Goal: Information Seeking & Learning: Learn about a topic

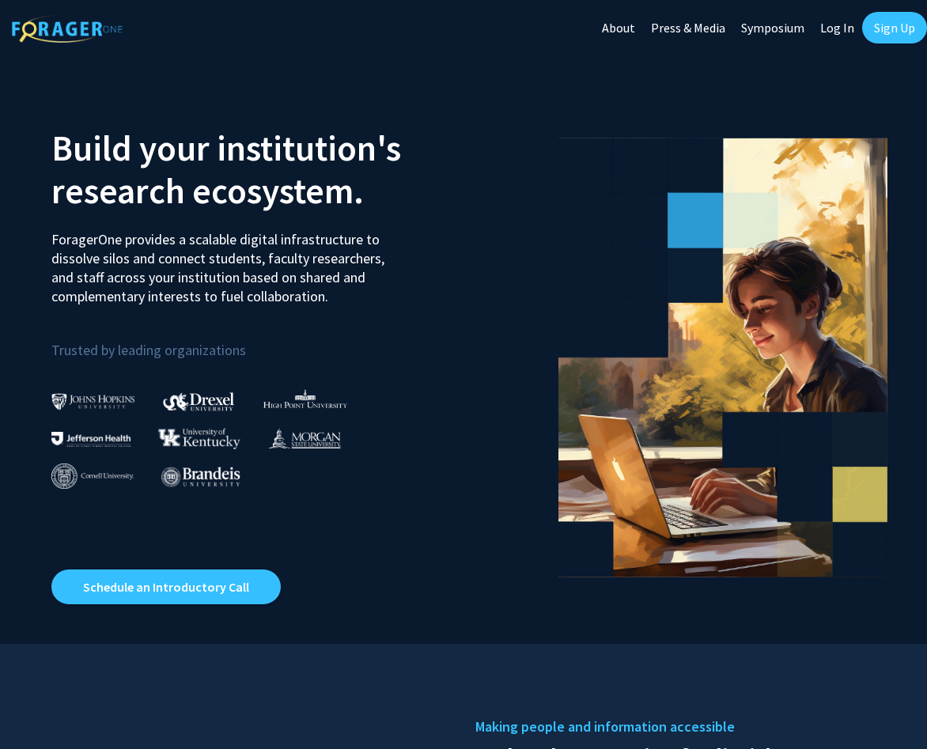
click at [833, 34] on link "Log In" at bounding box center [838, 27] width 50 height 55
select select
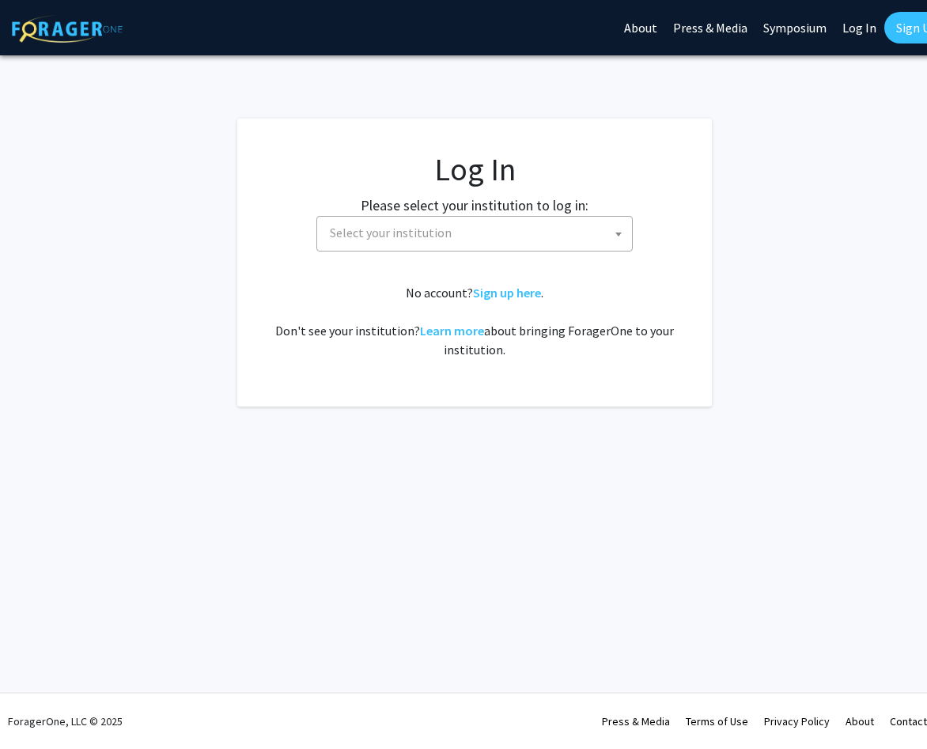
click at [442, 233] on span "Select your institution" at bounding box center [391, 233] width 122 height 16
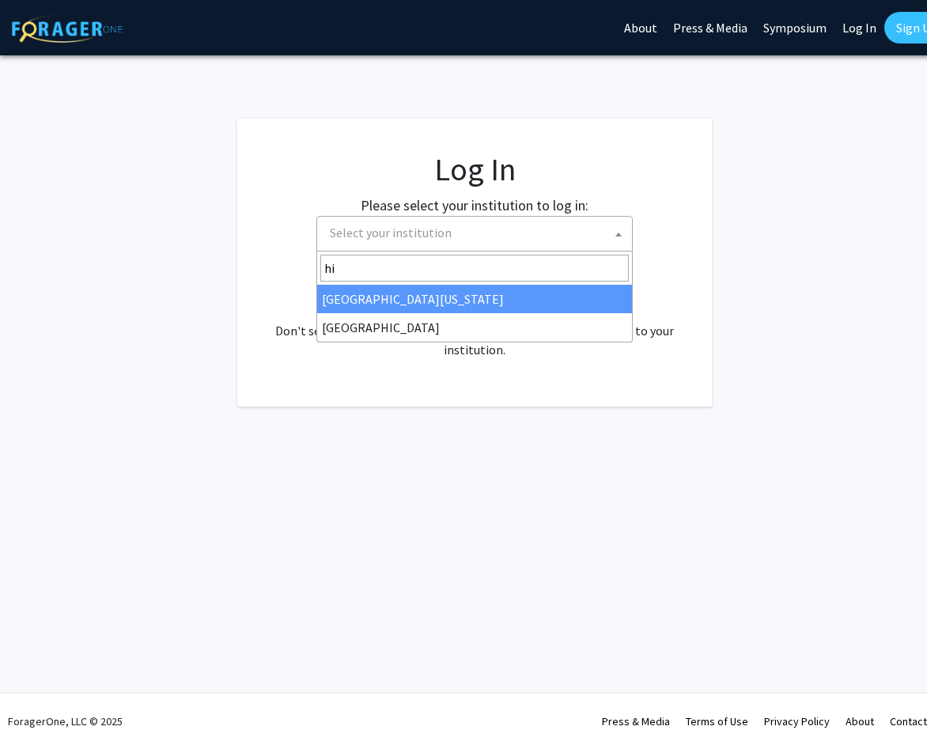
type input "h"
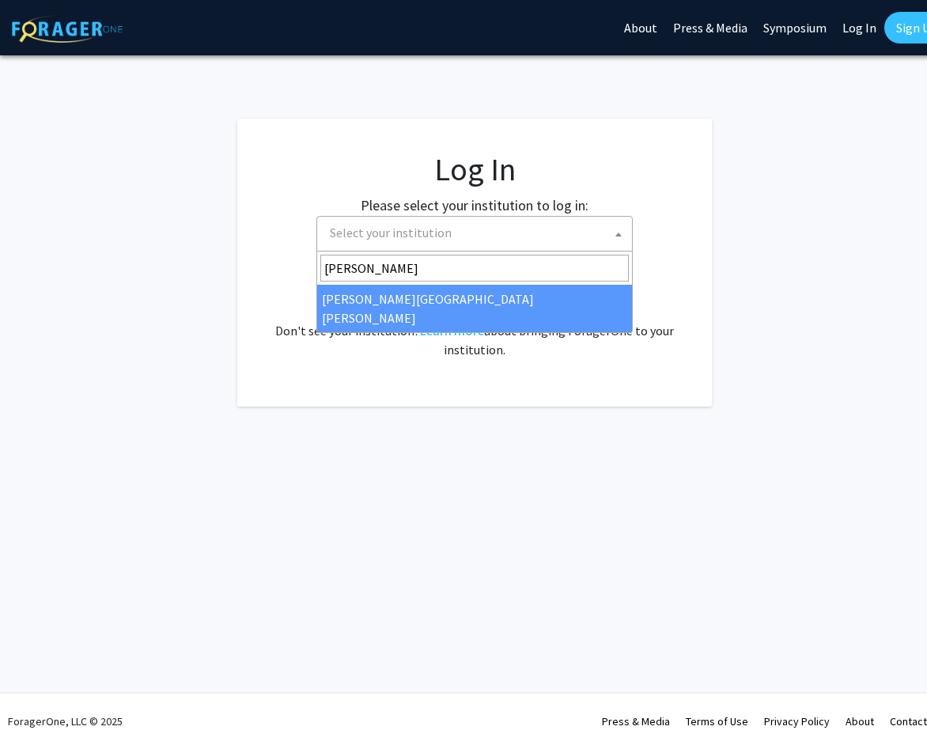
type input "johns"
select select "1"
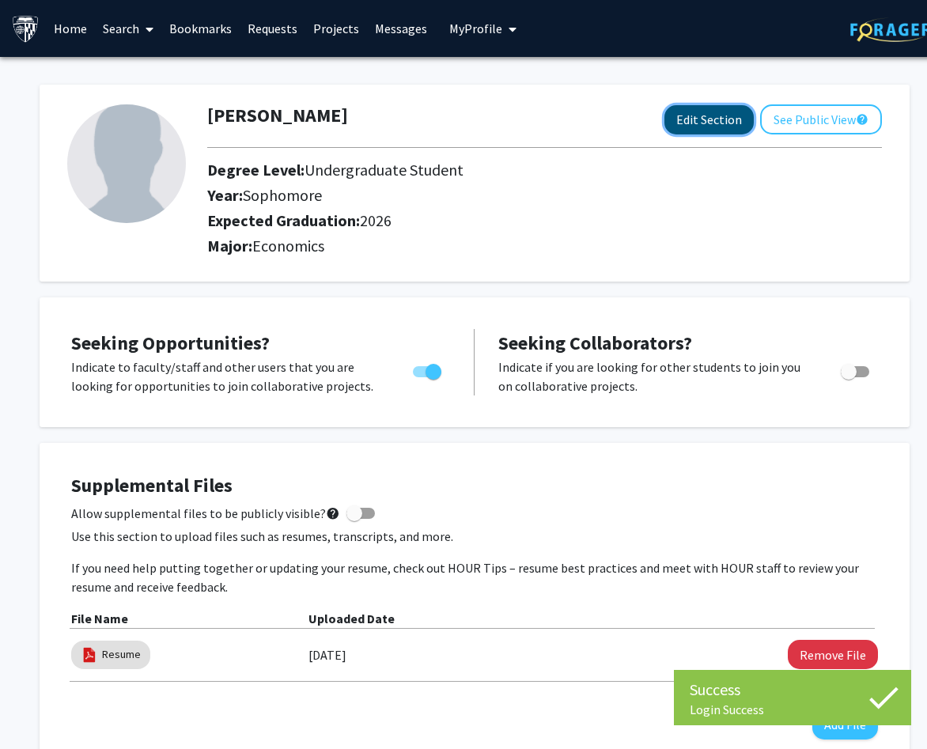
click at [714, 123] on button "Edit Section" at bounding box center [709, 119] width 89 height 29
select select "sophomore"
select select "2026"
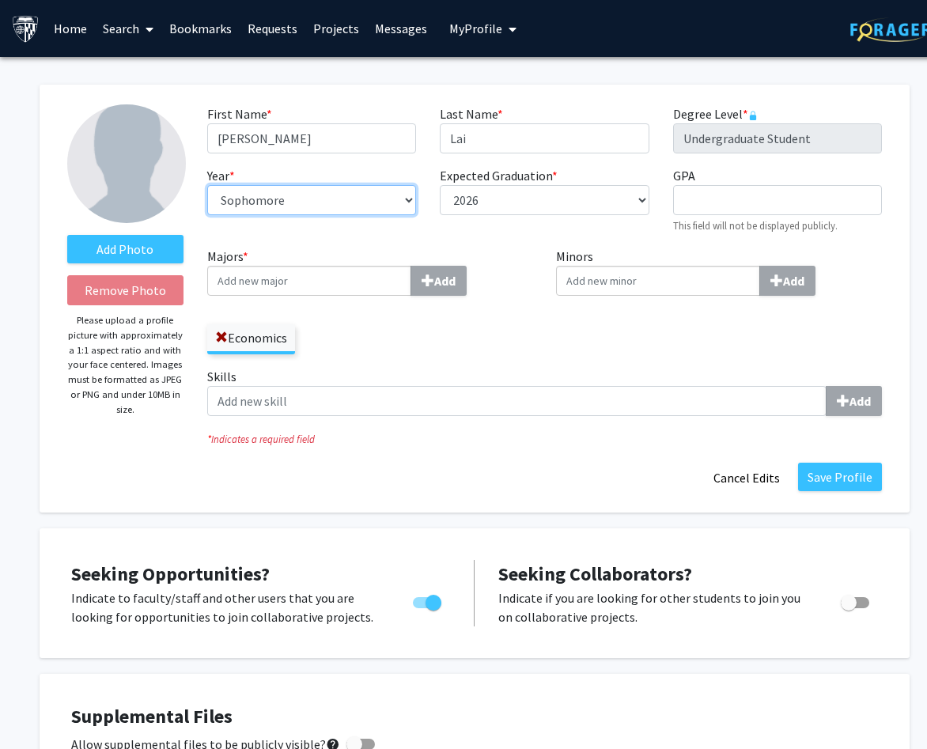
click at [396, 201] on select "--- First-year Sophomore Junior Senior Postbaccalaureate Certificate" at bounding box center [311, 200] width 209 height 30
select select "senior"
click at [207, 185] on select "--- First-year Sophomore Junior Senior Postbaccalaureate Certificate" at bounding box center [311, 200] width 209 height 30
click at [749, 186] on input "GPA required" at bounding box center [777, 200] width 209 height 30
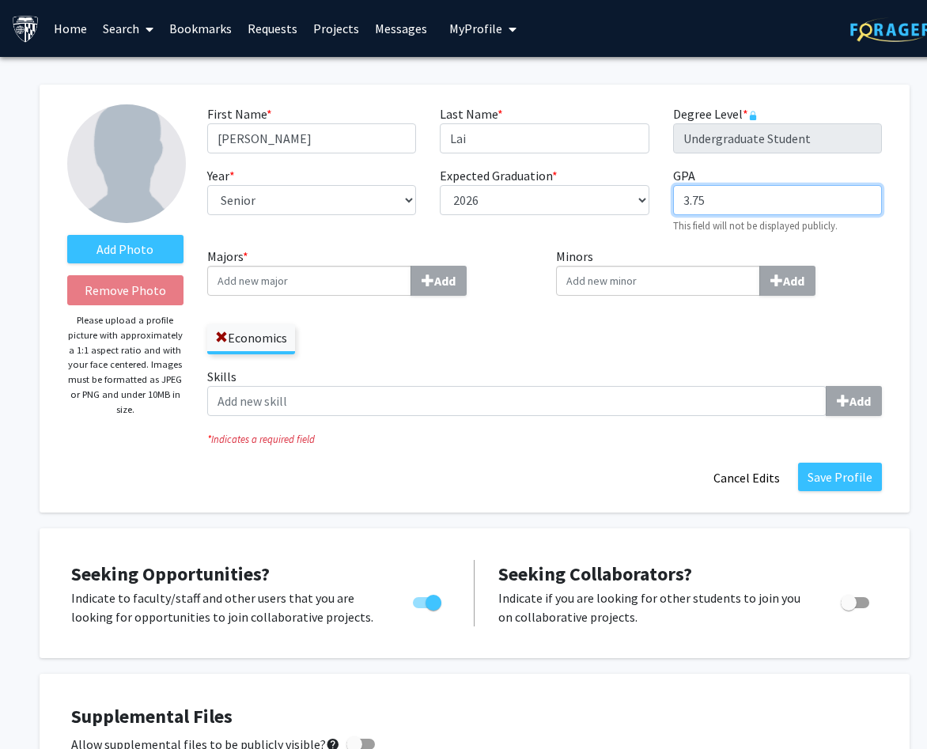
type input "3.75"
click at [355, 286] on input "Majors * Add" at bounding box center [309, 281] width 204 height 30
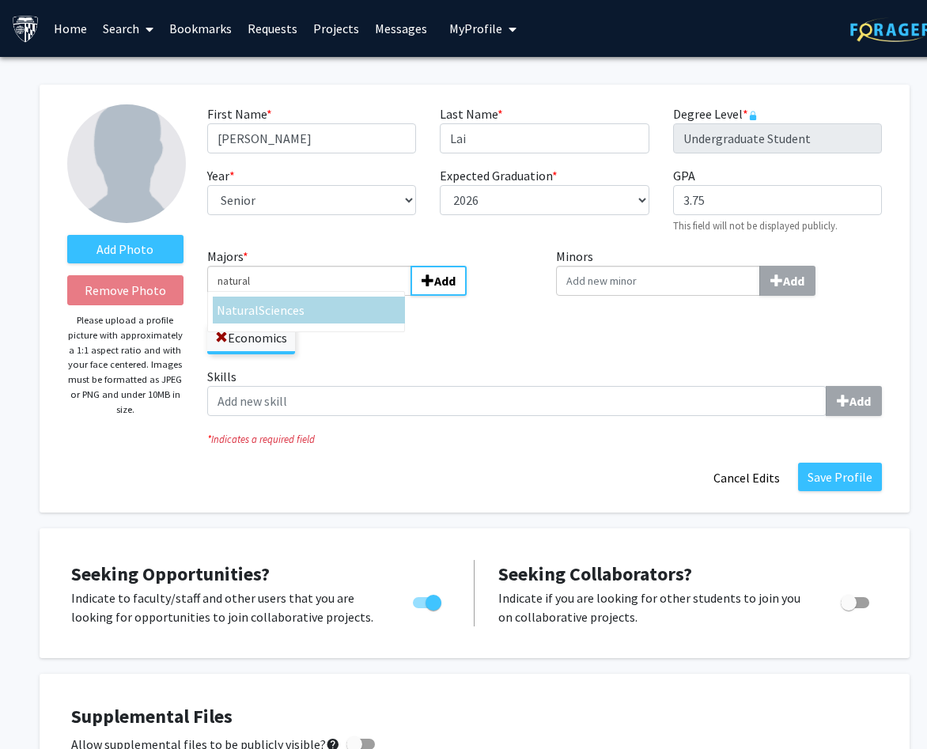
type input "natural"
click at [366, 317] on div "Natural Sciences" at bounding box center [309, 310] width 184 height 19
click at [366, 296] on input "natural" at bounding box center [309, 281] width 204 height 30
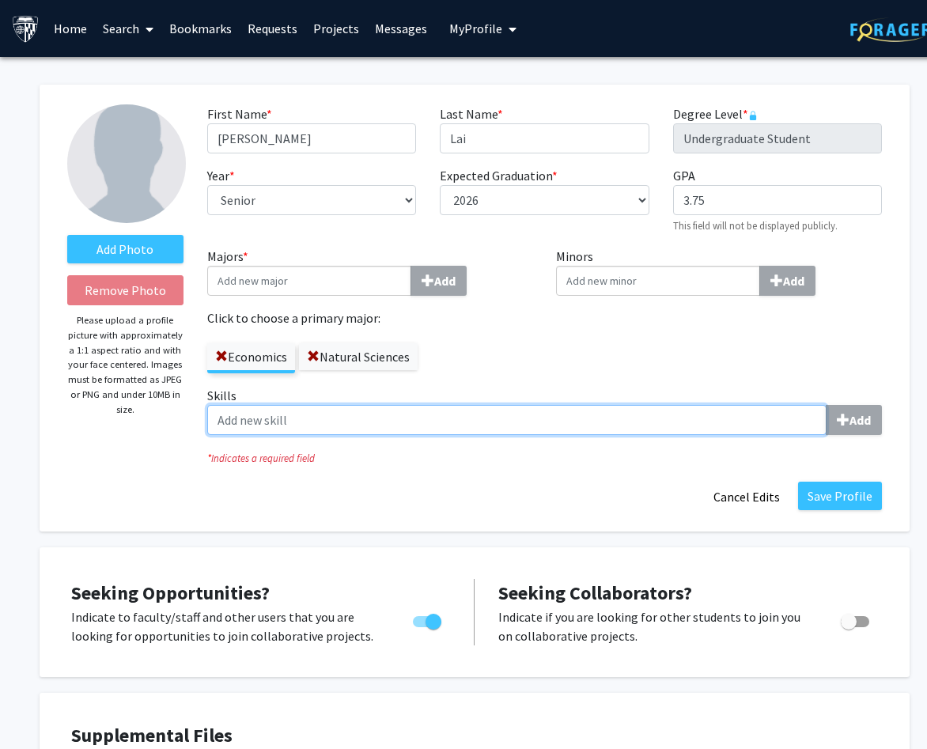
click at [606, 423] on input "Skills Add" at bounding box center [517, 420] width 620 height 30
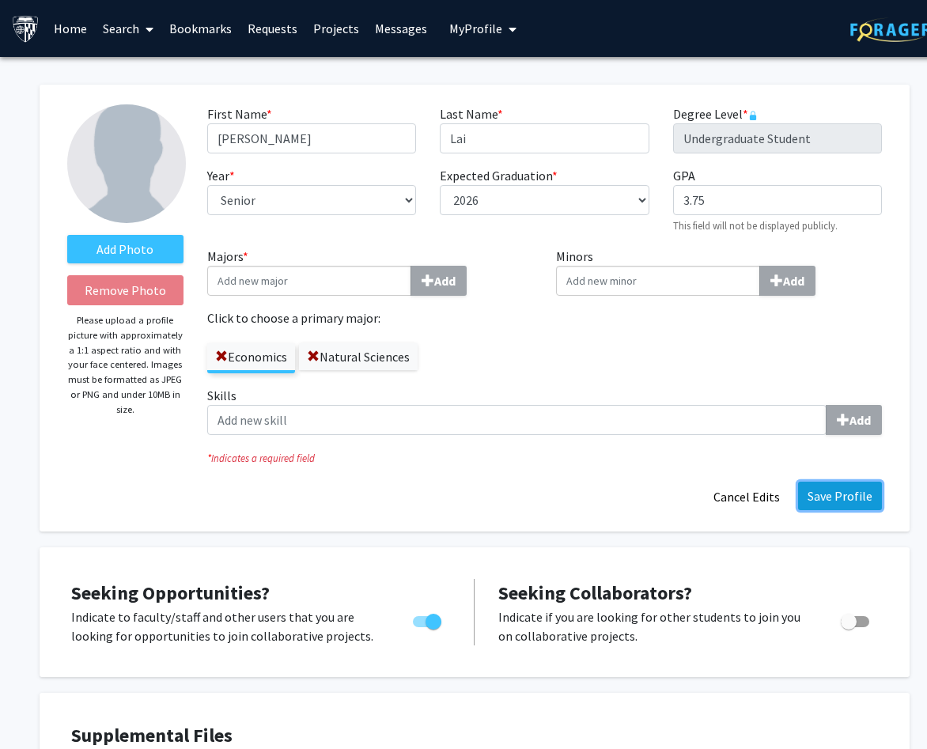
click at [851, 491] on button "Save Profile" at bounding box center [840, 496] width 84 height 28
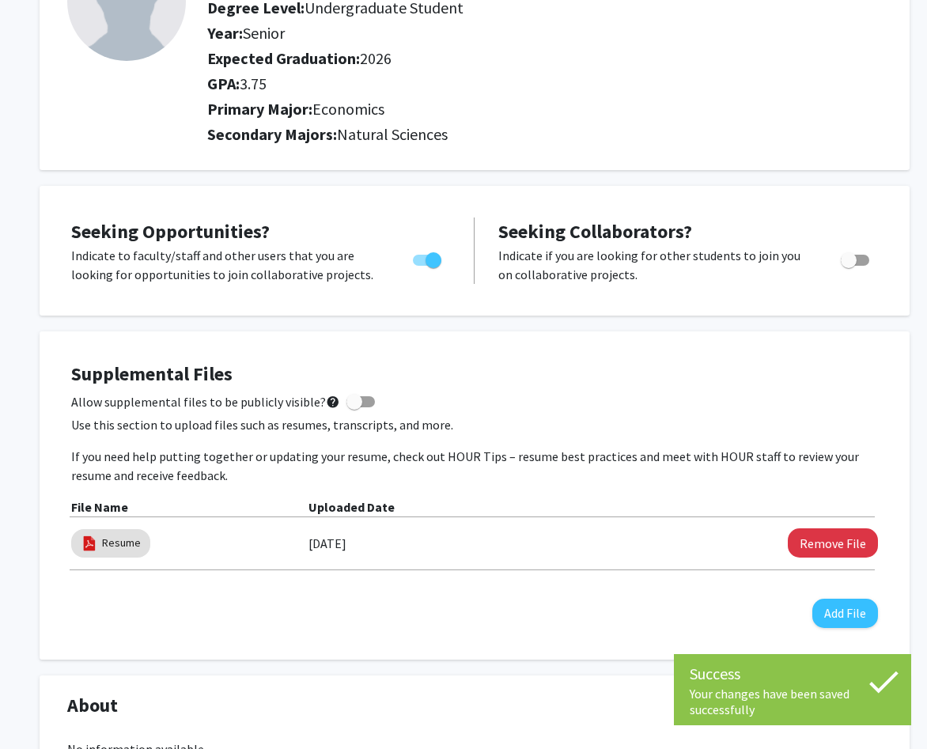
scroll to position [164, 0]
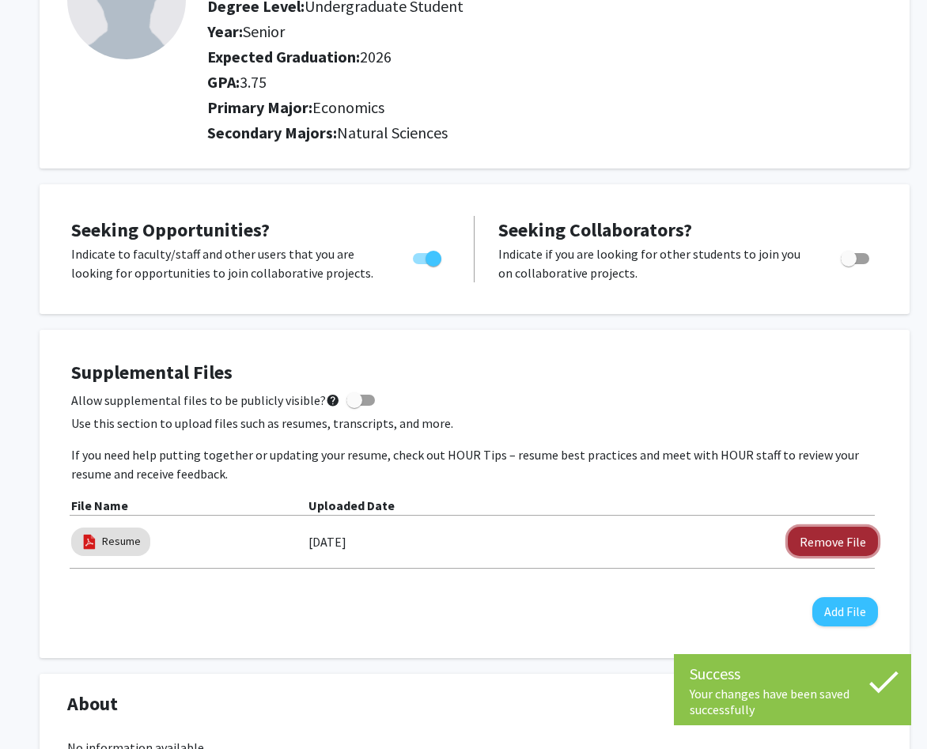
click at [839, 548] on button "Remove File" at bounding box center [833, 541] width 90 height 29
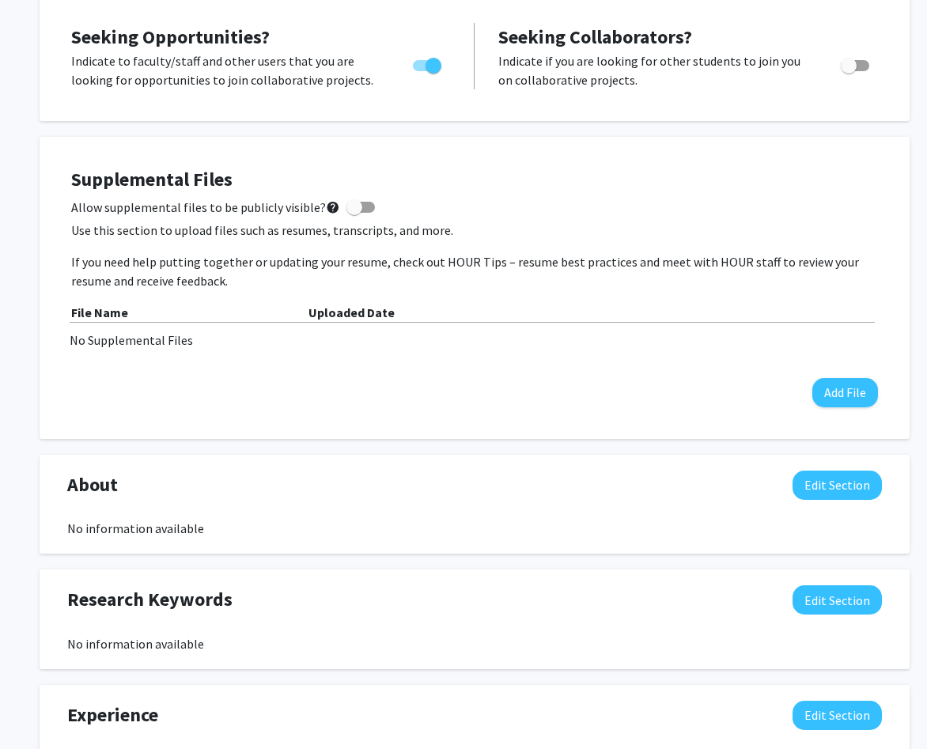
scroll to position [0, 0]
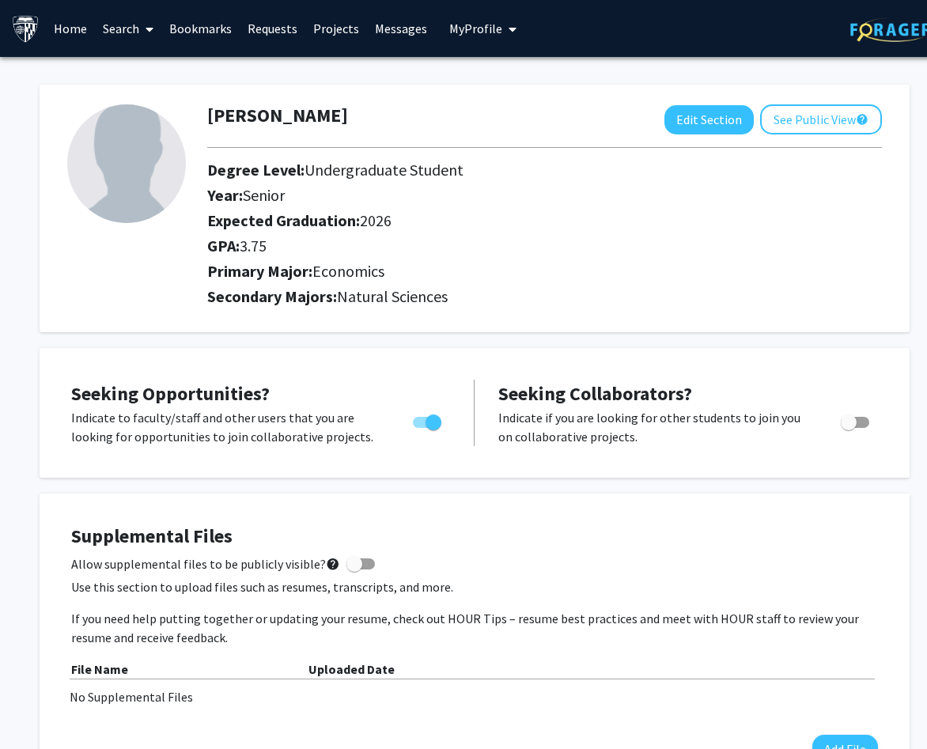
click at [137, 33] on link "Search" at bounding box center [128, 28] width 66 height 55
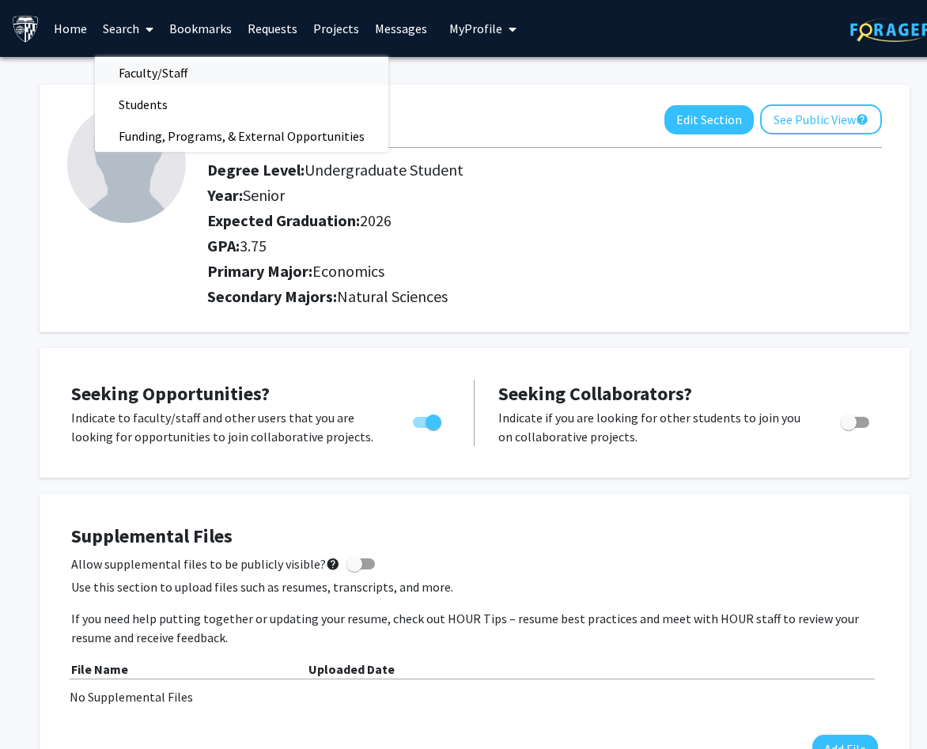
click at [140, 62] on span "Faculty/Staff" at bounding box center [153, 73] width 116 height 32
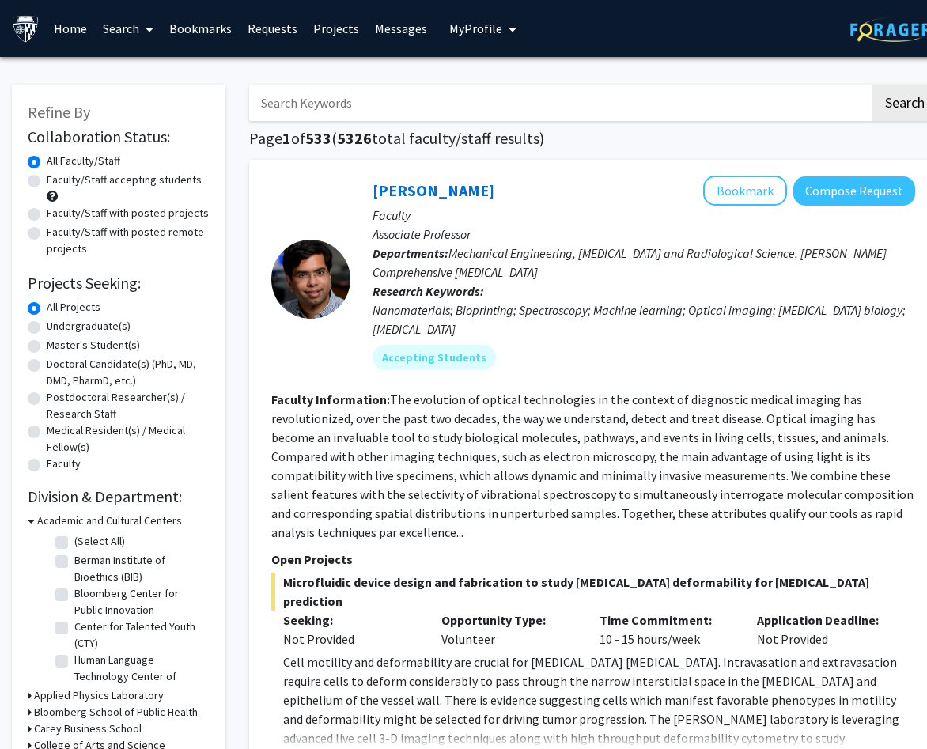
click at [106, 323] on label "Undergraduate(s)" at bounding box center [89, 326] width 84 height 17
click at [57, 323] on input "Undergraduate(s)" at bounding box center [52, 323] width 10 height 10
radio input "true"
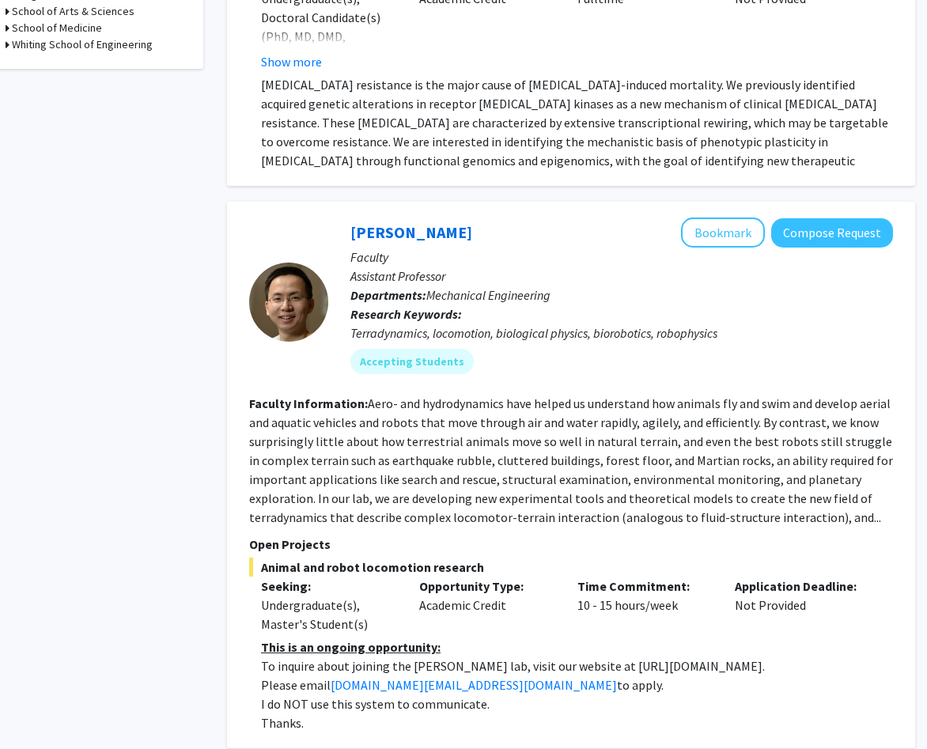
scroll to position [0, 22]
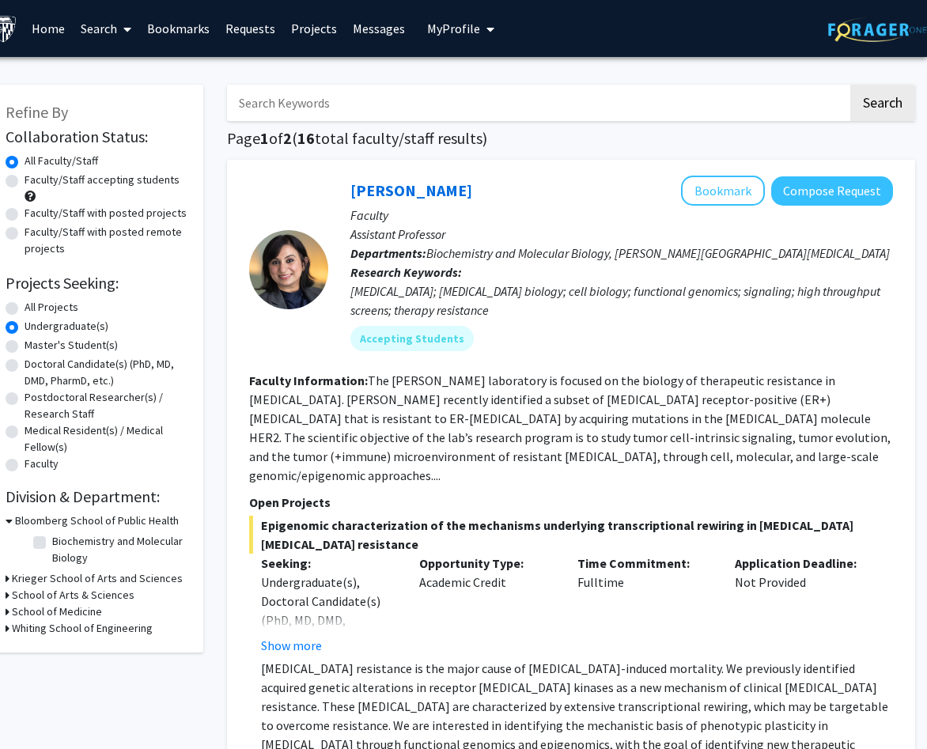
click at [67, 309] on label "All Projects" at bounding box center [52, 307] width 54 height 17
click at [35, 309] on input "All Projects" at bounding box center [30, 304] width 10 height 10
radio input "true"
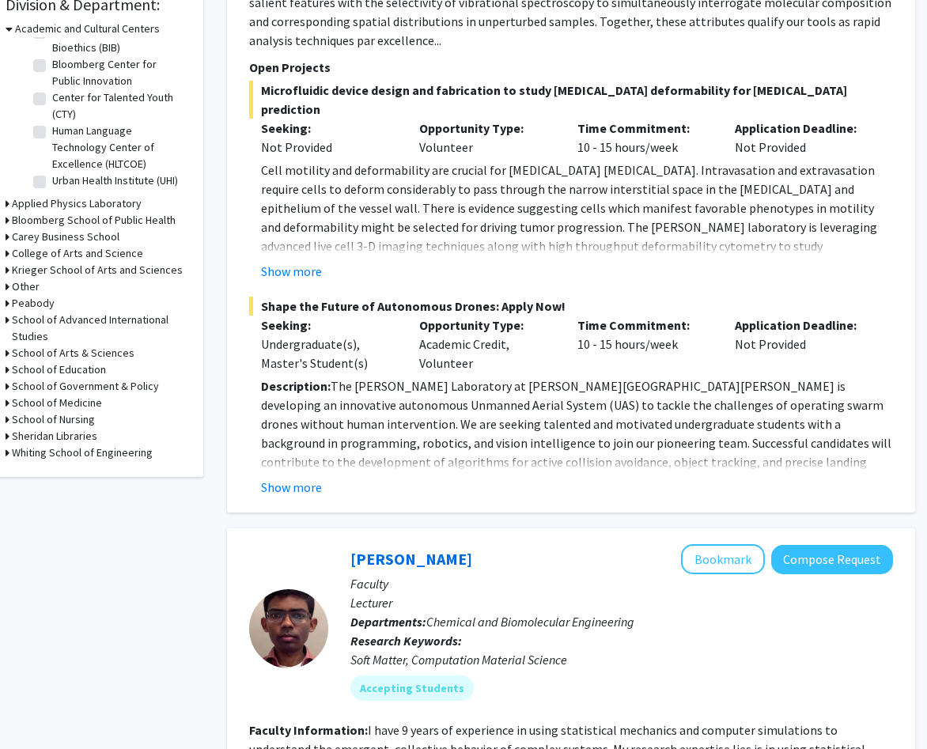
scroll to position [0, 22]
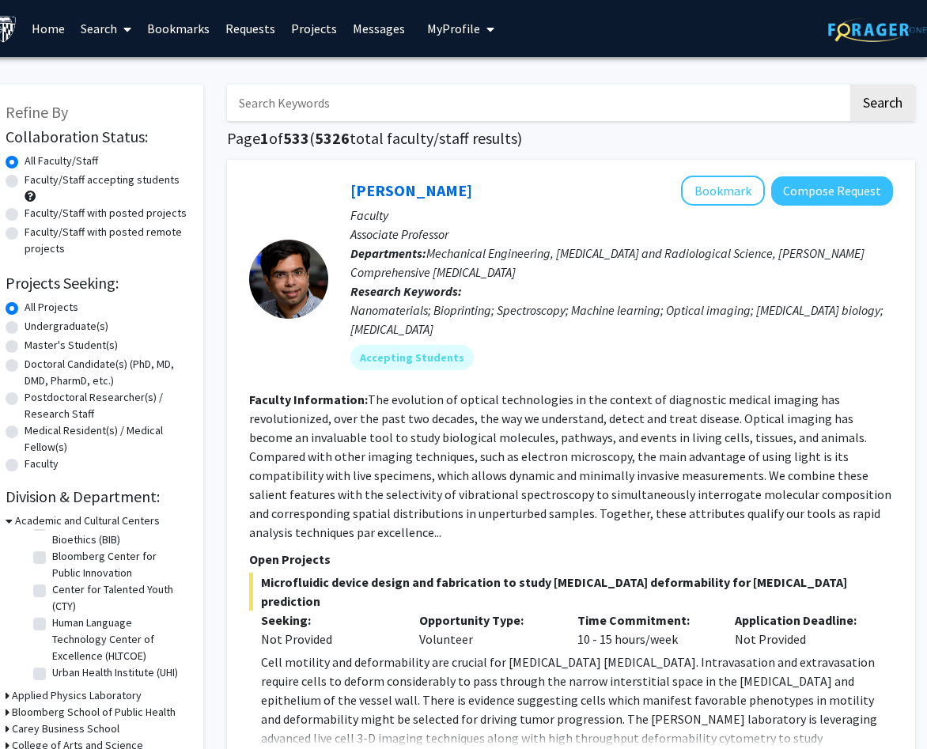
click at [596, 108] on input "Search Keywords" at bounding box center [537, 103] width 621 height 36
click at [138, 179] on label "Faculty/Staff accepting students" at bounding box center [102, 180] width 155 height 17
click at [35, 179] on input "Faculty/Staff accepting students" at bounding box center [30, 177] width 10 height 10
radio input "true"
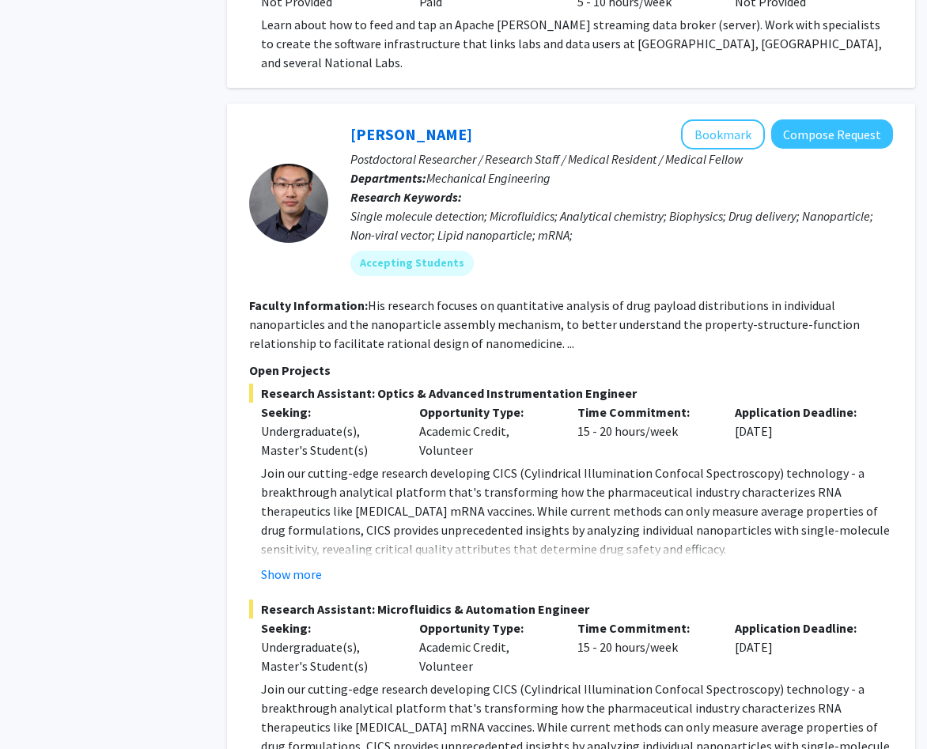
scroll to position [4964, 22]
click at [316, 564] on button "Show more" at bounding box center [291, 573] width 61 height 19
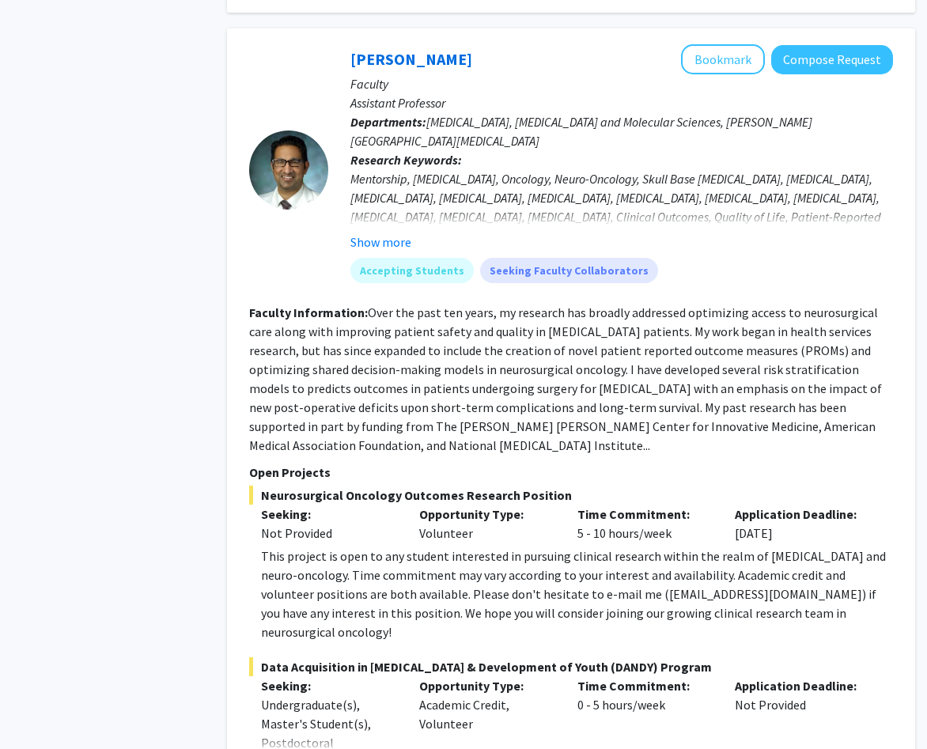
scroll to position [8434, 22]
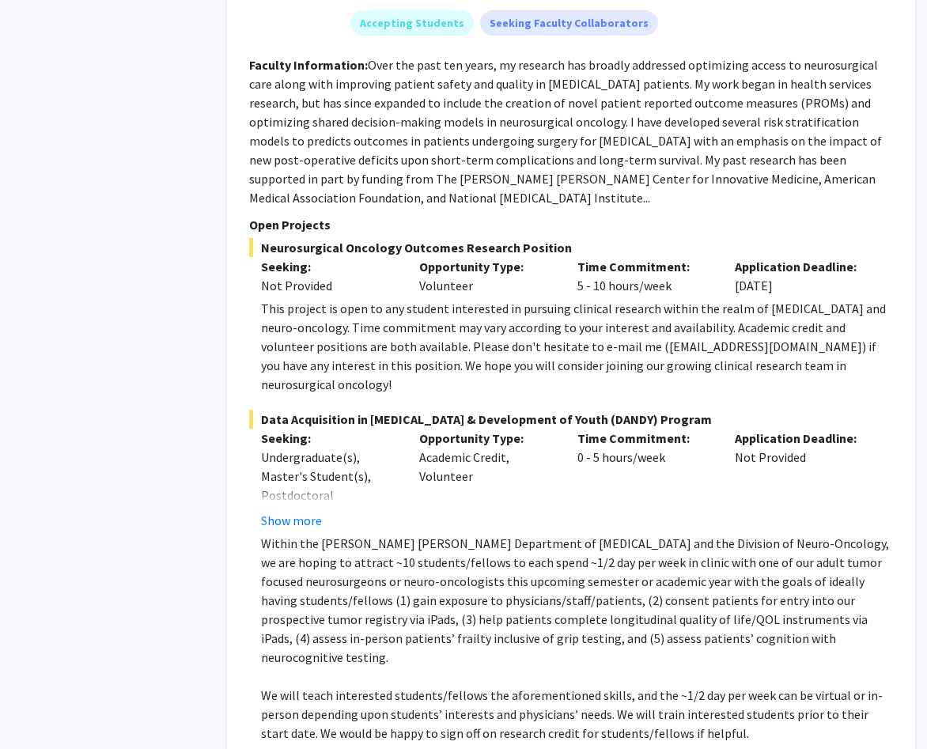
scroll to position [8681, 22]
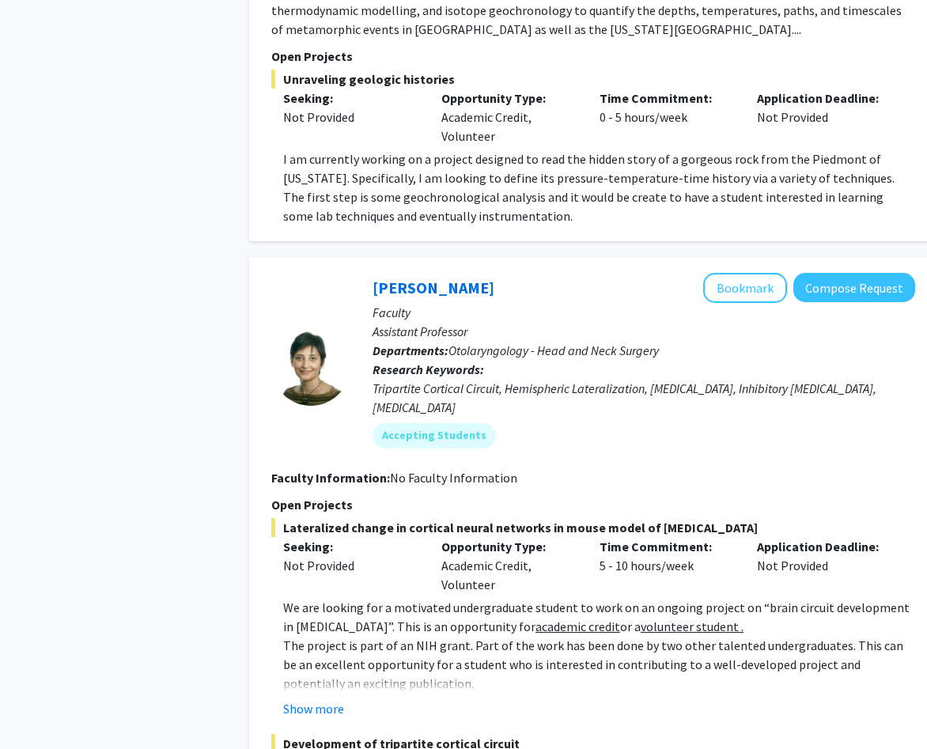
scroll to position [3106, 0]
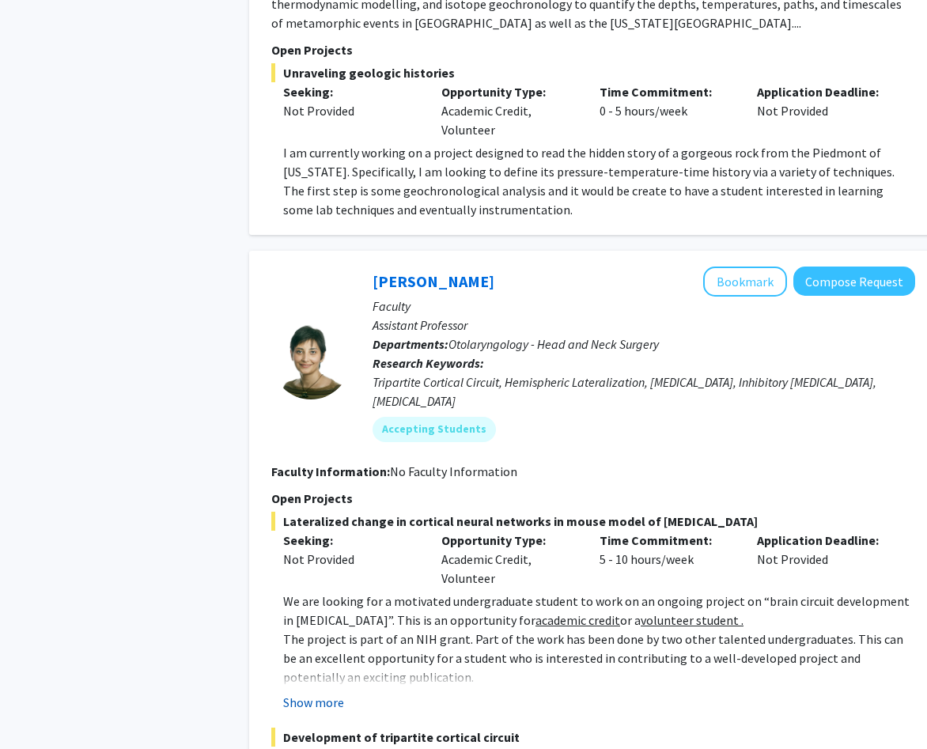
click at [330, 693] on button "Show more" at bounding box center [313, 702] width 61 height 19
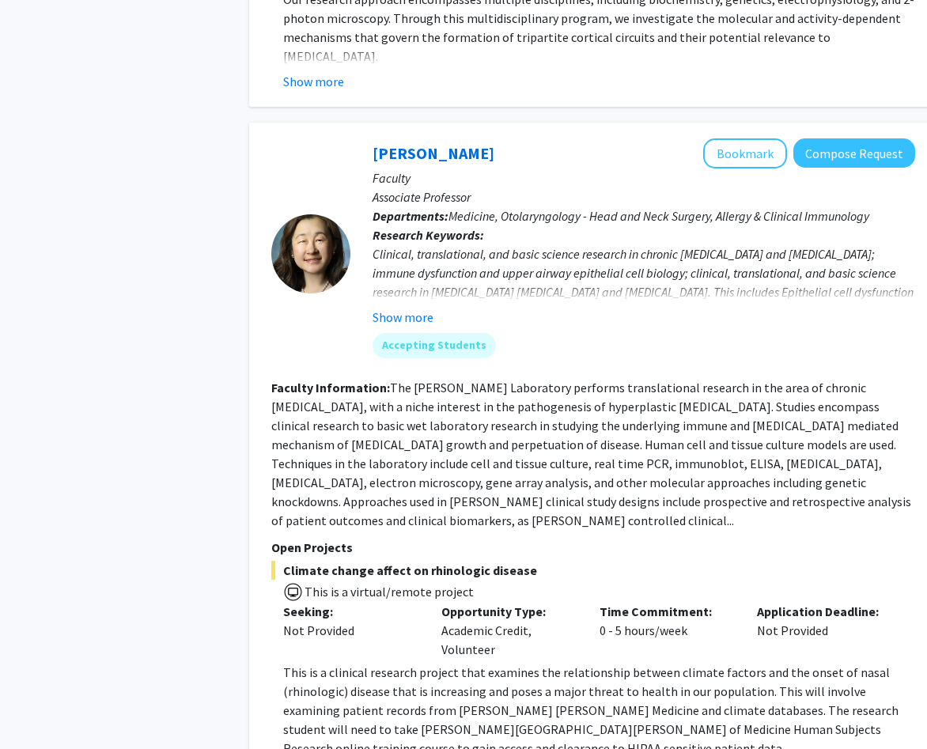
scroll to position [4186, 0]
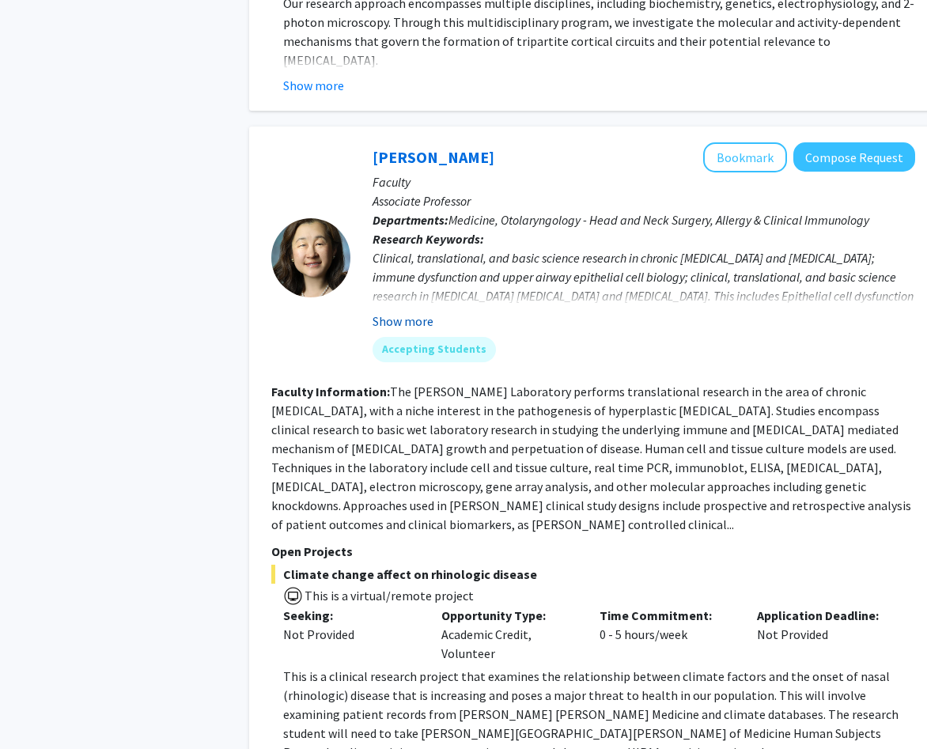
click at [423, 312] on button "Show more" at bounding box center [403, 321] width 61 height 19
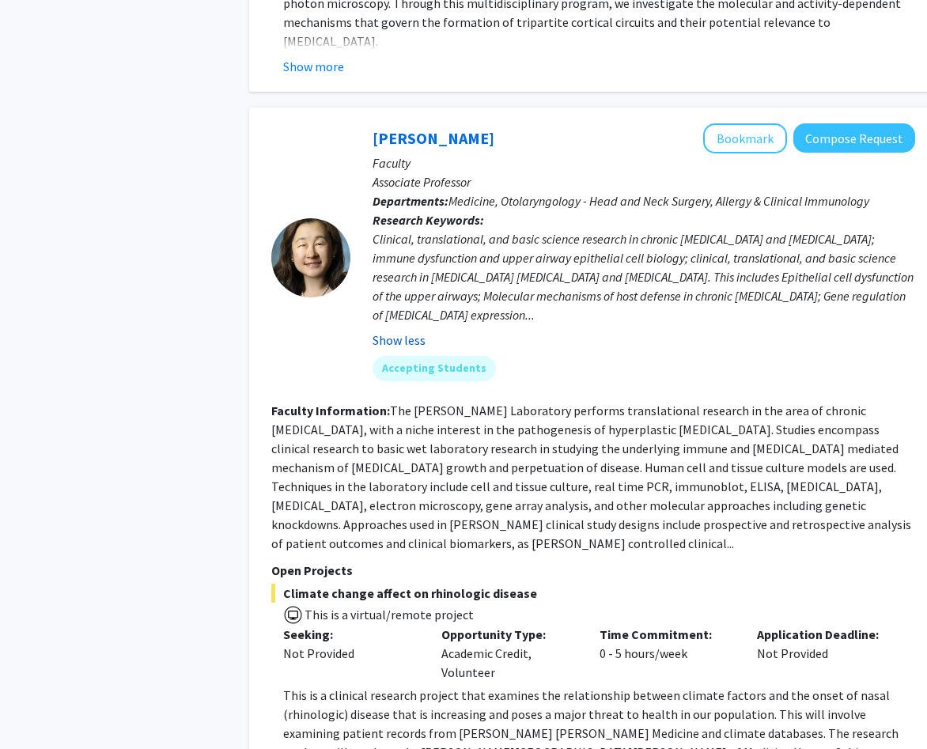
scroll to position [4206, 0]
click at [719, 123] on button "Bookmark" at bounding box center [746, 138] width 84 height 30
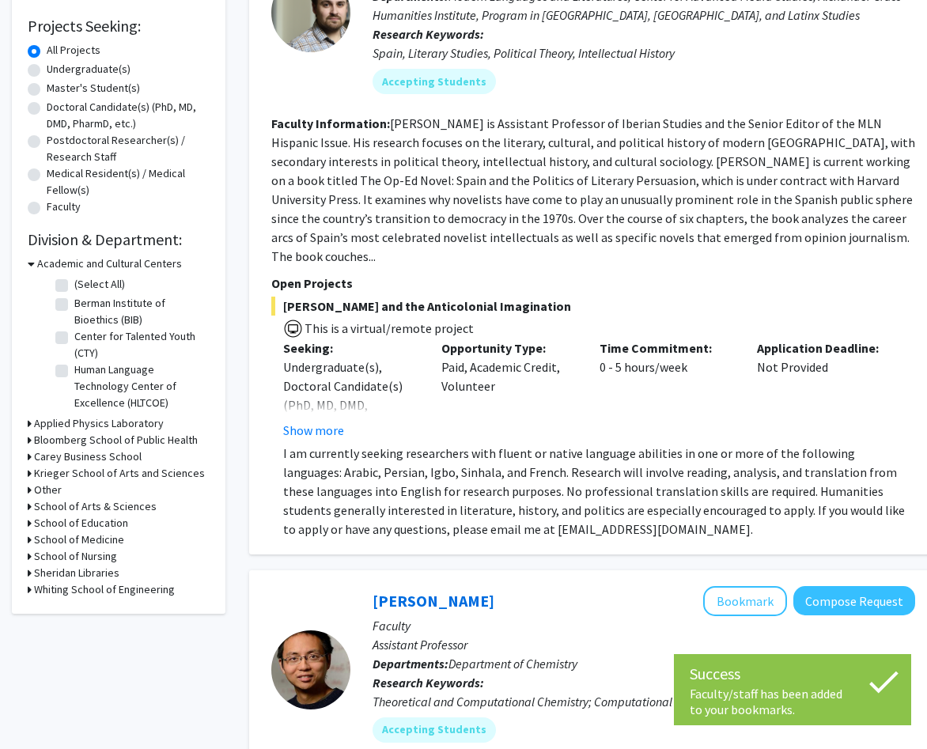
scroll to position [0, 0]
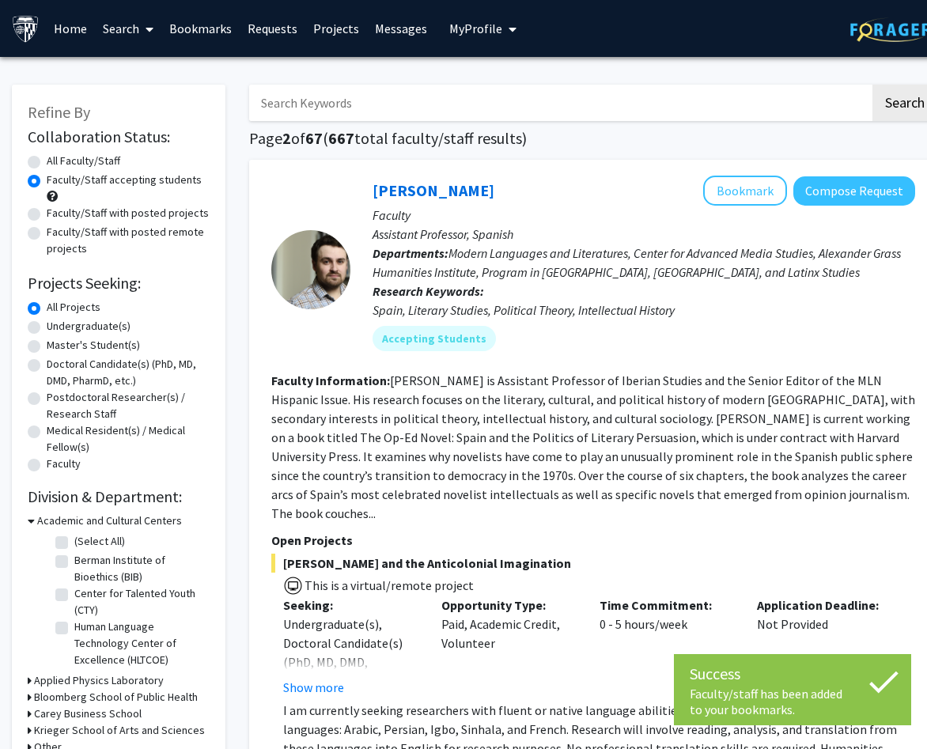
click at [211, 35] on link "Bookmarks" at bounding box center [200, 28] width 78 height 55
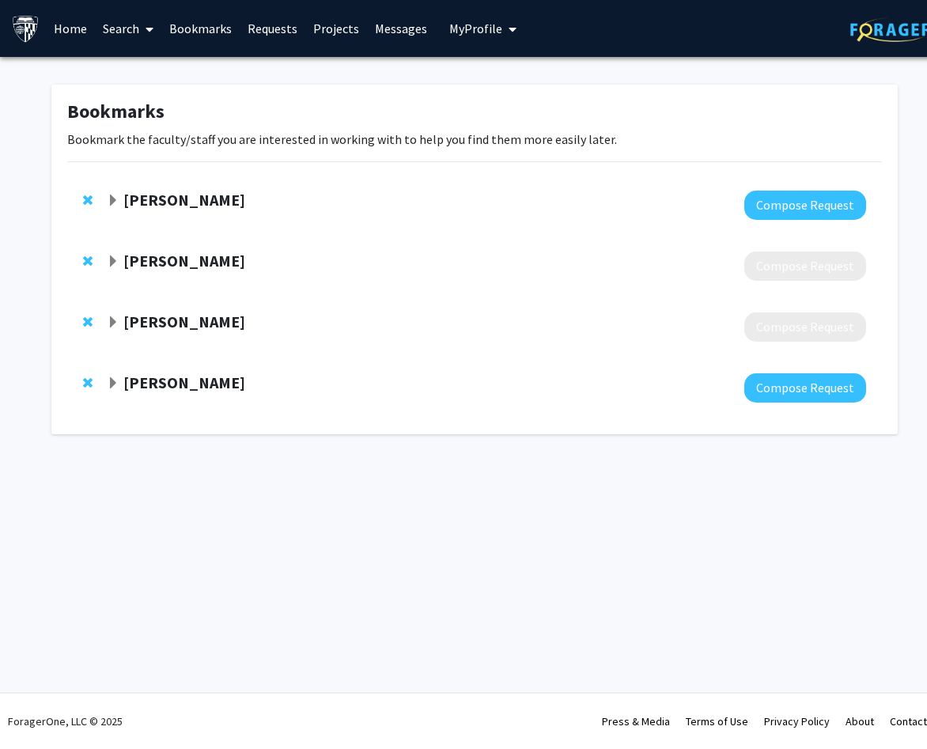
click at [162, 267] on strong "[PERSON_NAME]" at bounding box center [184, 261] width 122 height 20
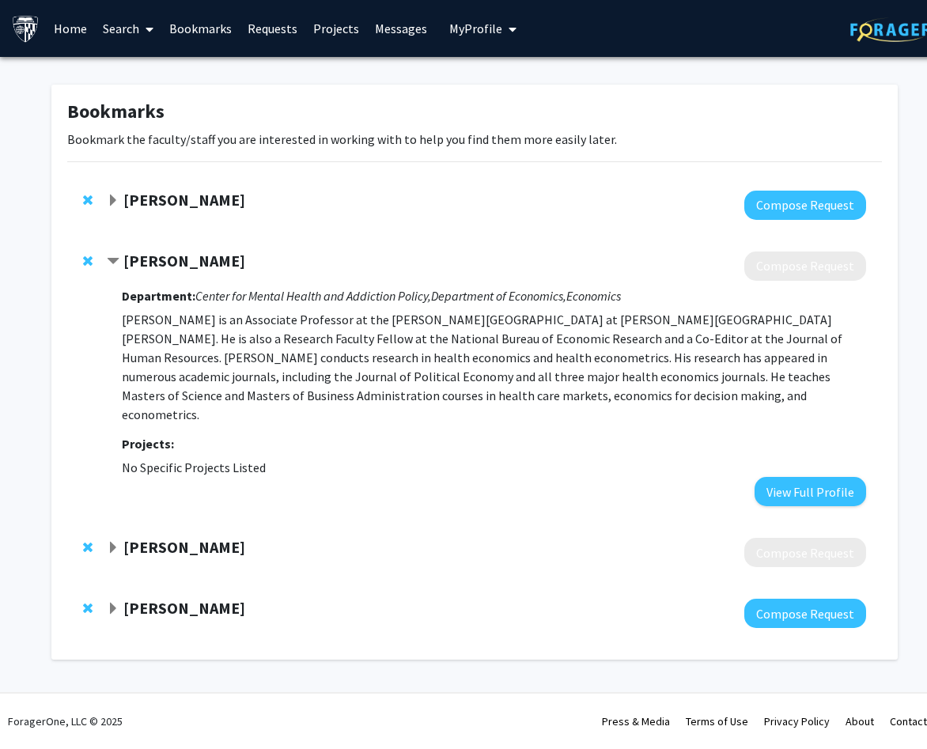
click at [162, 267] on strong "[PERSON_NAME]" at bounding box center [184, 261] width 122 height 20
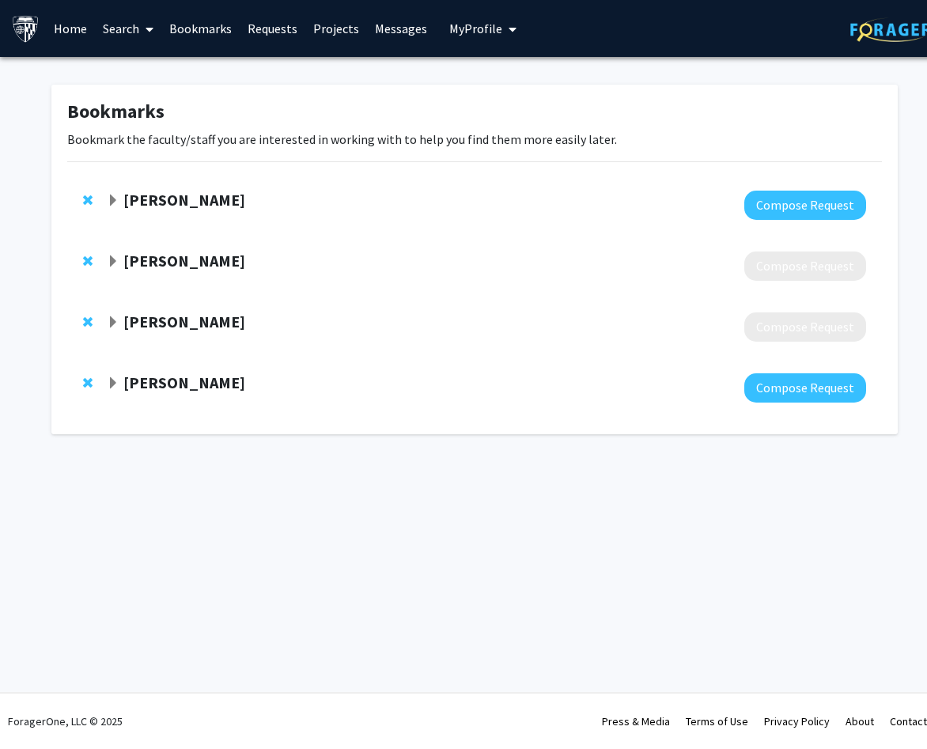
click at [81, 262] on div "[PERSON_NAME] Compose Request" at bounding box center [474, 266] width 815 height 61
click at [88, 262] on span "Remove Michael Darden from bookmarks" at bounding box center [87, 261] width 9 height 13
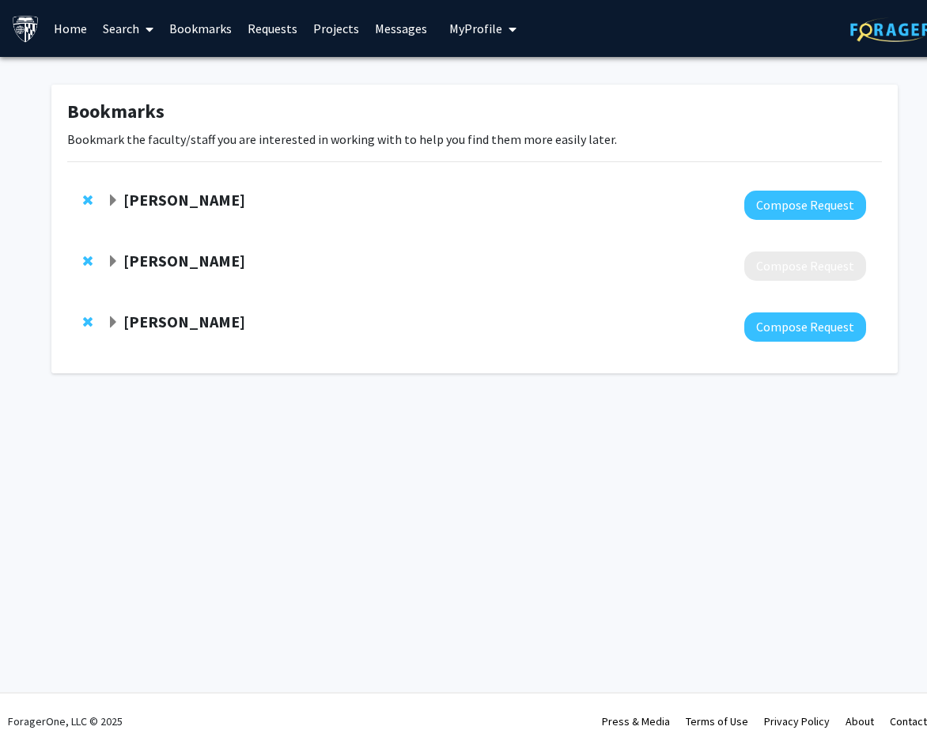
click at [88, 262] on span "Remove Nicholas Papageorge from bookmarks" at bounding box center [87, 261] width 9 height 13
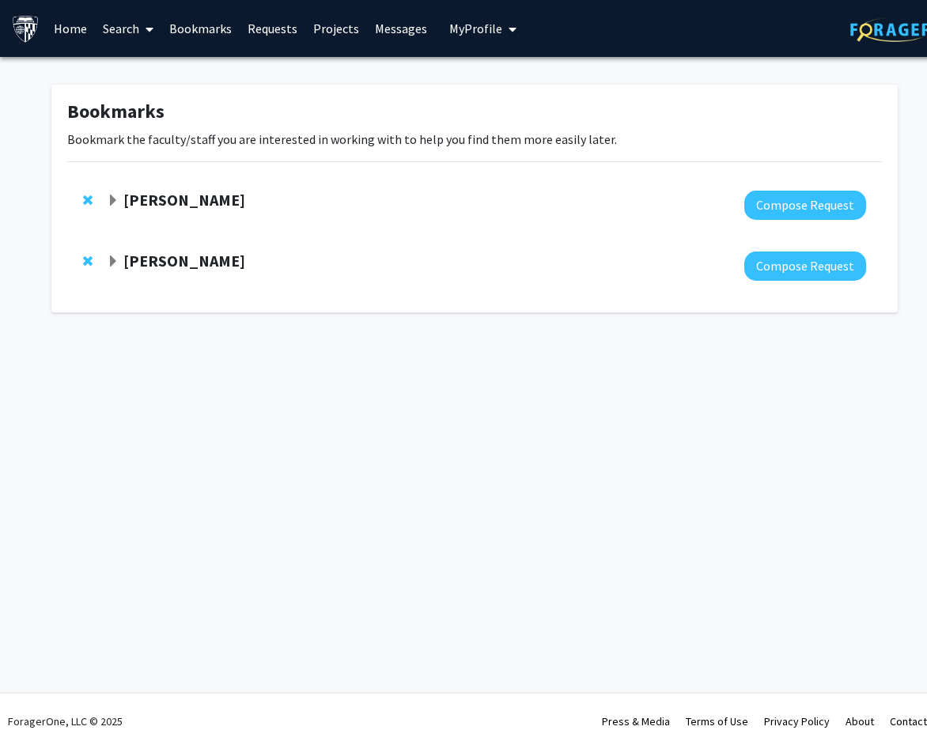
click at [83, 199] on span "Remove Andrew Ching from bookmarks" at bounding box center [87, 200] width 9 height 13
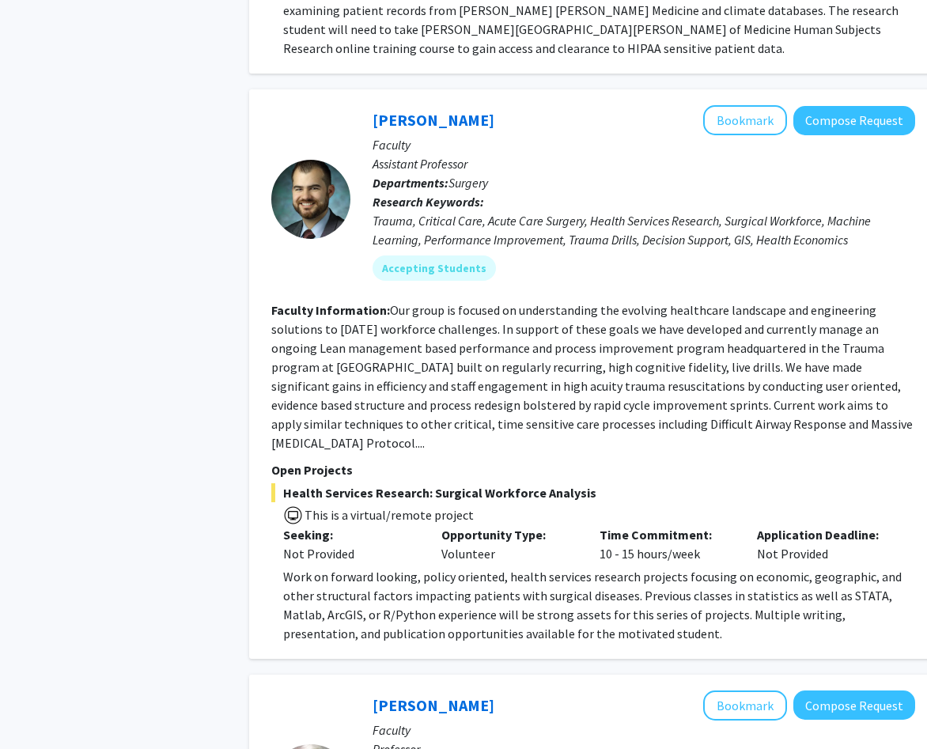
scroll to position [4618, 0]
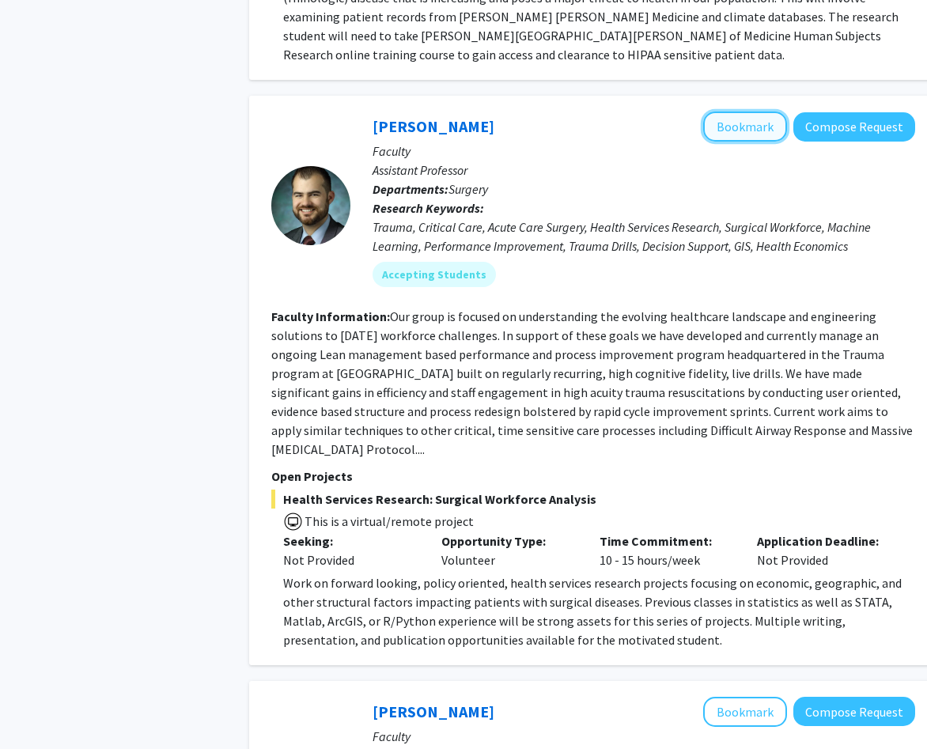
click at [774, 112] on button "Bookmark" at bounding box center [746, 127] width 84 height 30
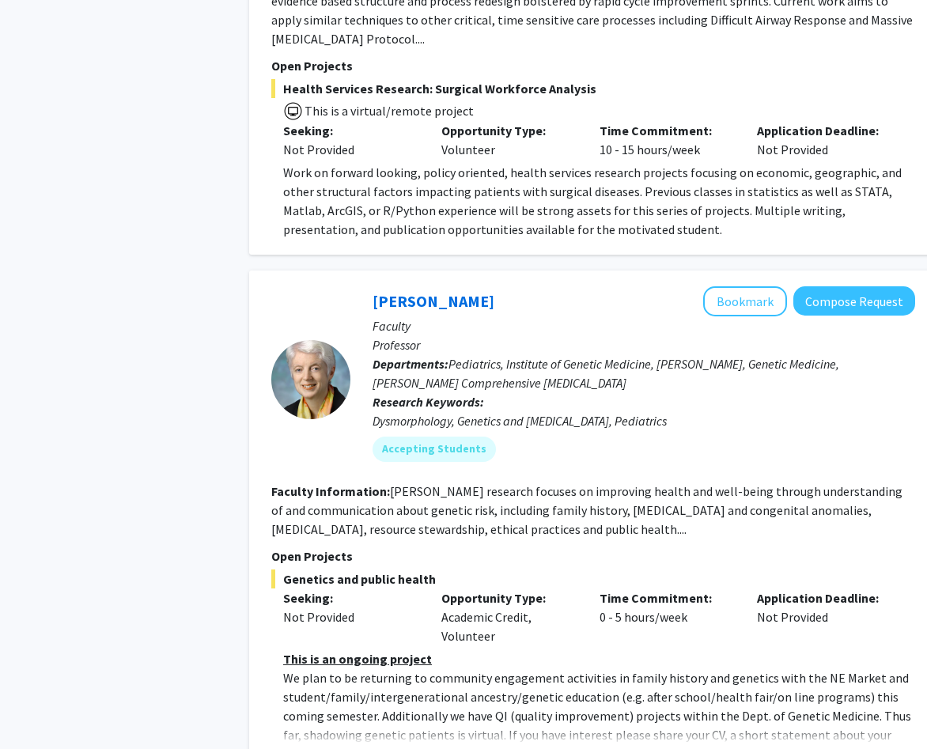
scroll to position [5030, 0]
click at [308, 749] on button "Show more" at bounding box center [313, 759] width 61 height 19
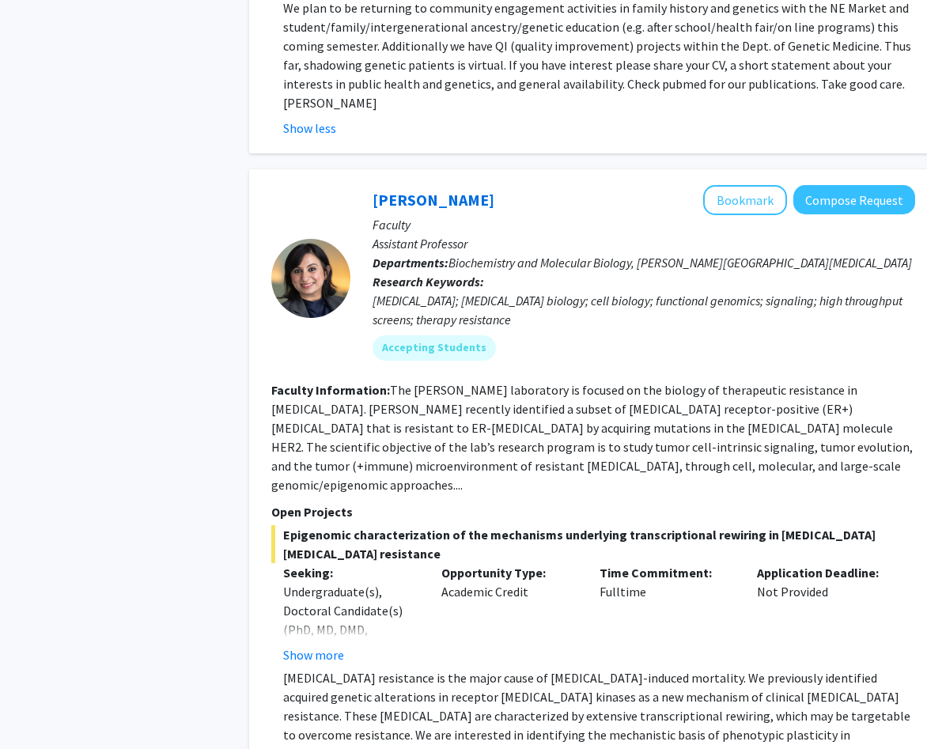
scroll to position [5790, 0]
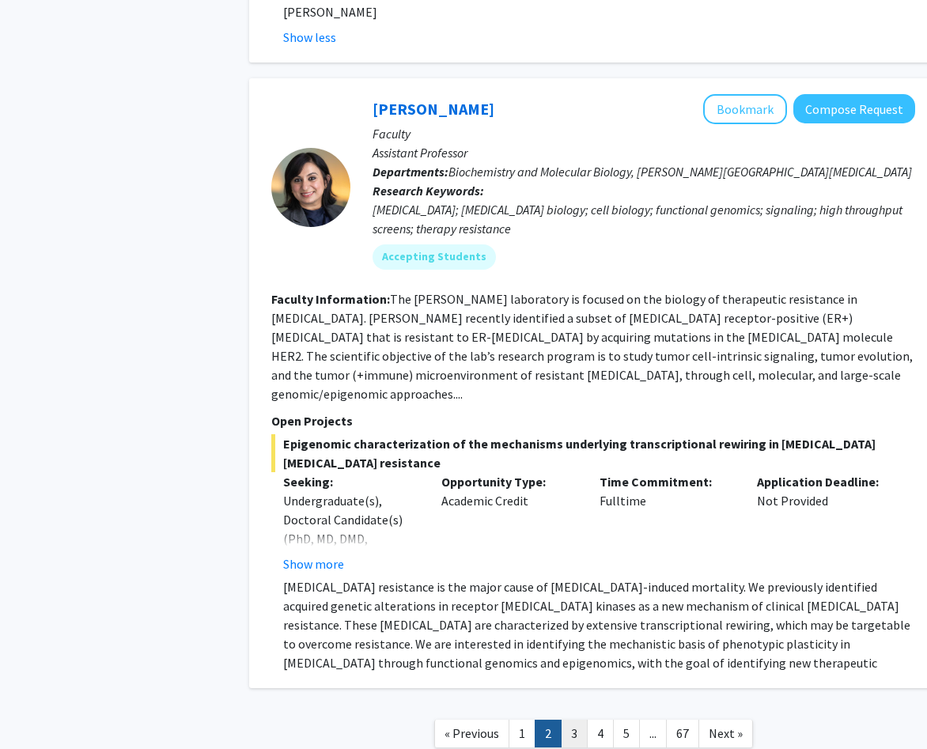
click at [571, 720] on link "3" at bounding box center [574, 734] width 27 height 28
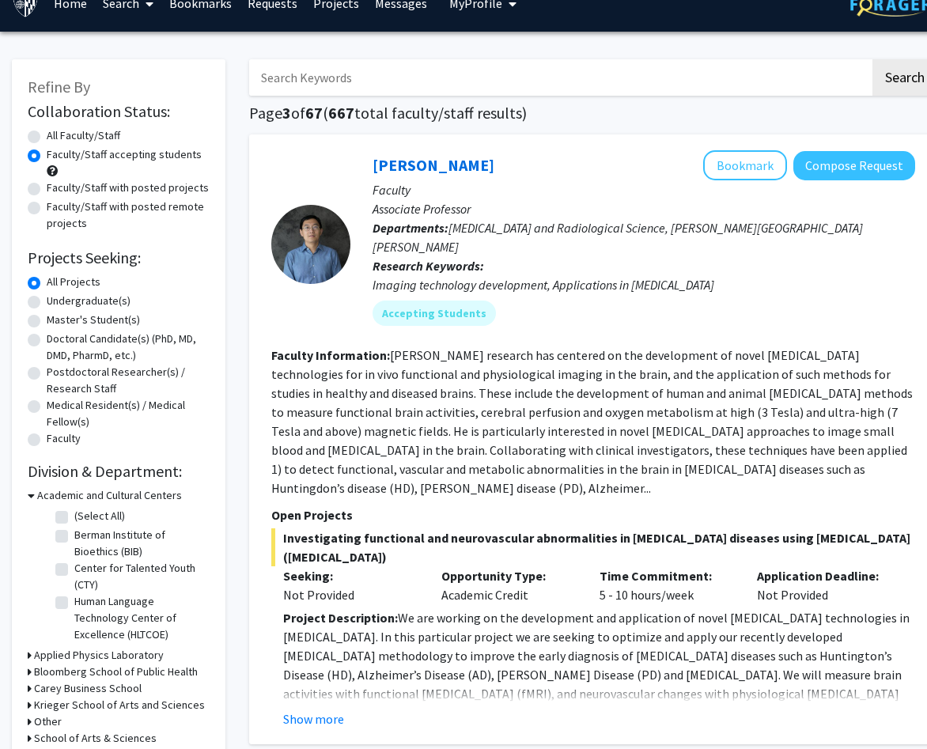
scroll to position [32, 0]
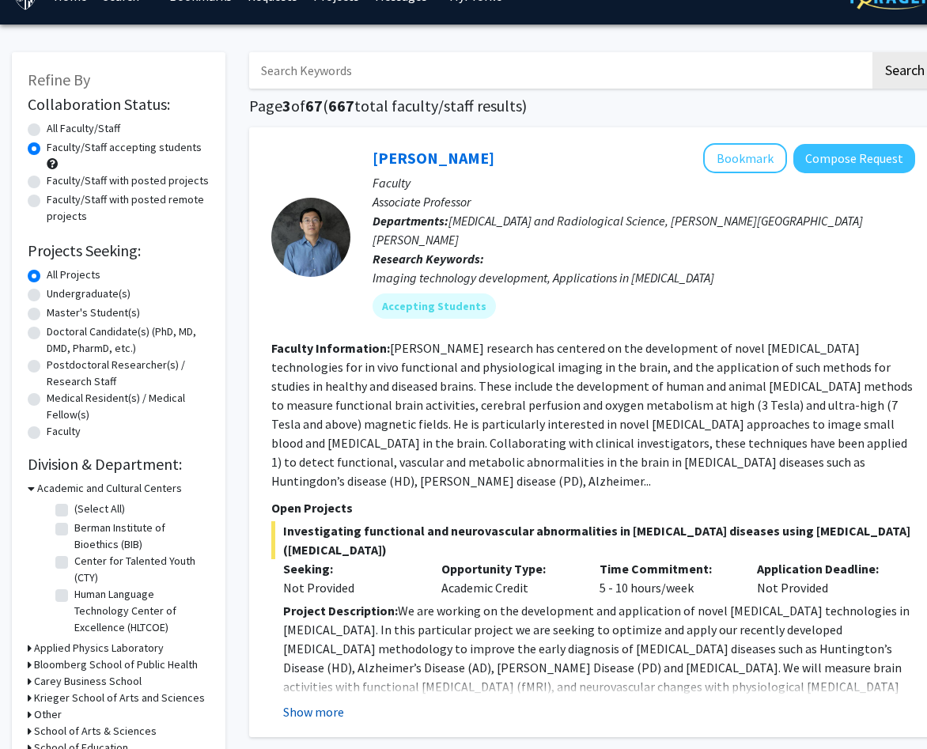
click at [319, 703] on button "Show more" at bounding box center [313, 712] width 61 height 19
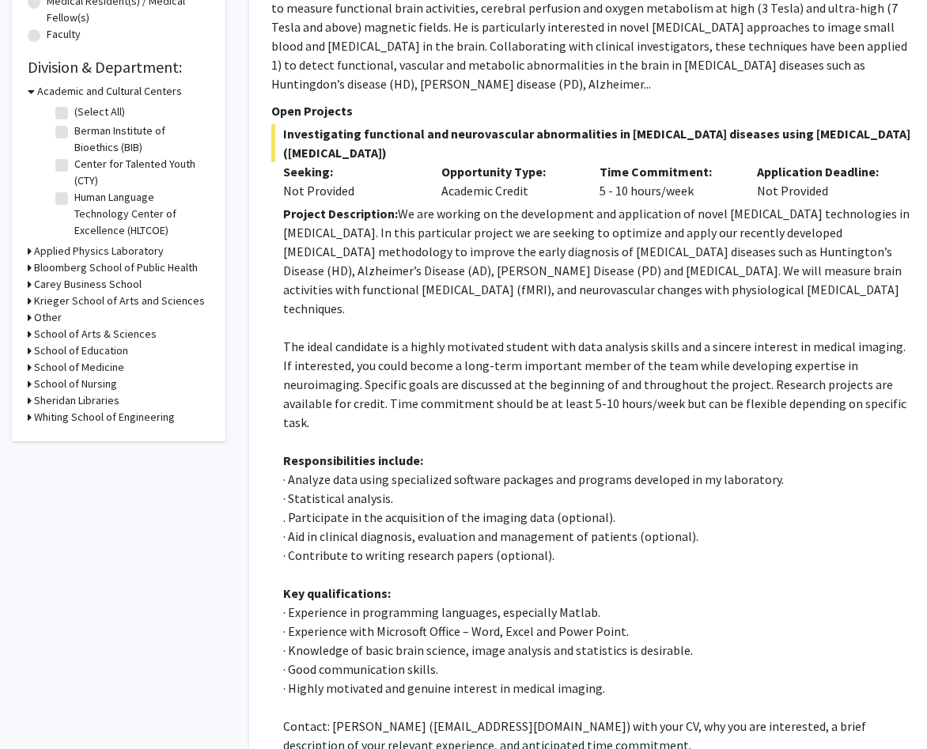
scroll to position [432, 0]
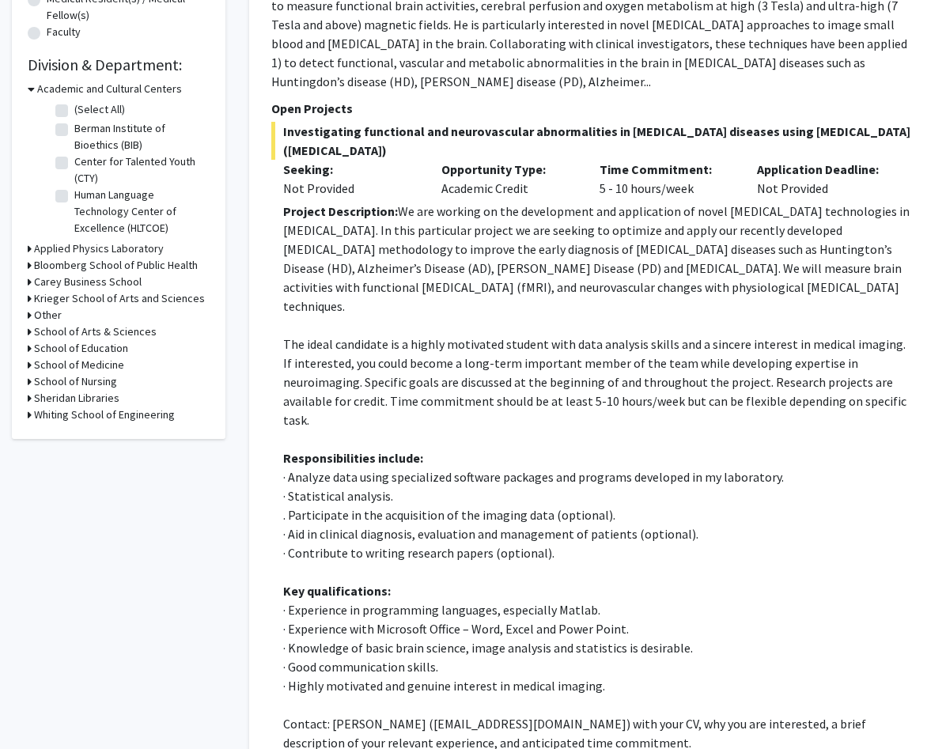
click at [371, 677] on p "· Highly motivated and genuine interest in medical imaging." at bounding box center [599, 686] width 632 height 19
click at [392, 639] on p "· Knowledge of basic brain science, image analysis and statistics is desirable." at bounding box center [599, 648] width 632 height 19
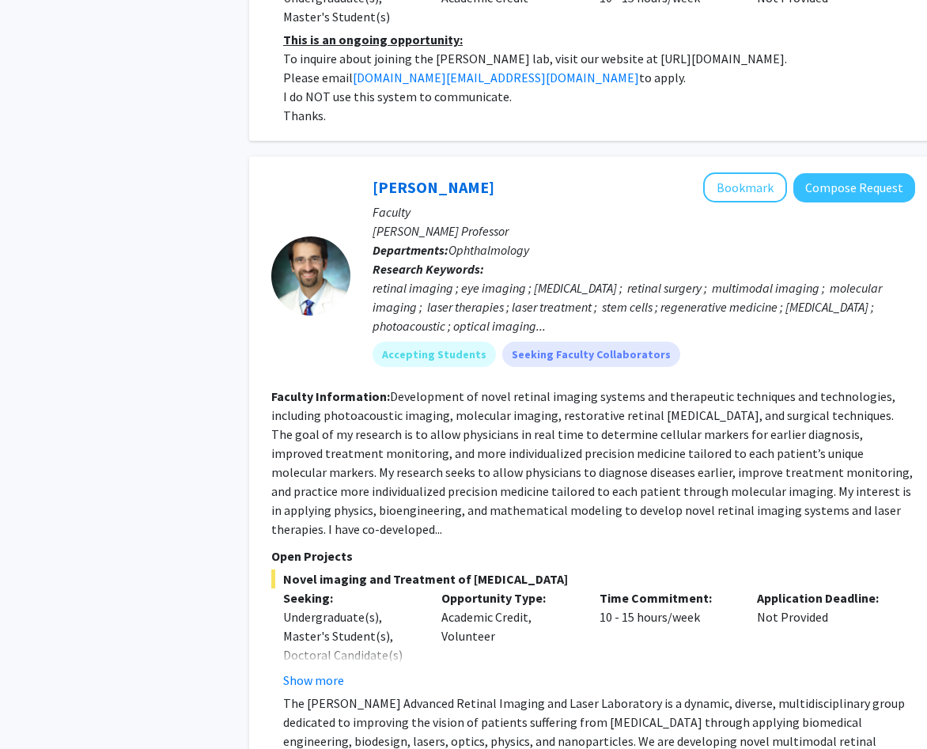
scroll to position [1708, 0]
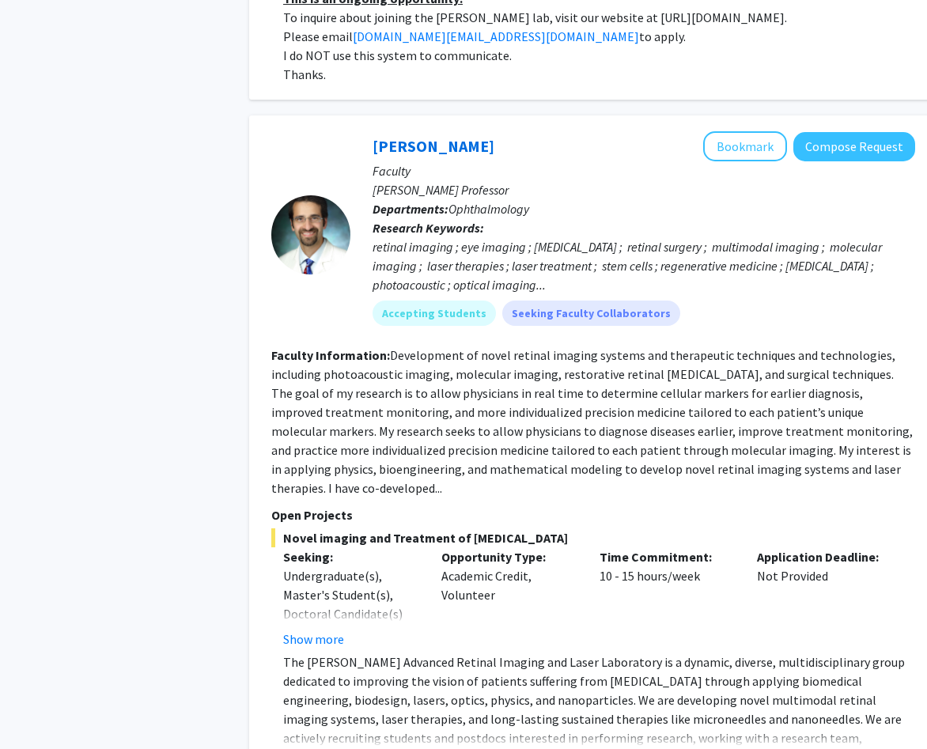
click at [318, 653] on p "The [PERSON_NAME] Advanced Retinal Imaging and Laser Laboratory is a dynamic, d…" at bounding box center [599, 729] width 632 height 152
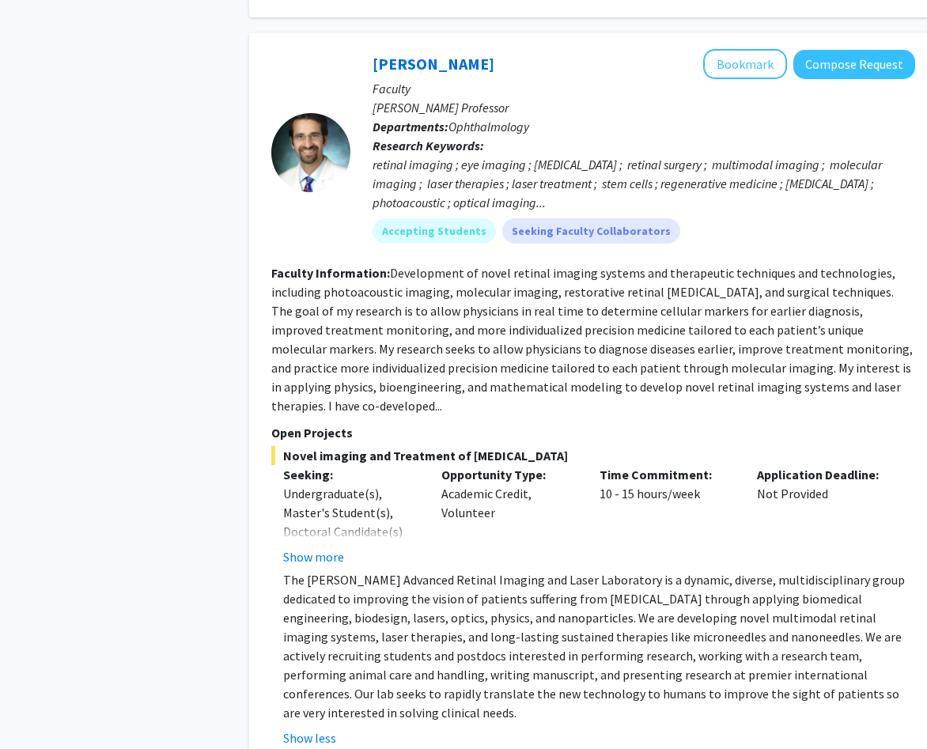
scroll to position [1792, 0]
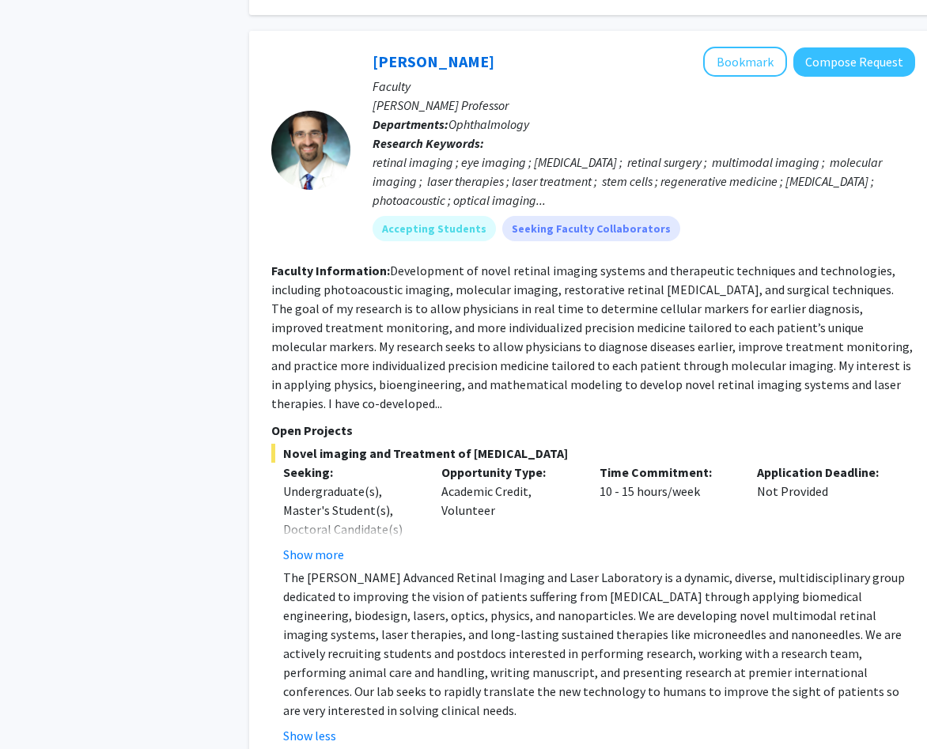
click at [407, 598] on p "The [PERSON_NAME] Advanced Retinal Imaging and Laser Laboratory is a dynamic, d…" at bounding box center [599, 644] width 632 height 152
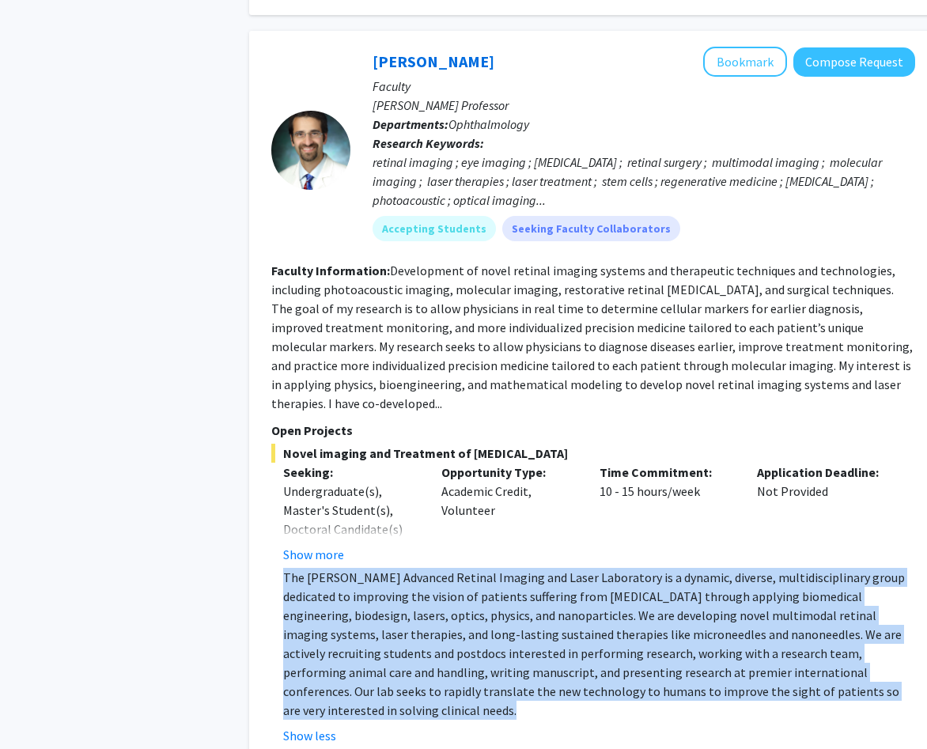
click at [407, 598] on p "The [PERSON_NAME] Advanced Retinal Imaging and Laser Laboratory is a dynamic, d…" at bounding box center [599, 644] width 632 height 152
click at [425, 568] on p "The [PERSON_NAME] Advanced Retinal Imaging and Laser Laboratory is a dynamic, d…" at bounding box center [599, 644] width 632 height 152
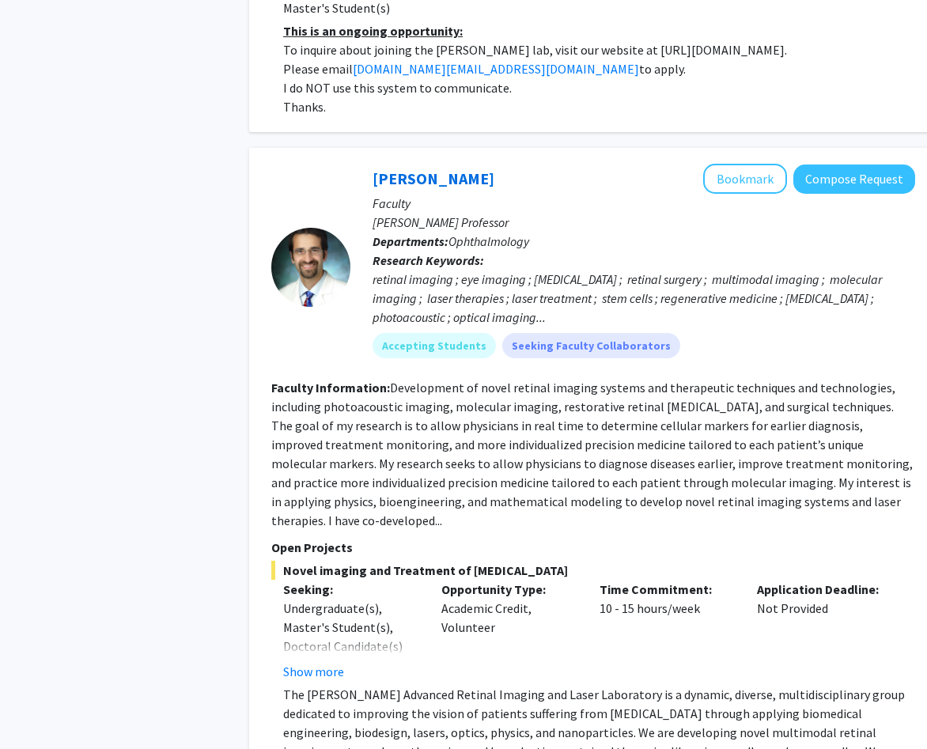
scroll to position [1648, 0]
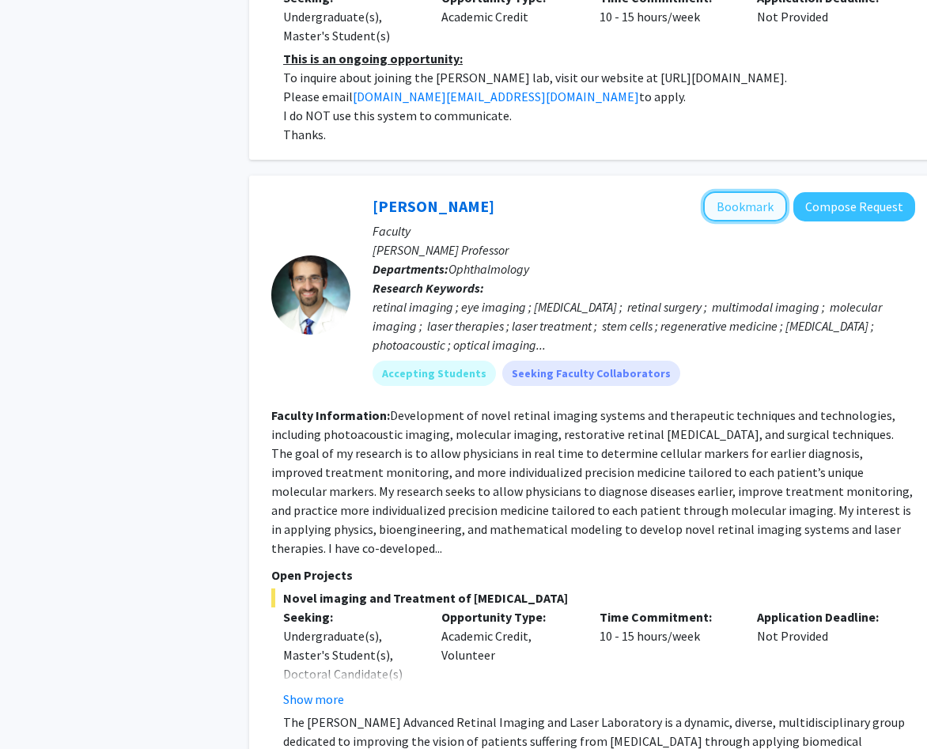
click at [727, 192] on button "Bookmark" at bounding box center [746, 207] width 84 height 30
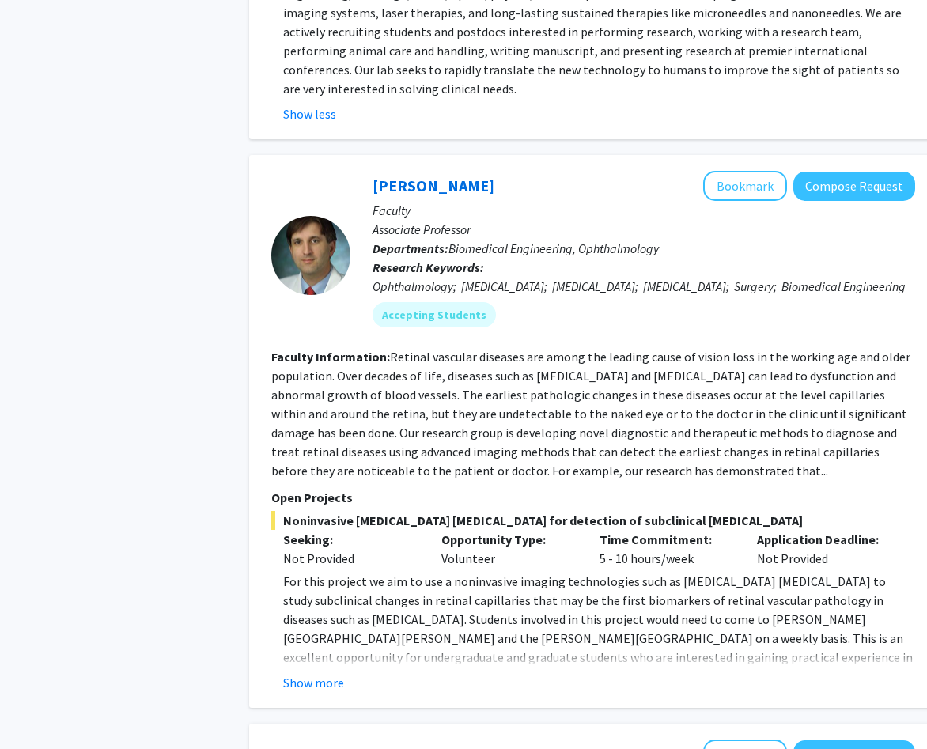
scroll to position [2419, 0]
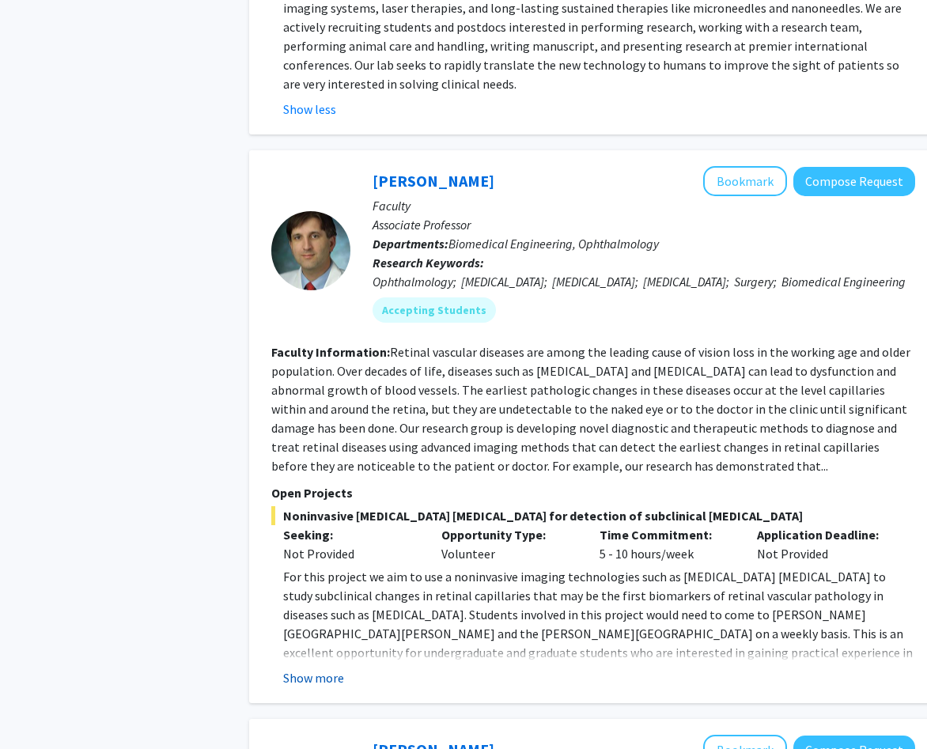
click at [319, 669] on button "Show more" at bounding box center [313, 678] width 61 height 19
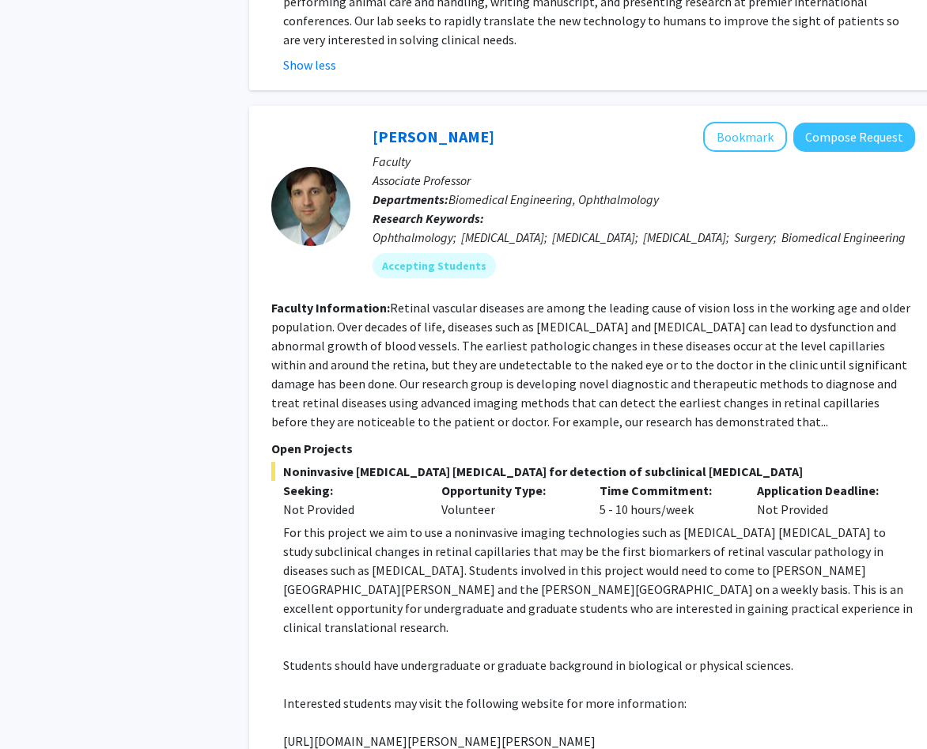
scroll to position [2464, 0]
click at [406, 712] on p at bounding box center [599, 721] width 632 height 19
click at [401, 731] on p "[URL][DOMAIN_NAME][PERSON_NAME][PERSON_NAME]" at bounding box center [599, 740] width 632 height 19
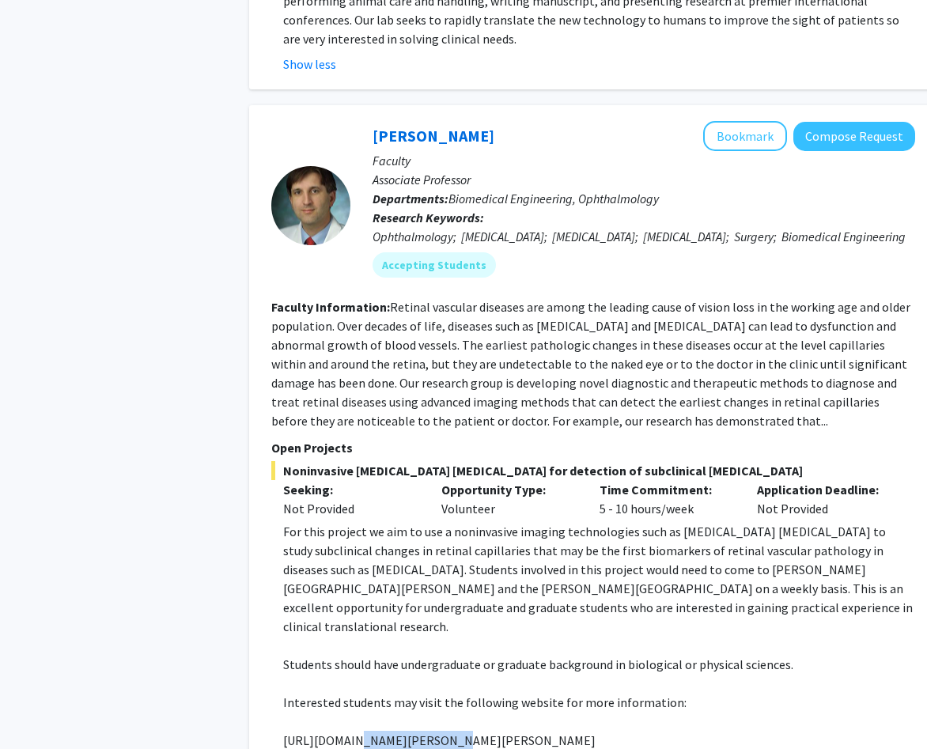
click at [401, 731] on p "[URL][DOMAIN_NAME][PERSON_NAME][PERSON_NAME]" at bounding box center [599, 740] width 632 height 19
copy p "[URL][DOMAIN_NAME][PERSON_NAME][PERSON_NAME]"
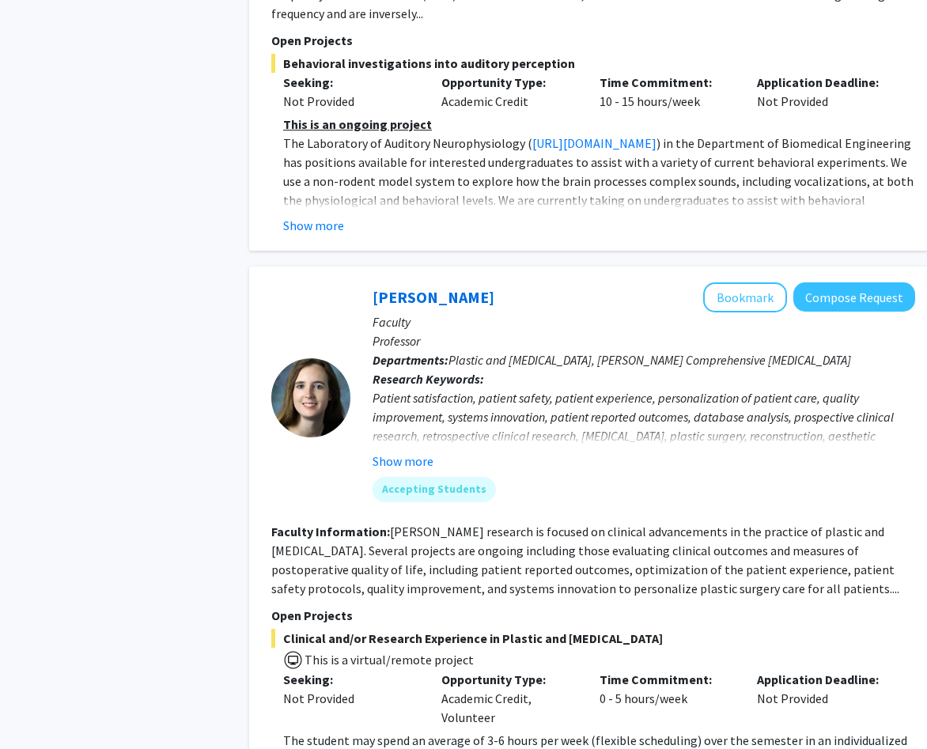
scroll to position [5944, 0]
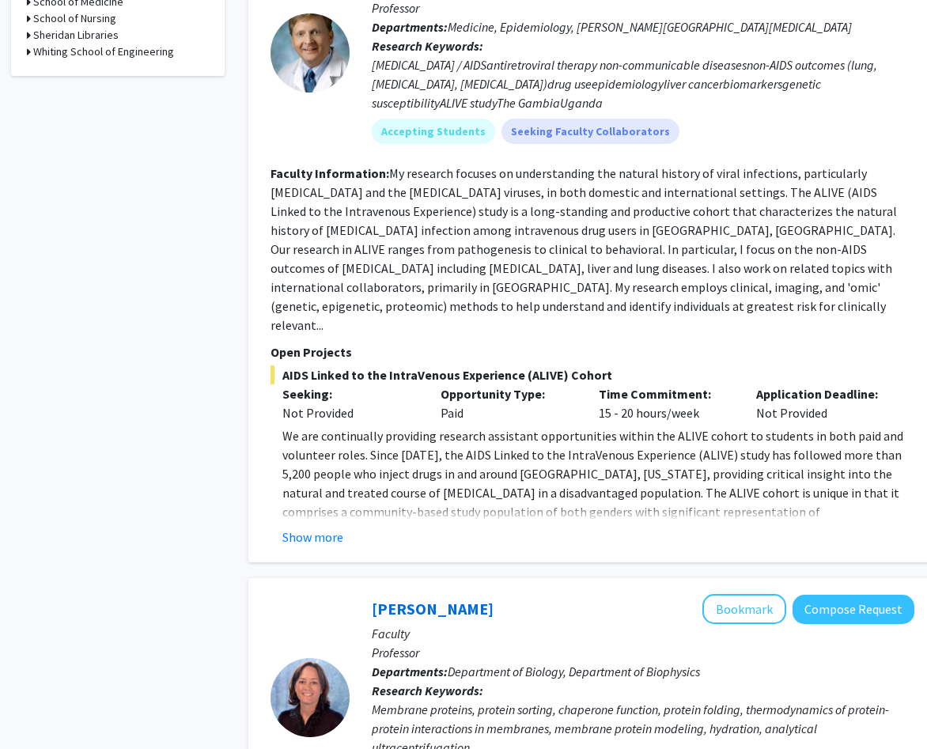
scroll to position [823, 1]
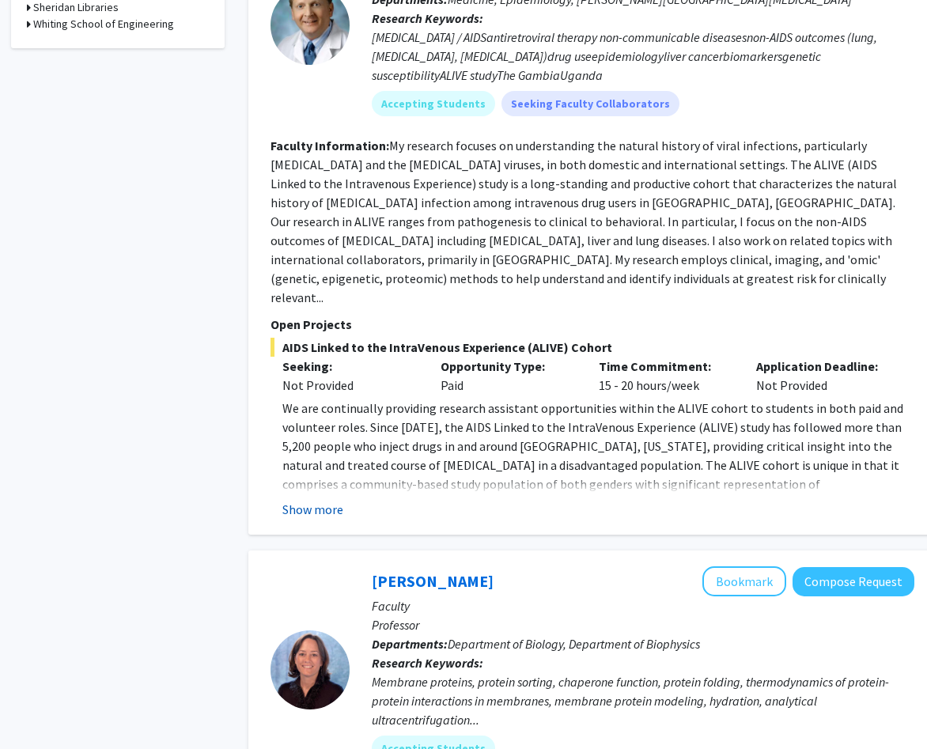
click at [311, 500] on button "Show more" at bounding box center [313, 509] width 61 height 19
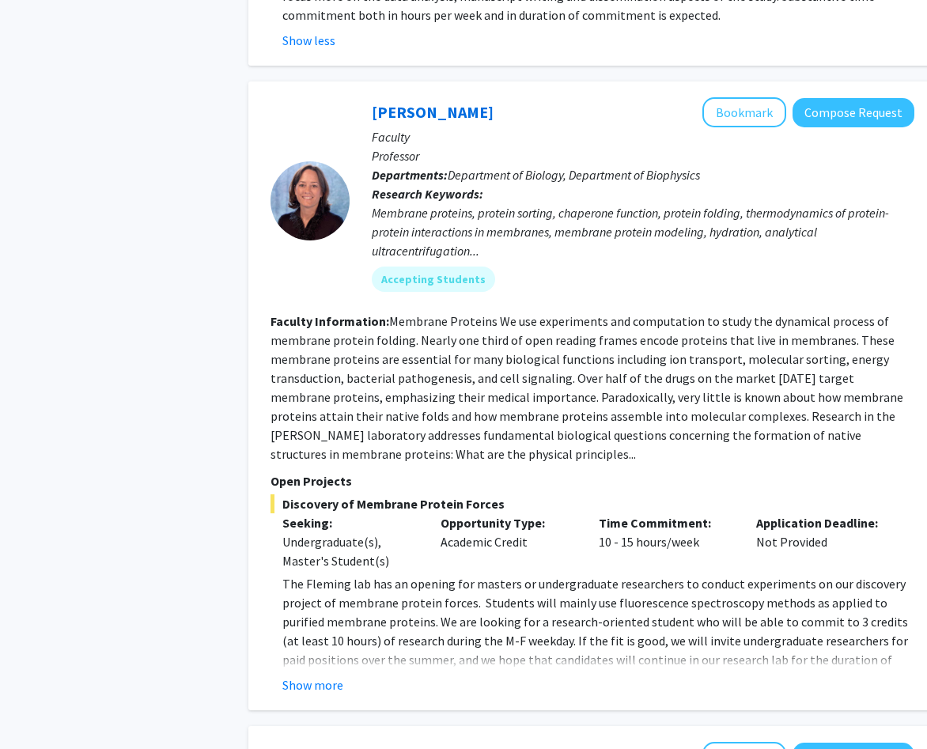
scroll to position [1435, 1]
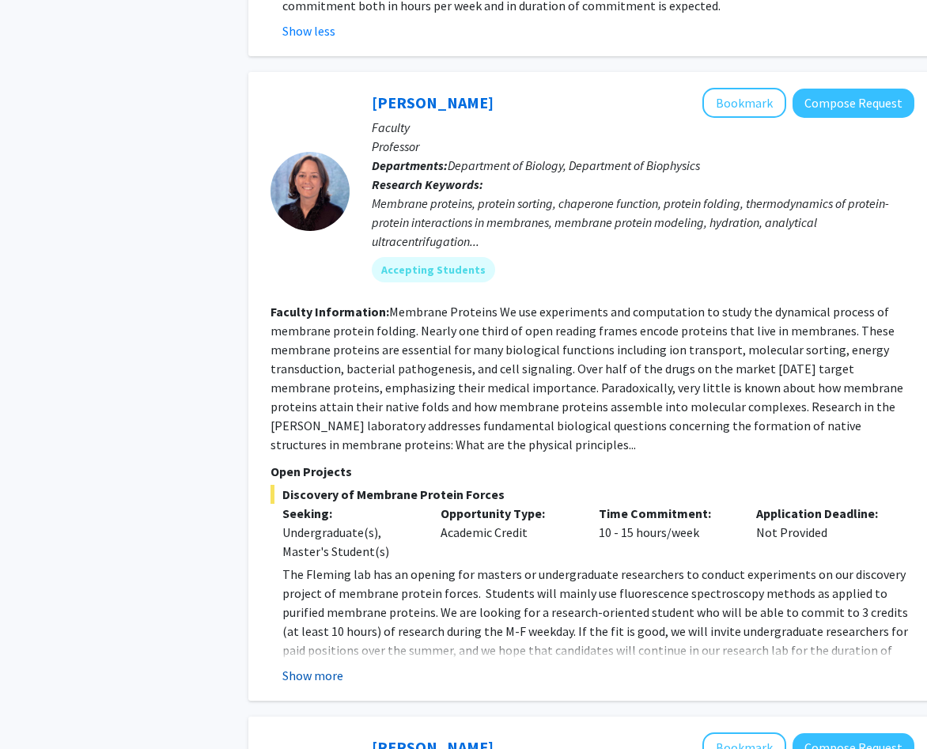
click at [317, 666] on button "Show more" at bounding box center [313, 675] width 61 height 19
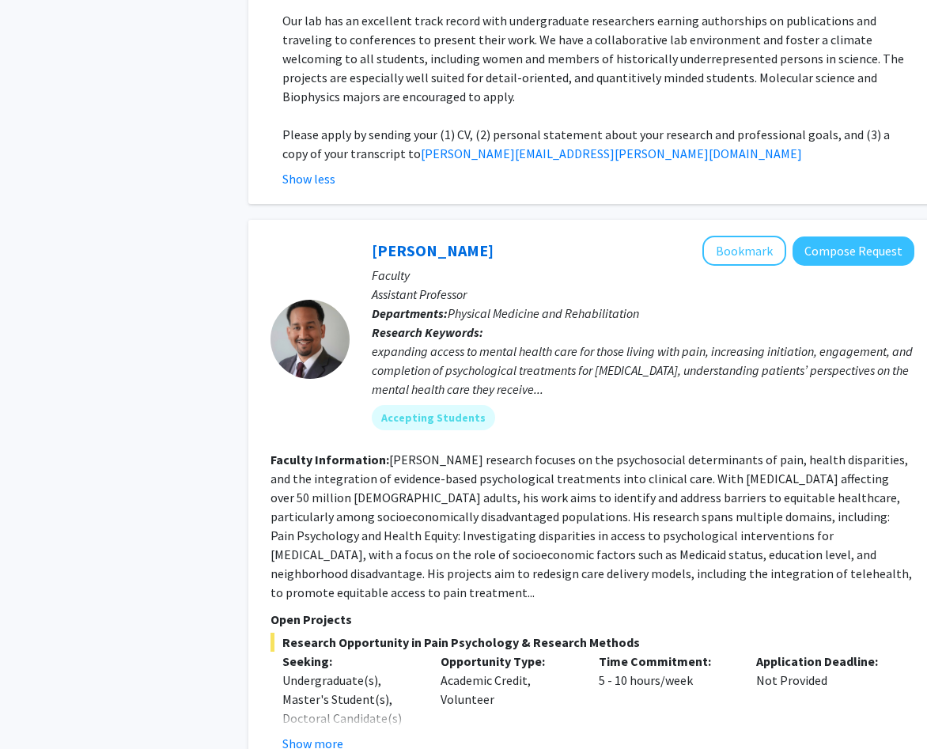
scroll to position [2146, 1]
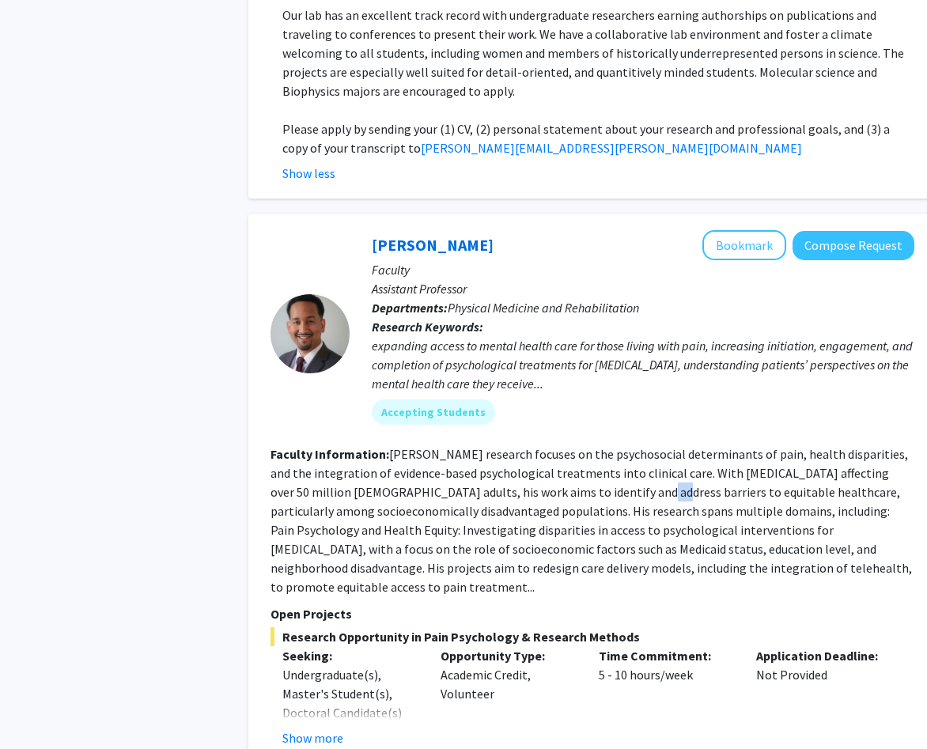
drag, startPoint x: 548, startPoint y: 381, endPoint x: 564, endPoint y: 384, distance: 16.1
click at [564, 446] on fg-read-more "[PERSON_NAME] research focuses on the psychosocial determinants of pain, health…" at bounding box center [592, 520] width 642 height 149
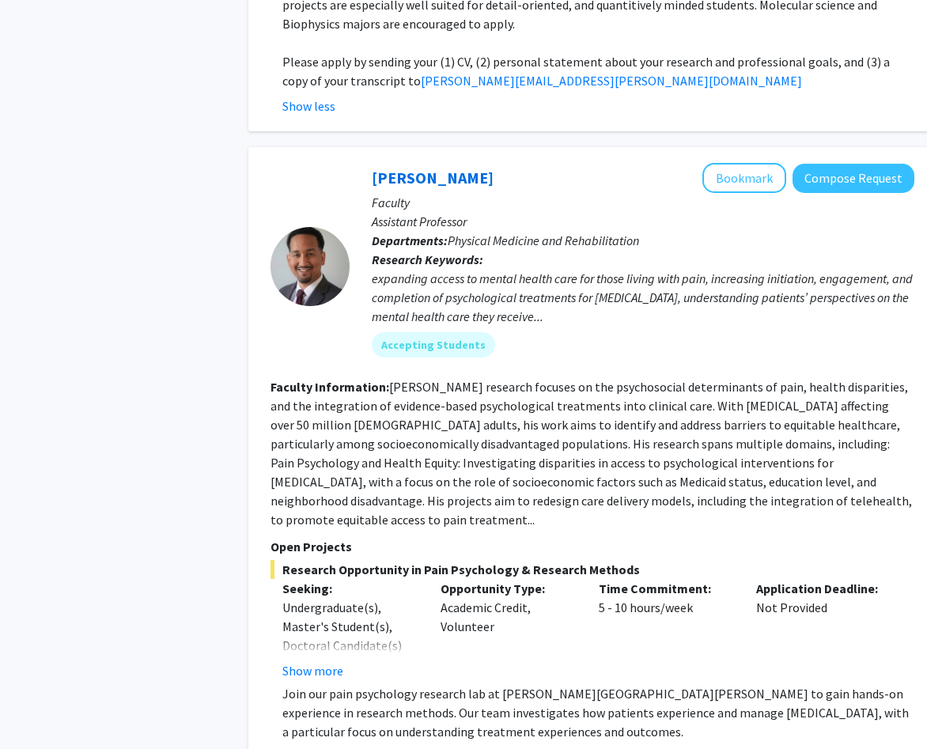
scroll to position [2216, 1]
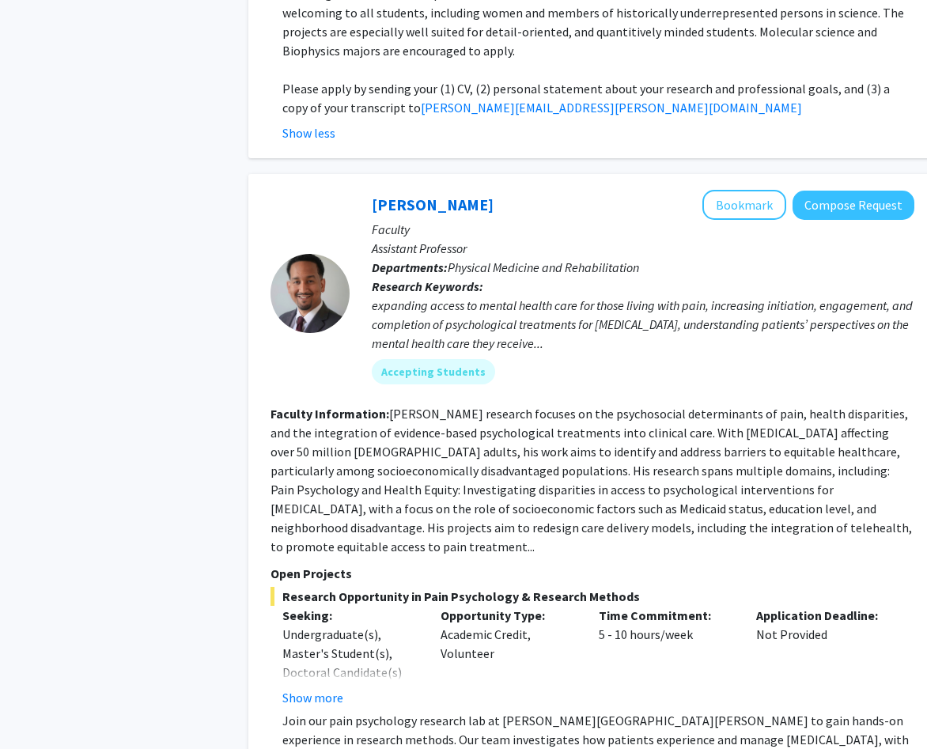
scroll to position [2178, 1]
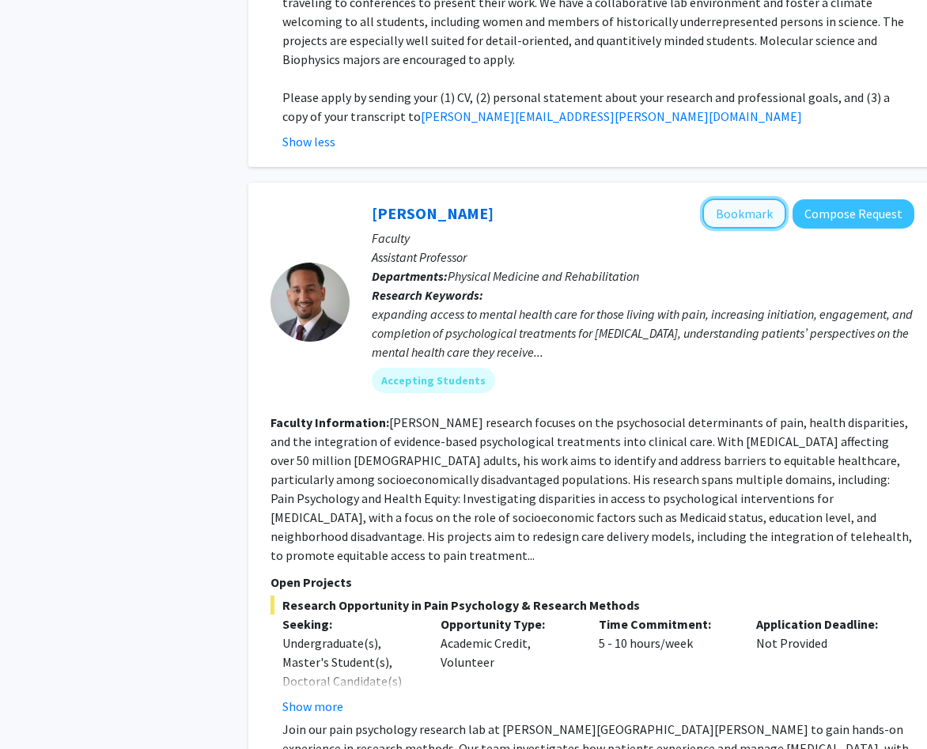
click at [760, 199] on button "Bookmark" at bounding box center [745, 214] width 84 height 30
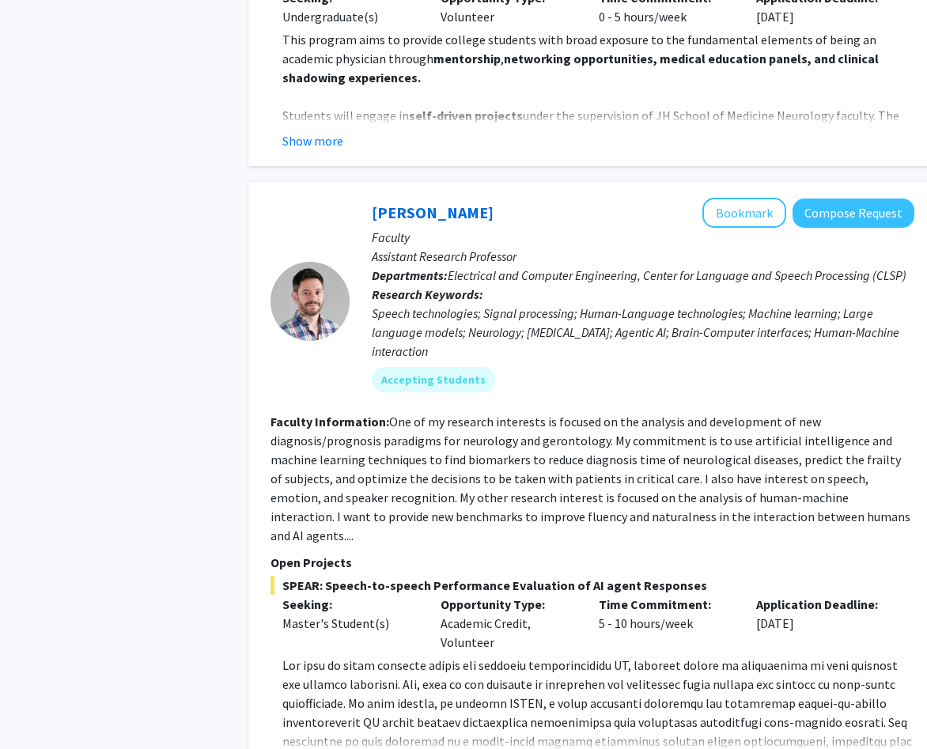
scroll to position [4873, 1]
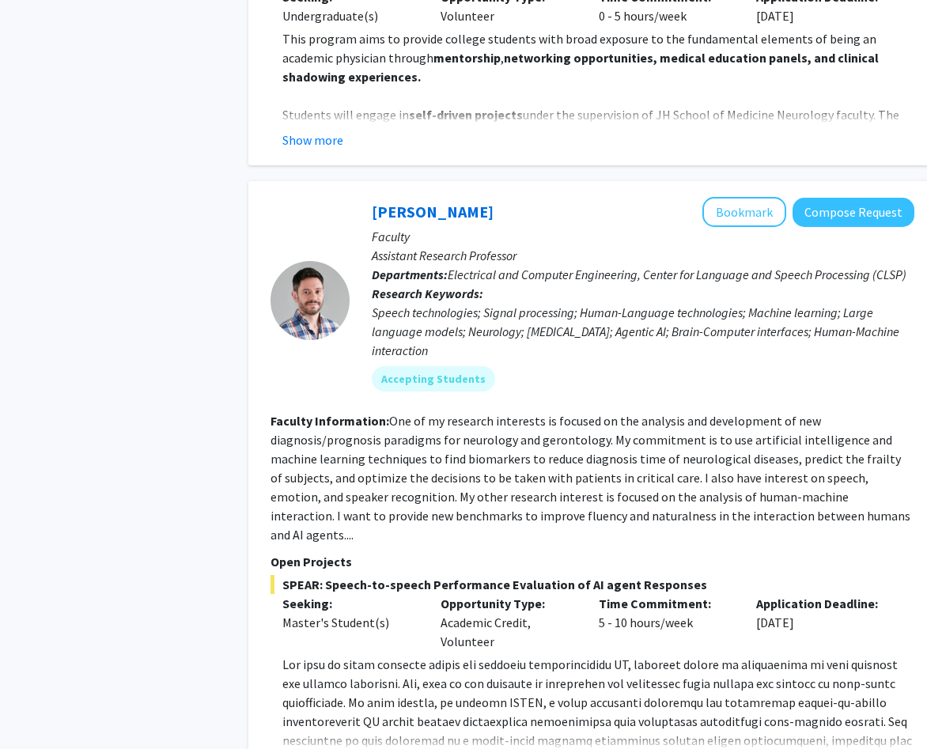
click at [587, 413] on fg-read-more "One of my research interests is focused on the analysis and development of new …" at bounding box center [591, 478] width 640 height 130
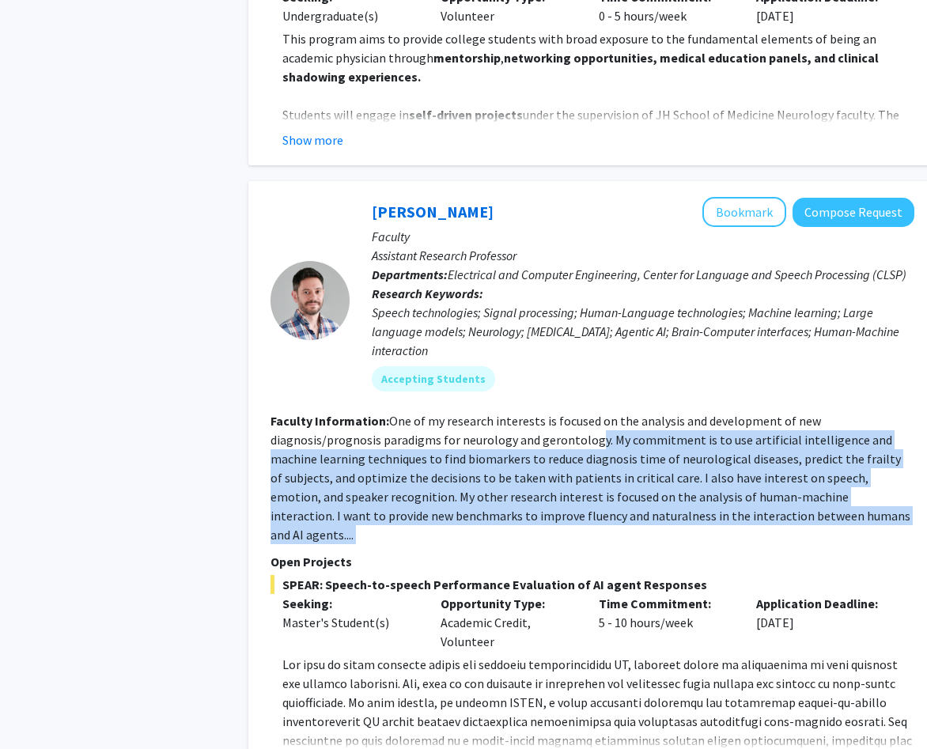
drag, startPoint x: 592, startPoint y: 279, endPoint x: 580, endPoint y: 343, distance: 64.4
click at [580, 412] on section "Faculty Information: One of my research interests is focused on the analysis an…" at bounding box center [593, 478] width 644 height 133
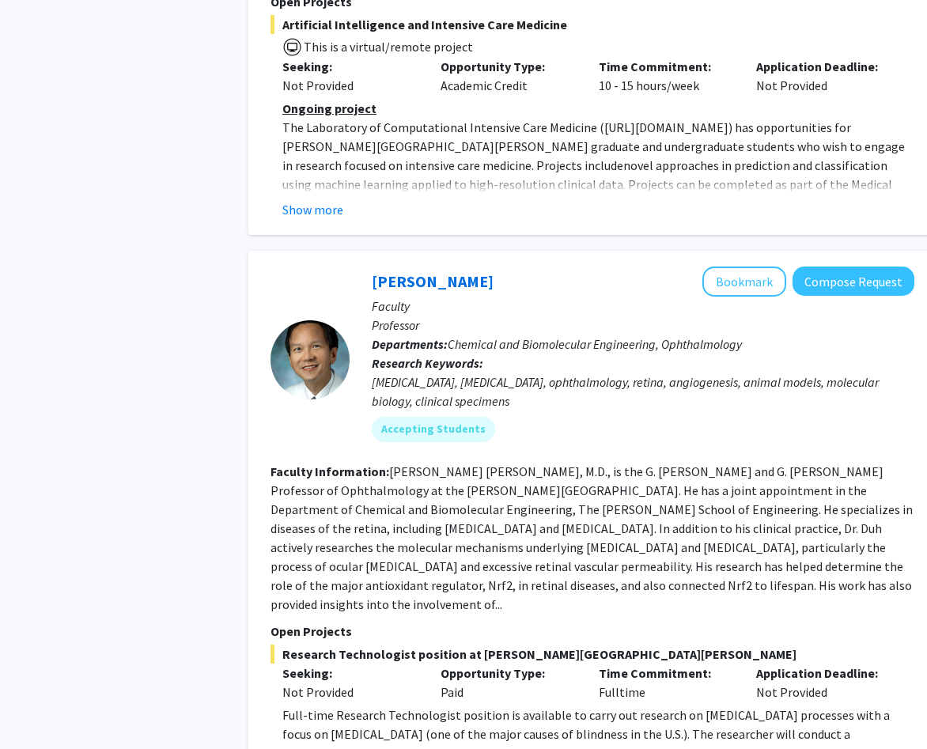
scroll to position [6103, 1]
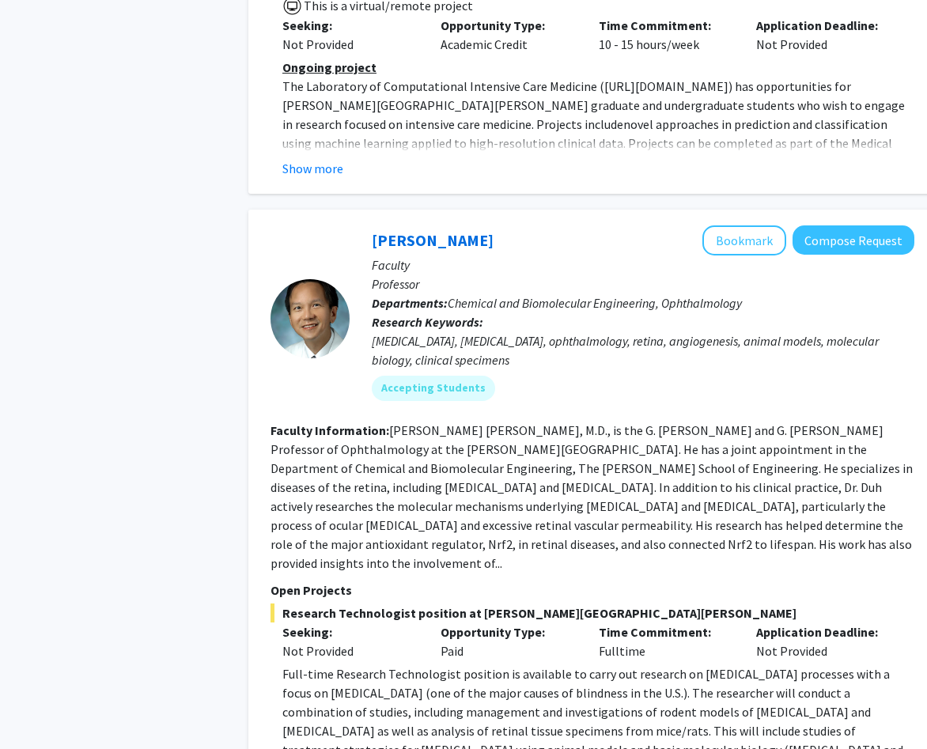
scroll to position [6141, 1]
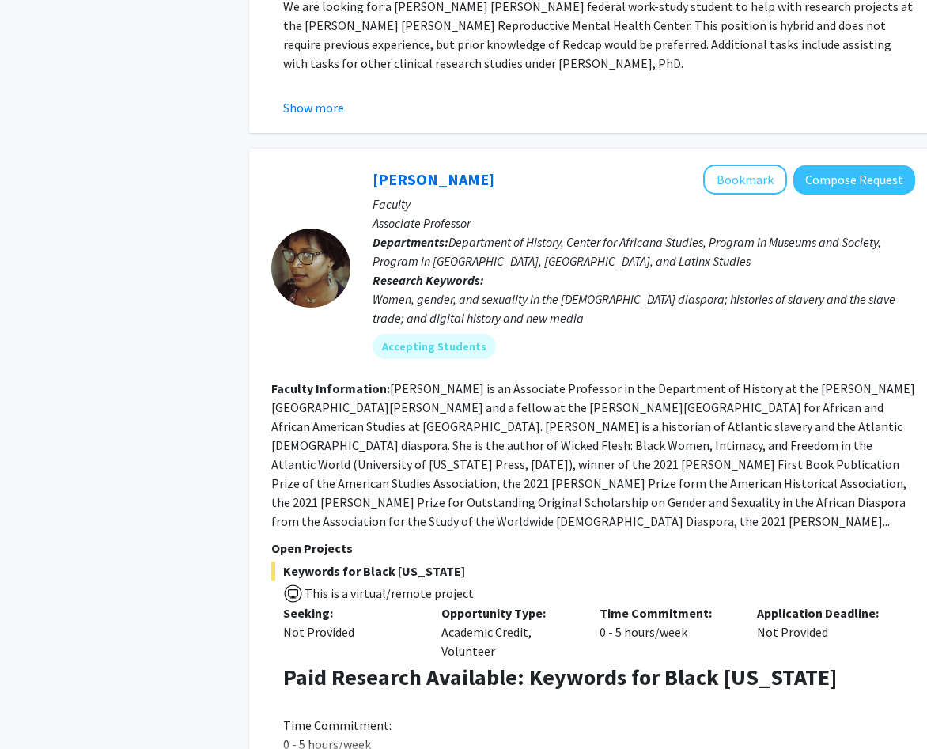
scroll to position [998, 0]
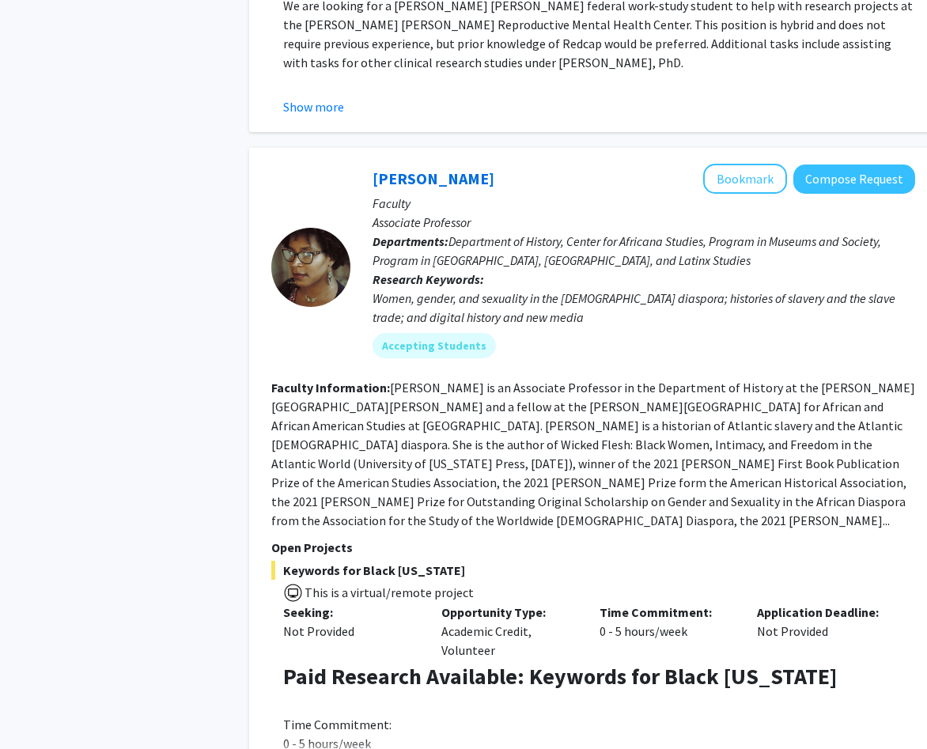
click at [556, 413] on fg-read-more "[PERSON_NAME] is an Associate Professor in the Department of History at the [PE…" at bounding box center [593, 454] width 644 height 149
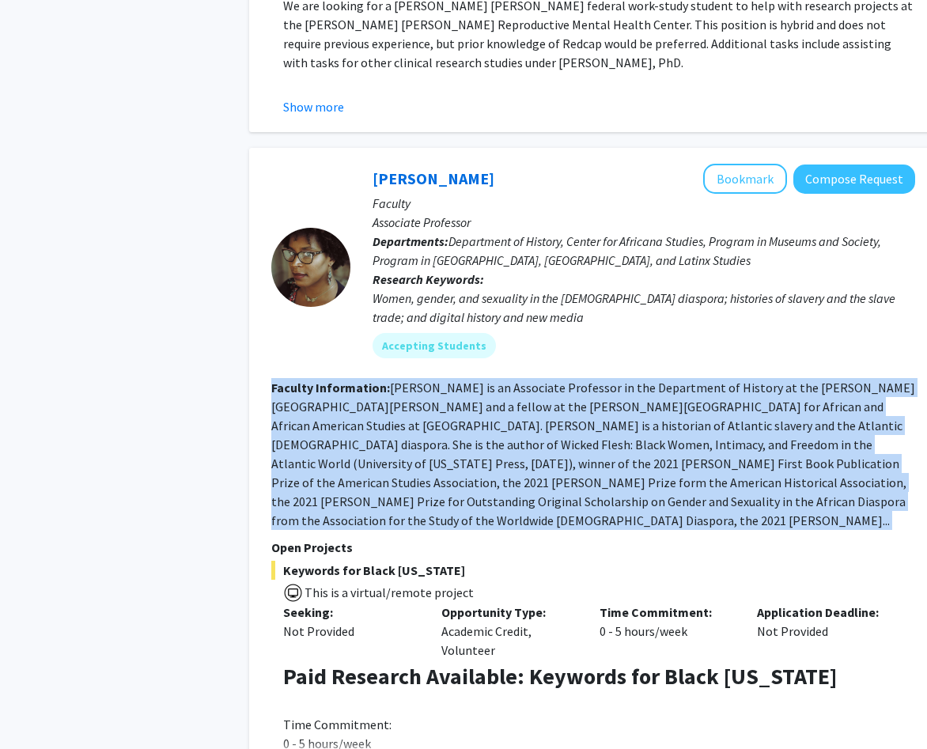
click at [572, 412] on fg-read-more "[PERSON_NAME] is an Associate Professor in the Department of History at the [PE…" at bounding box center [593, 454] width 644 height 149
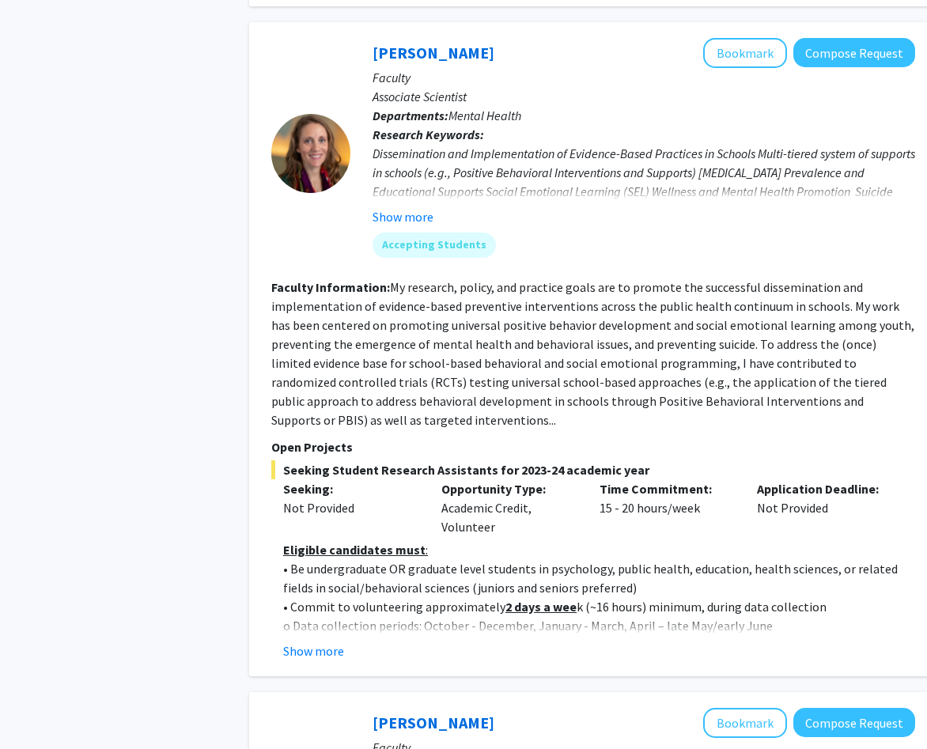
scroll to position [2444, 0]
click at [342, 641] on button "Show more" at bounding box center [313, 650] width 61 height 19
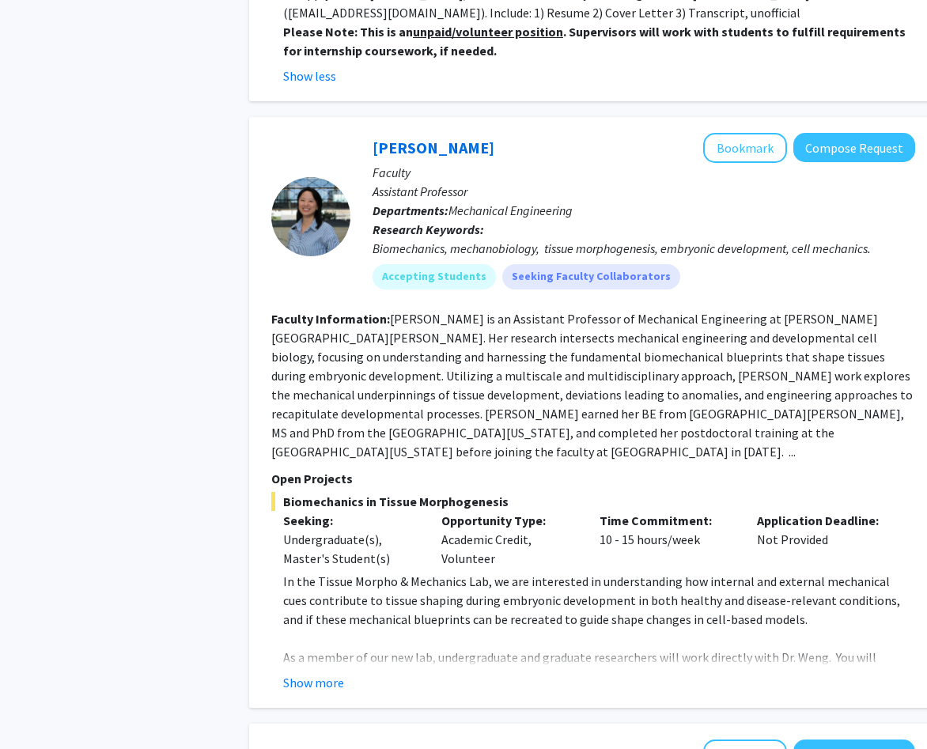
scroll to position [3610, 0]
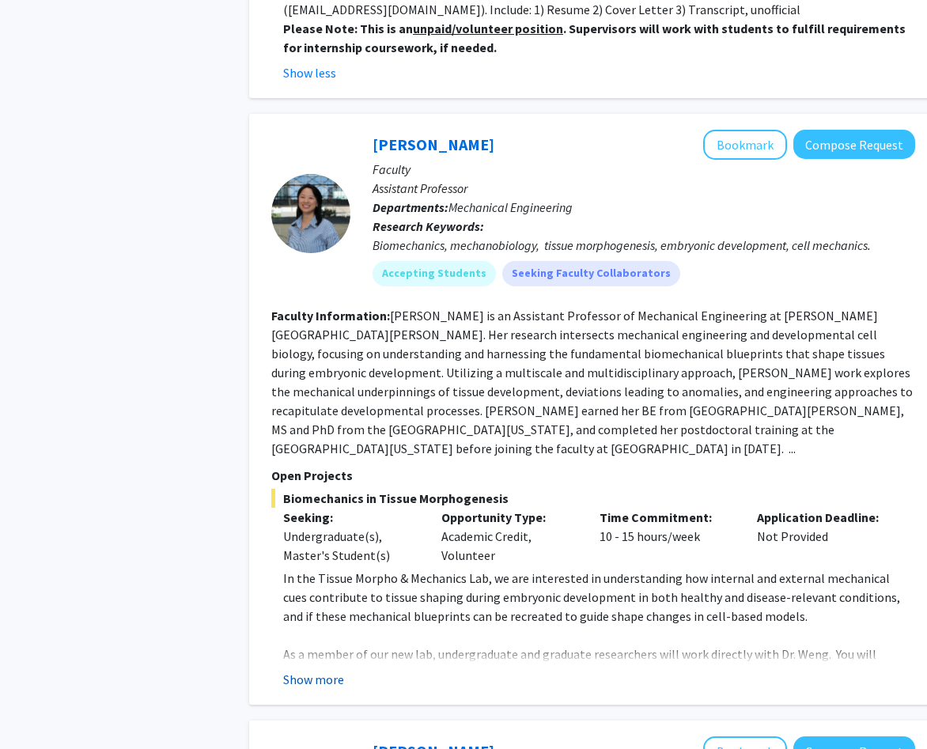
click at [333, 670] on button "Show more" at bounding box center [313, 679] width 61 height 19
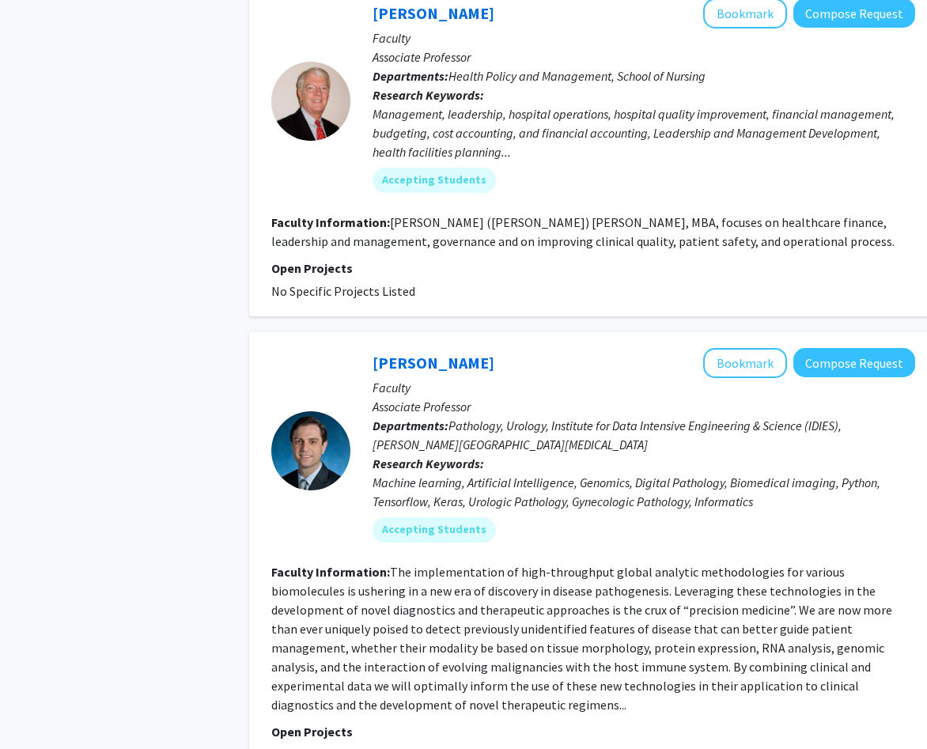
scroll to position [5645, 0]
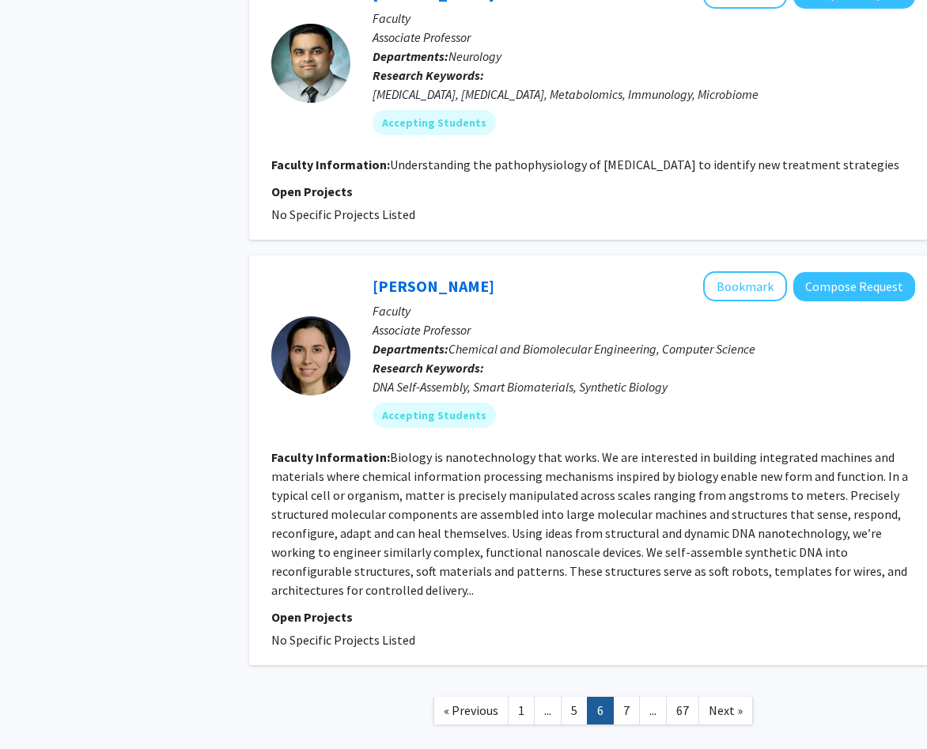
scroll to position [3245, 0]
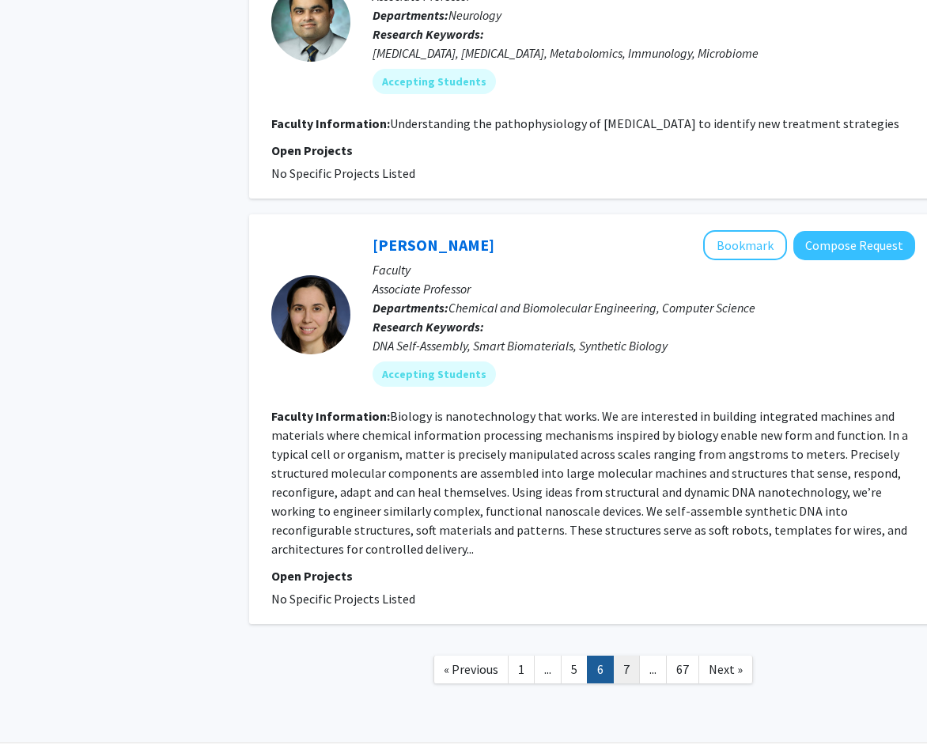
click at [633, 656] on link "7" at bounding box center [626, 670] width 27 height 28
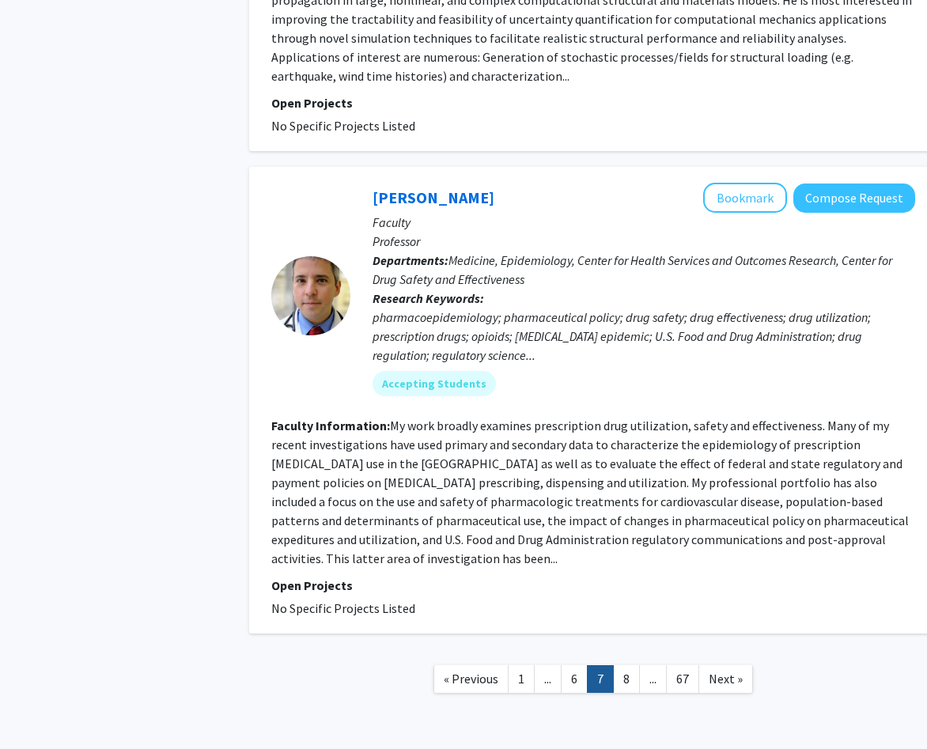
scroll to position [4004, 0]
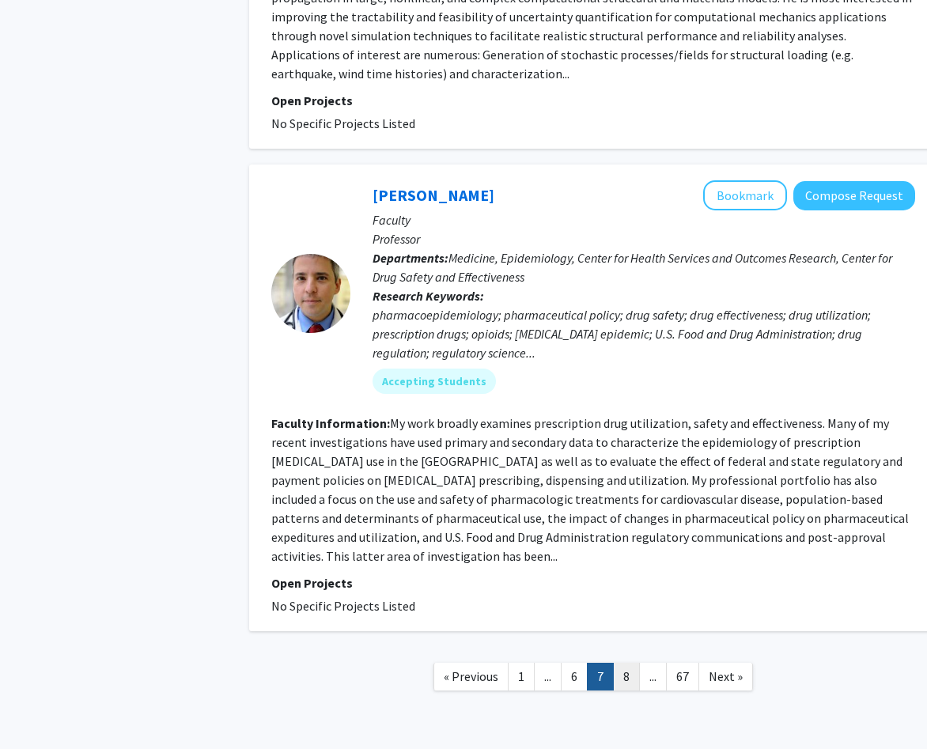
click at [623, 663] on link "8" at bounding box center [626, 677] width 27 height 28
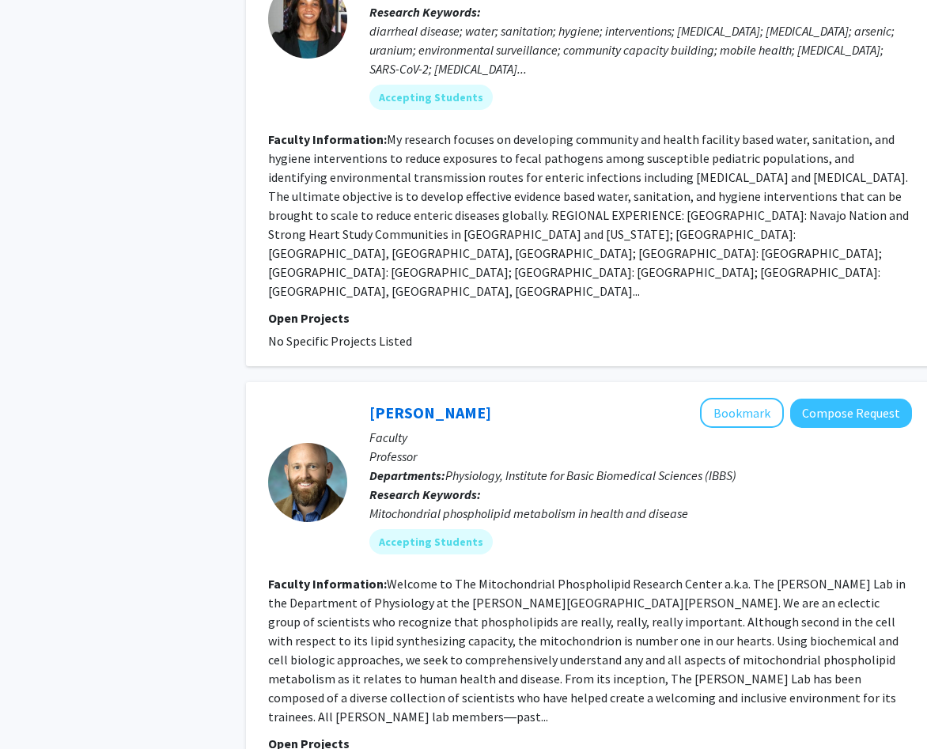
scroll to position [3720, 3]
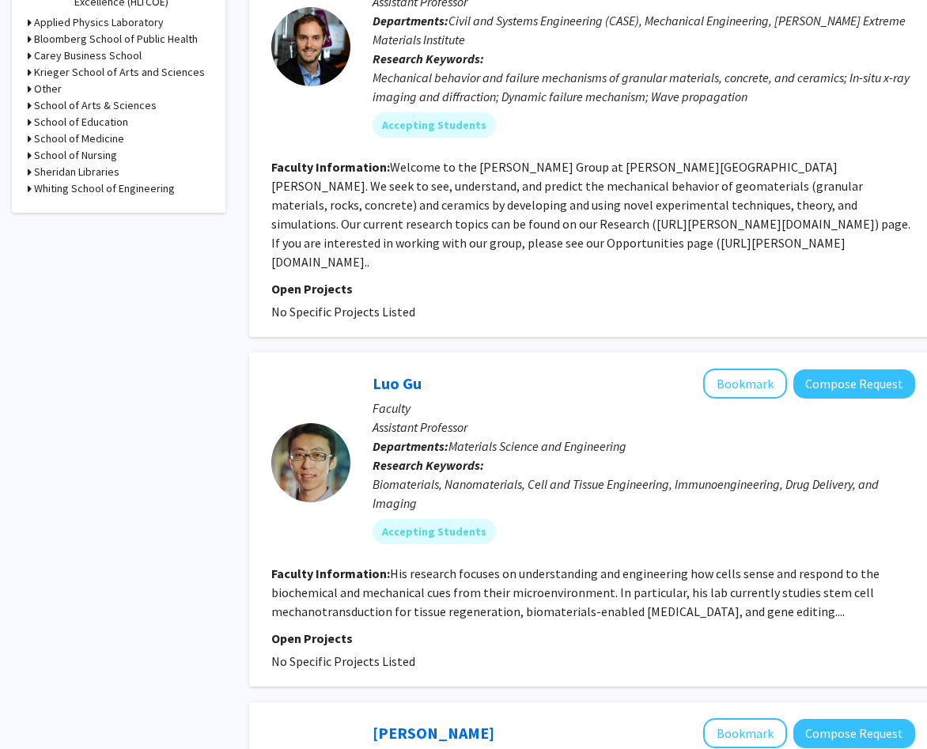
scroll to position [659, 0]
click at [711, 368] on button "Bookmark" at bounding box center [746, 383] width 84 height 30
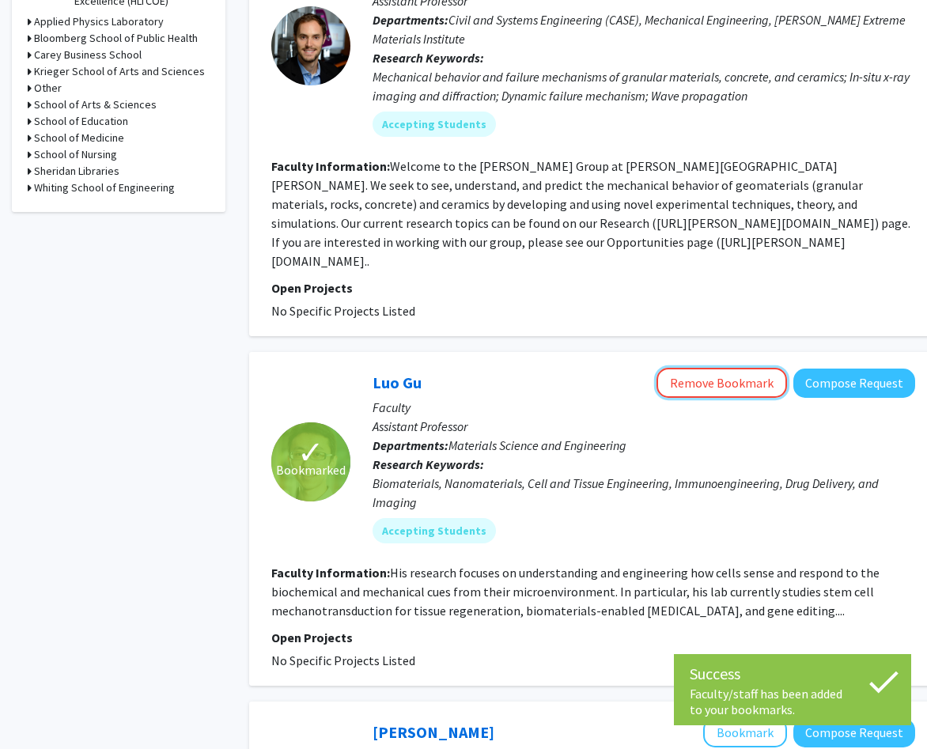
click at [711, 368] on button "Remove Bookmark" at bounding box center [722, 383] width 131 height 30
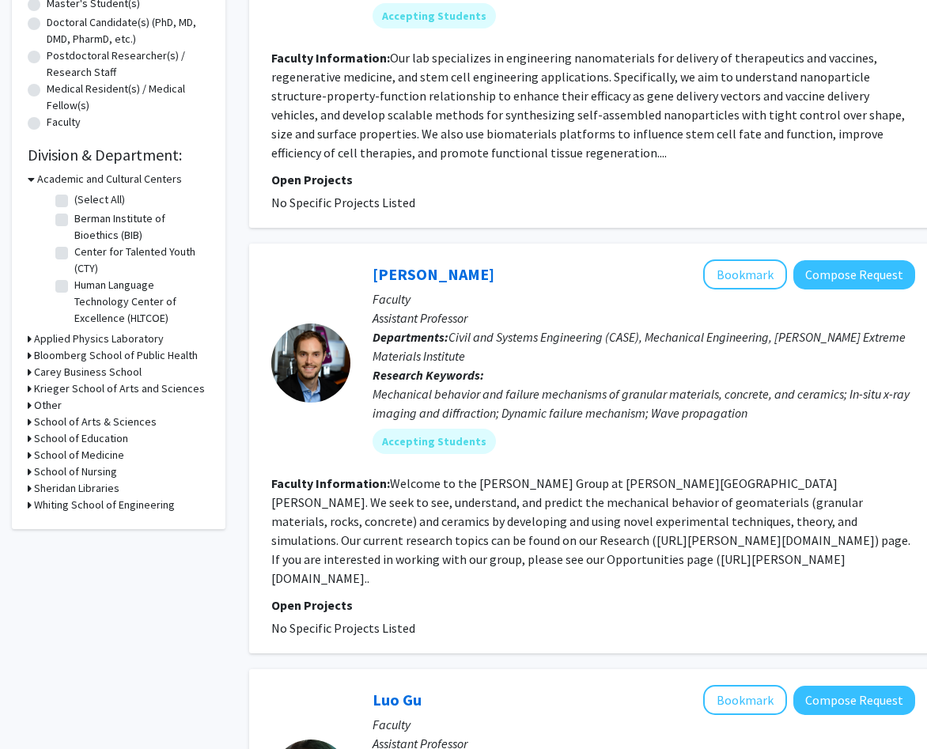
scroll to position [347, 0]
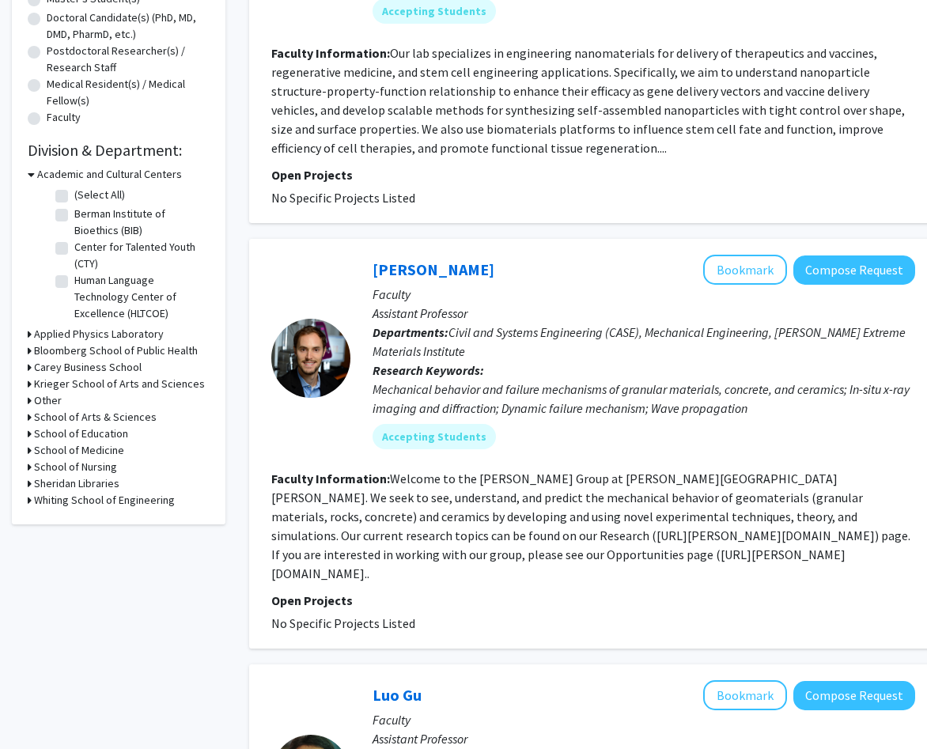
click at [88, 389] on h3 "Krieger School of Arts and Sciences" at bounding box center [119, 384] width 171 height 17
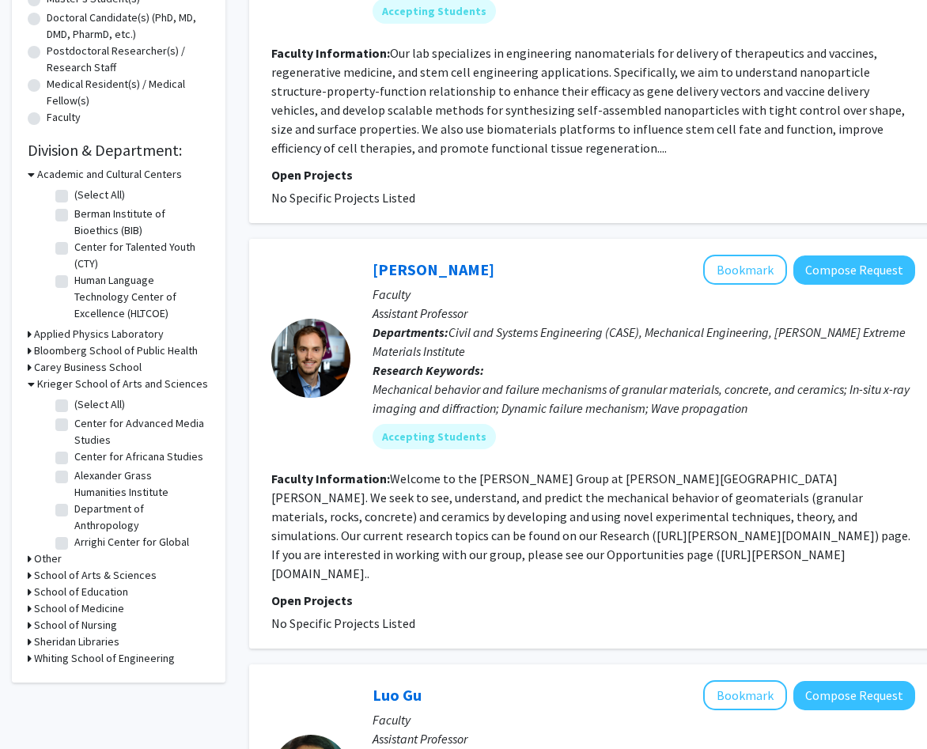
click at [88, 389] on h3 "Krieger School of Arts and Sciences" at bounding box center [122, 384] width 171 height 17
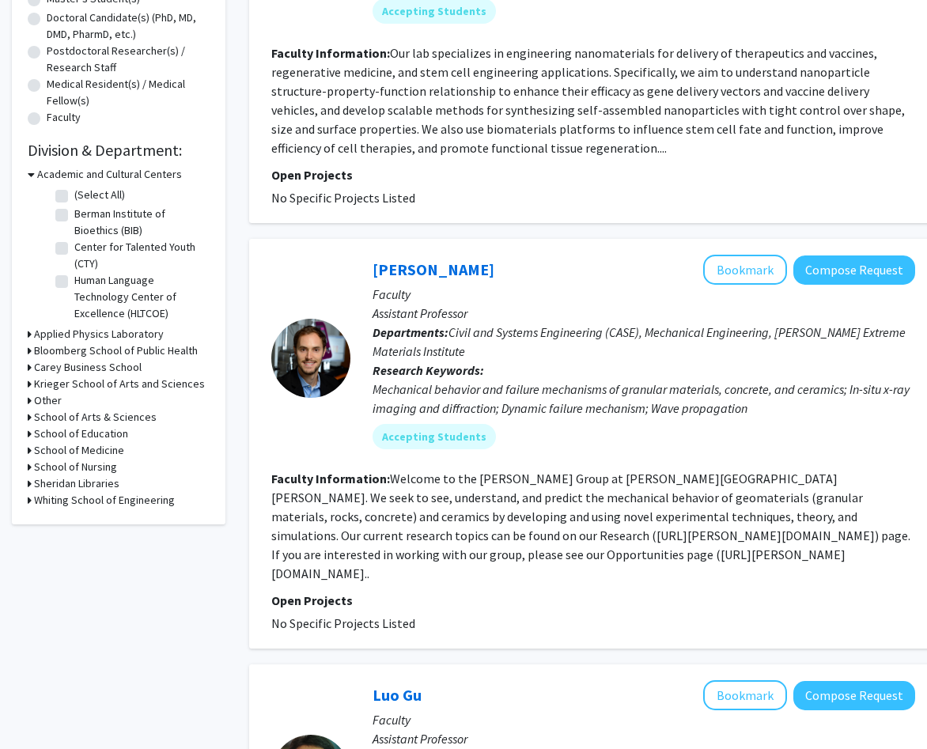
click at [83, 449] on h3 "School of Medicine" at bounding box center [79, 450] width 90 height 17
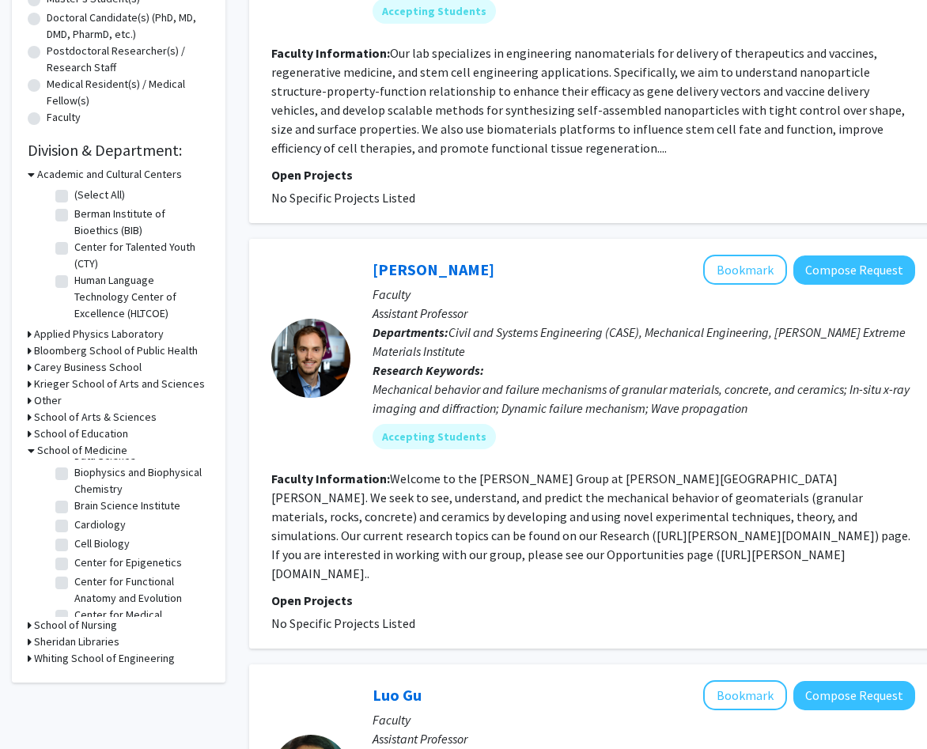
scroll to position [280, 0]
click at [110, 534] on label "Cell Biology" at bounding box center [101, 540] width 55 height 17
click at [85, 534] on input "Cell Biology" at bounding box center [79, 537] width 10 height 10
checkbox input "true"
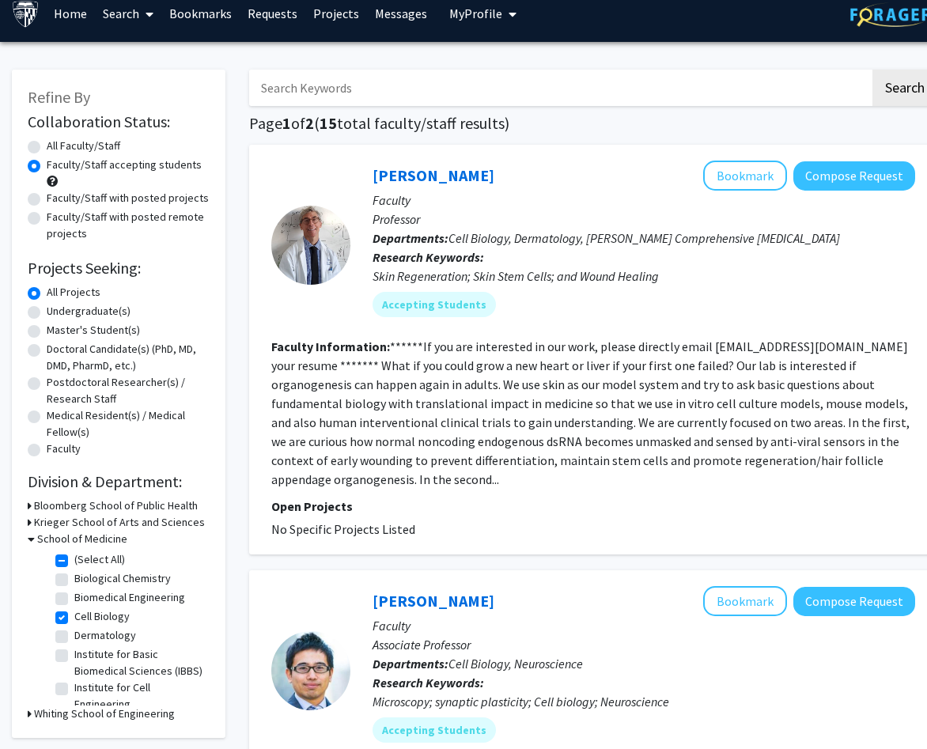
scroll to position [17, 0]
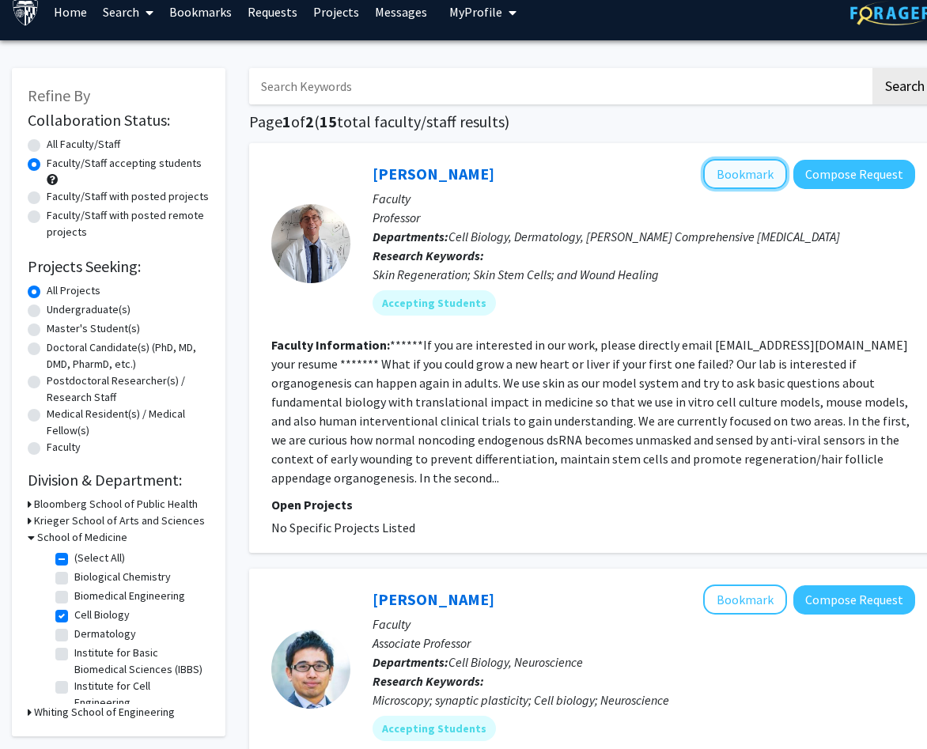
click at [723, 165] on button "Bookmark" at bounding box center [746, 174] width 84 height 30
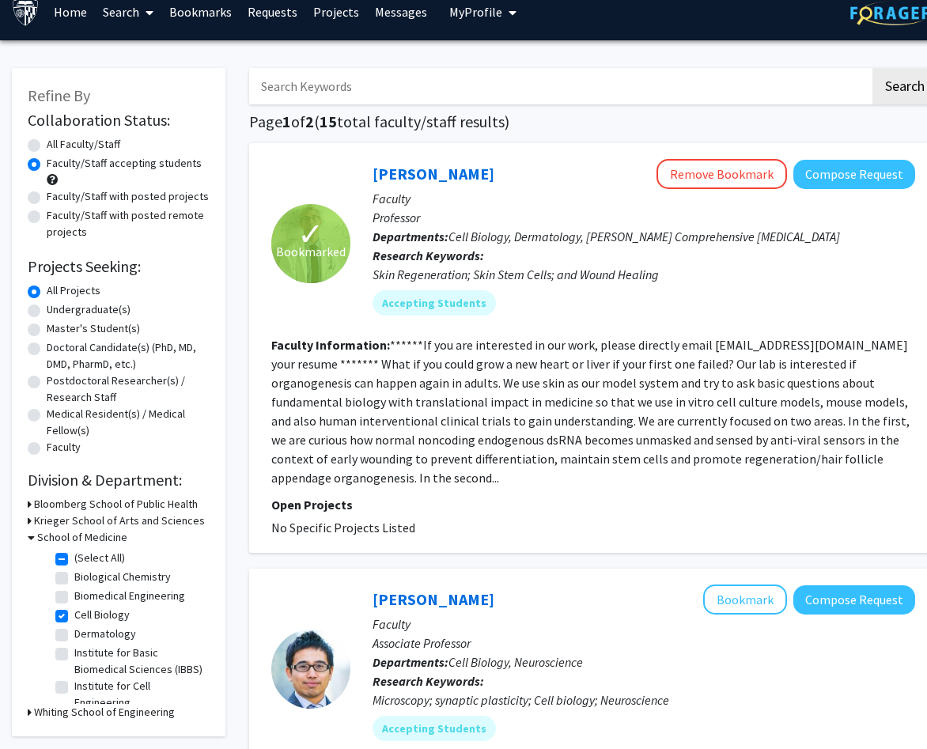
scroll to position [63, 0]
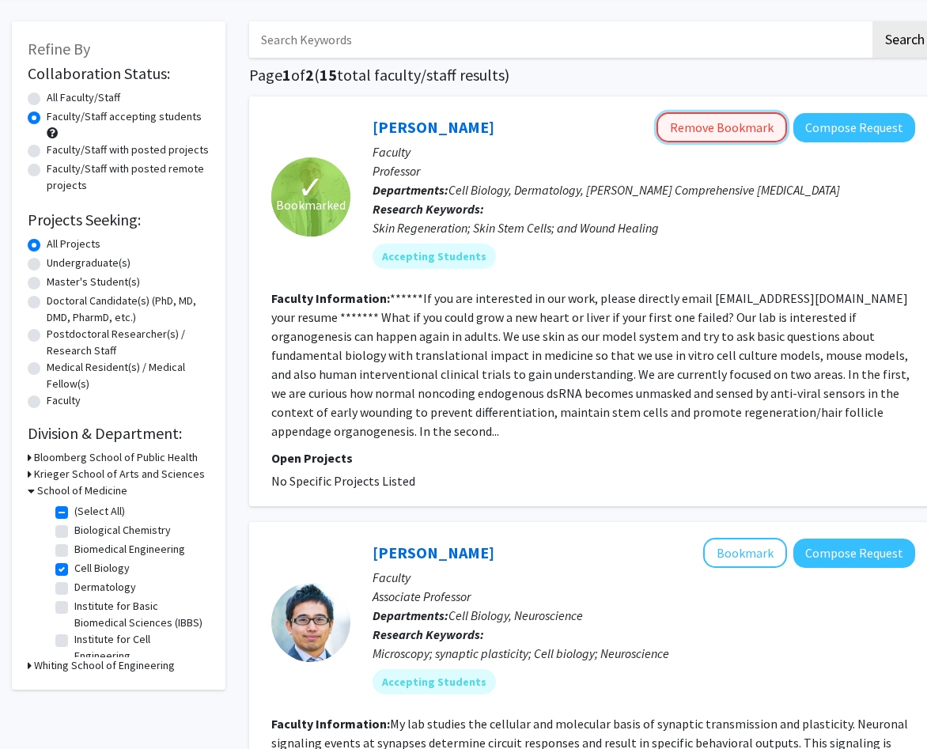
click at [703, 115] on button "Remove Bookmark" at bounding box center [722, 127] width 131 height 30
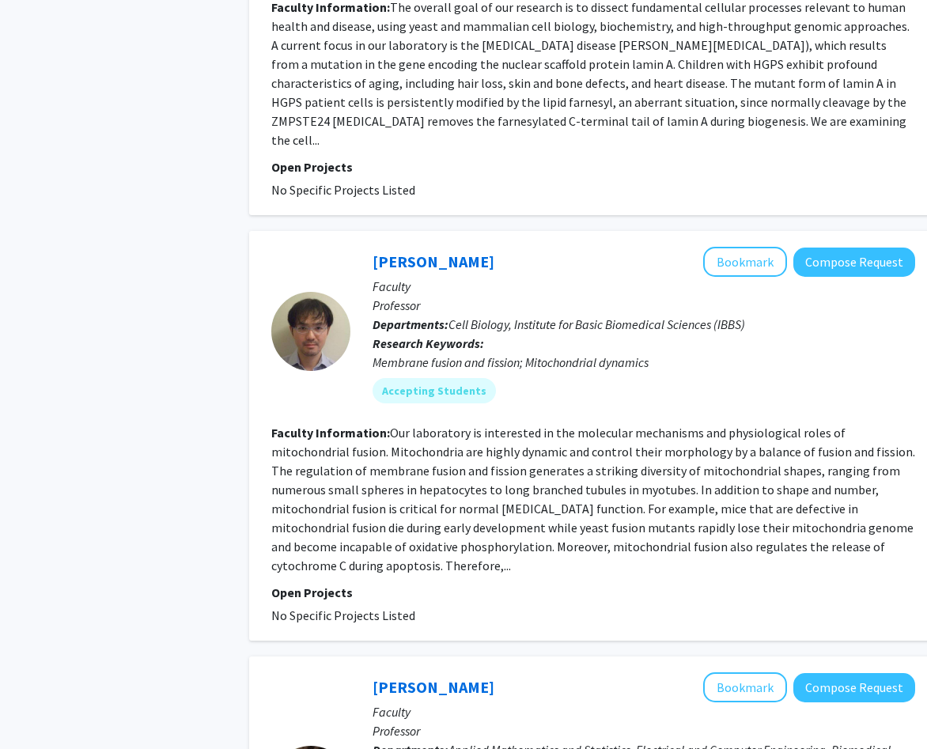
scroll to position [1728, 0]
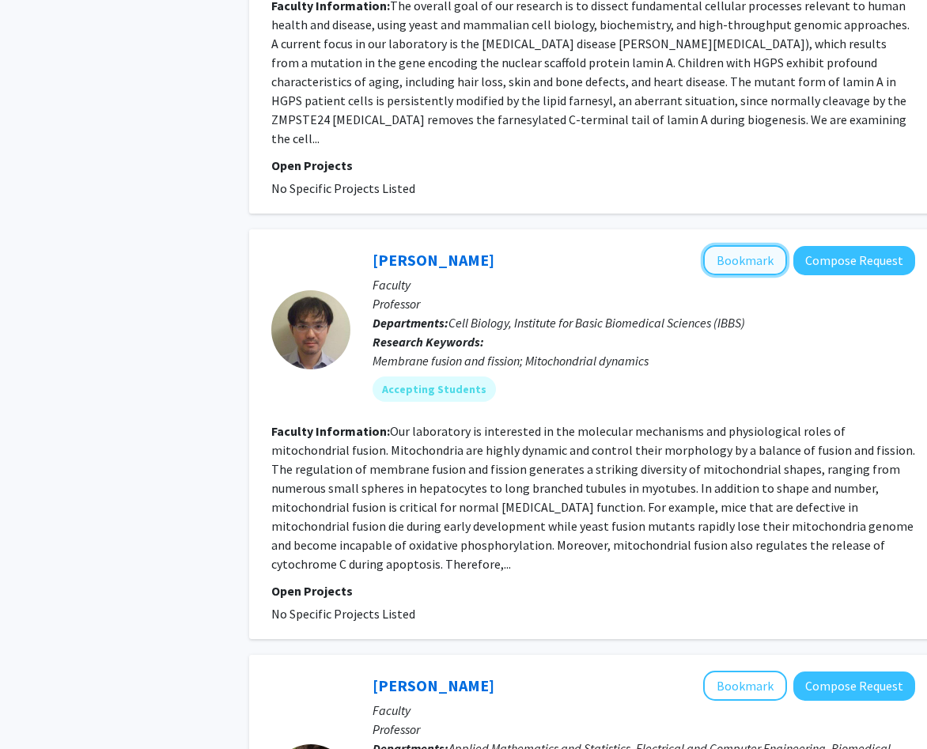
click at [747, 245] on button "Bookmark" at bounding box center [746, 260] width 84 height 30
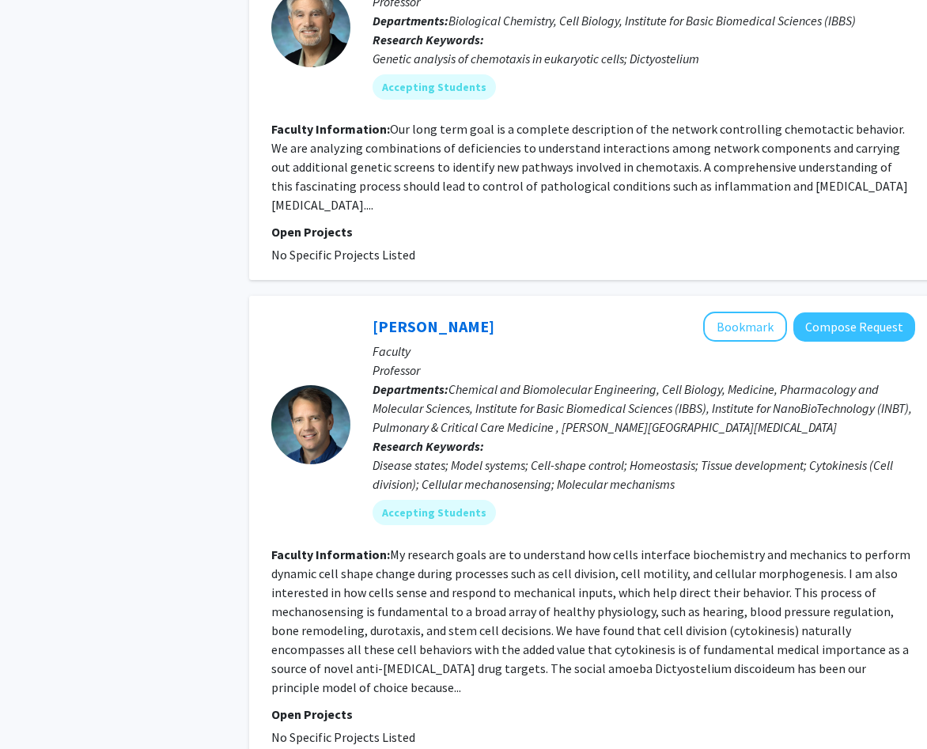
scroll to position [3888, 0]
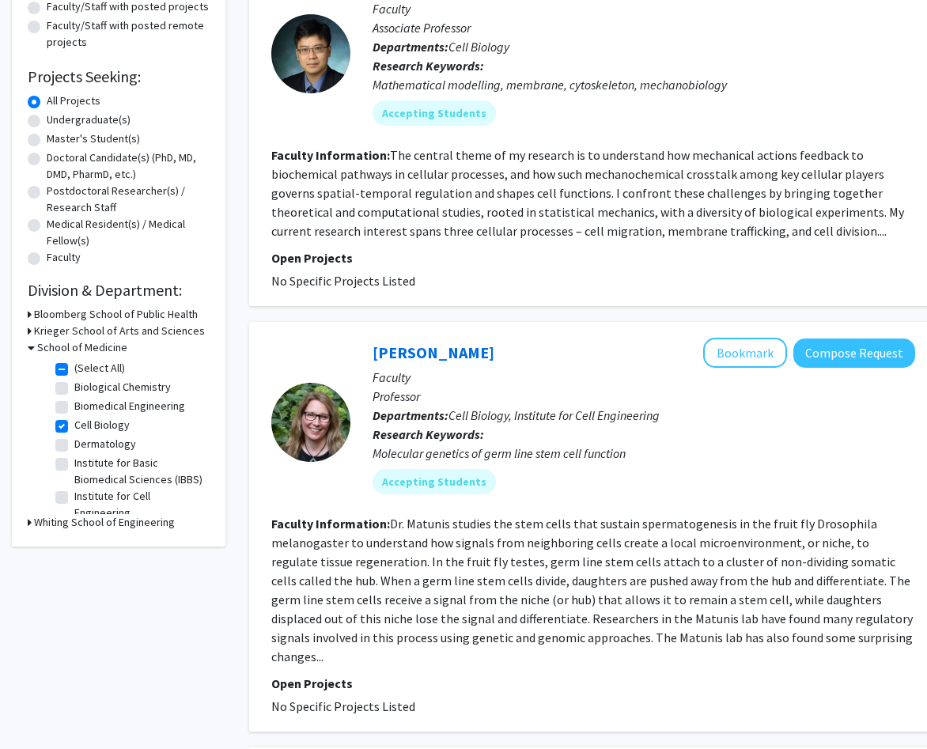
scroll to position [214, 0]
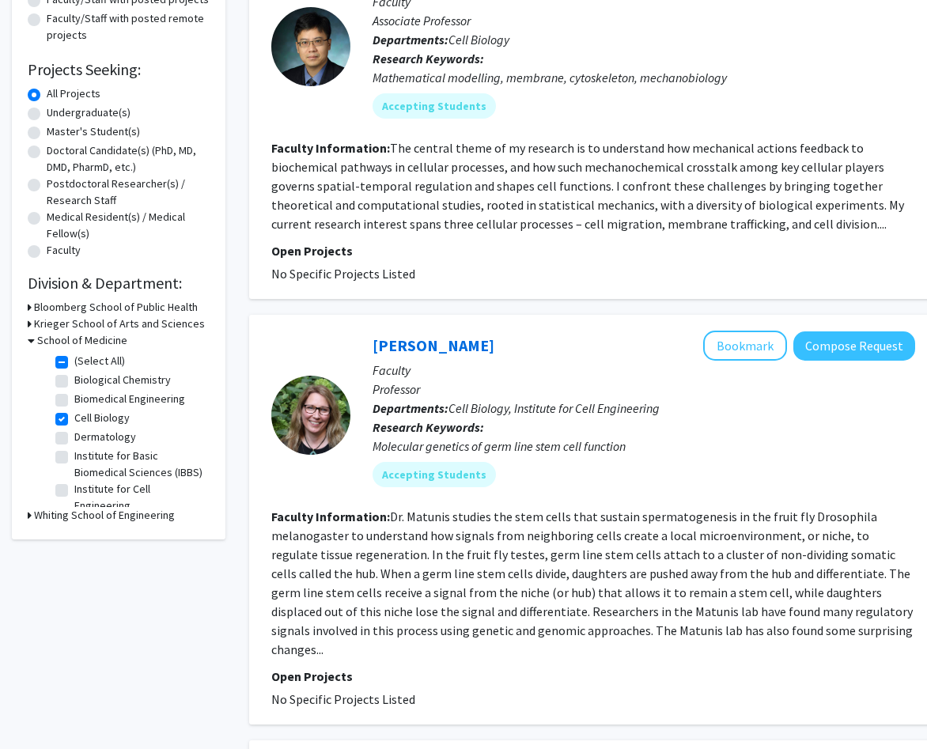
click at [112, 415] on label "Cell Biology" at bounding box center [101, 418] width 55 height 17
click at [85, 415] on input "Cell Biology" at bounding box center [79, 415] width 10 height 10
checkbox input "false"
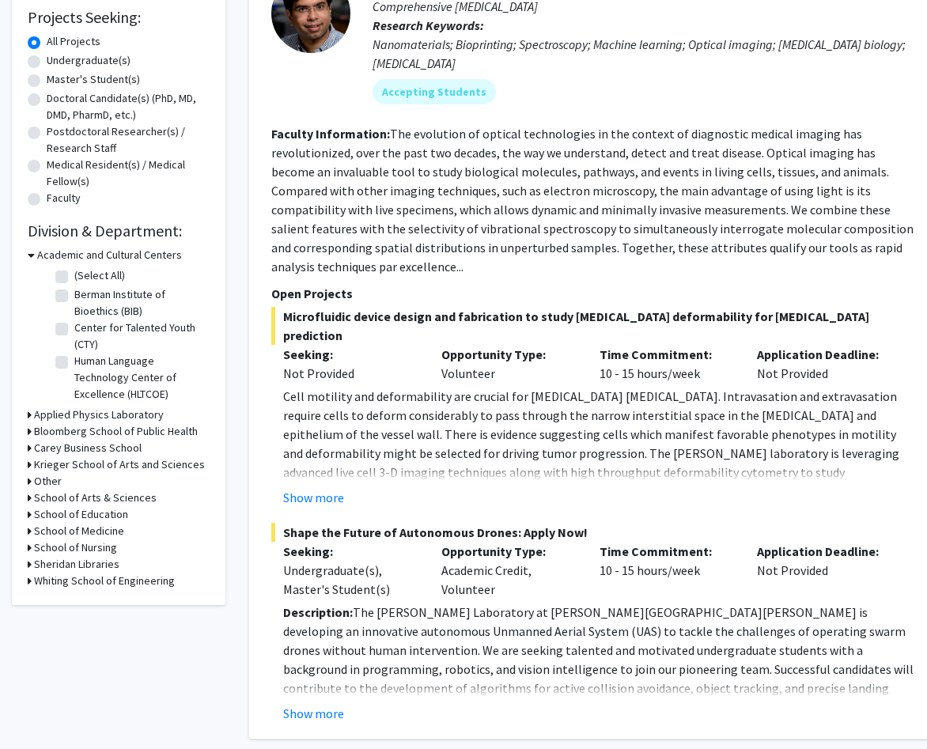
scroll to position [271, 0]
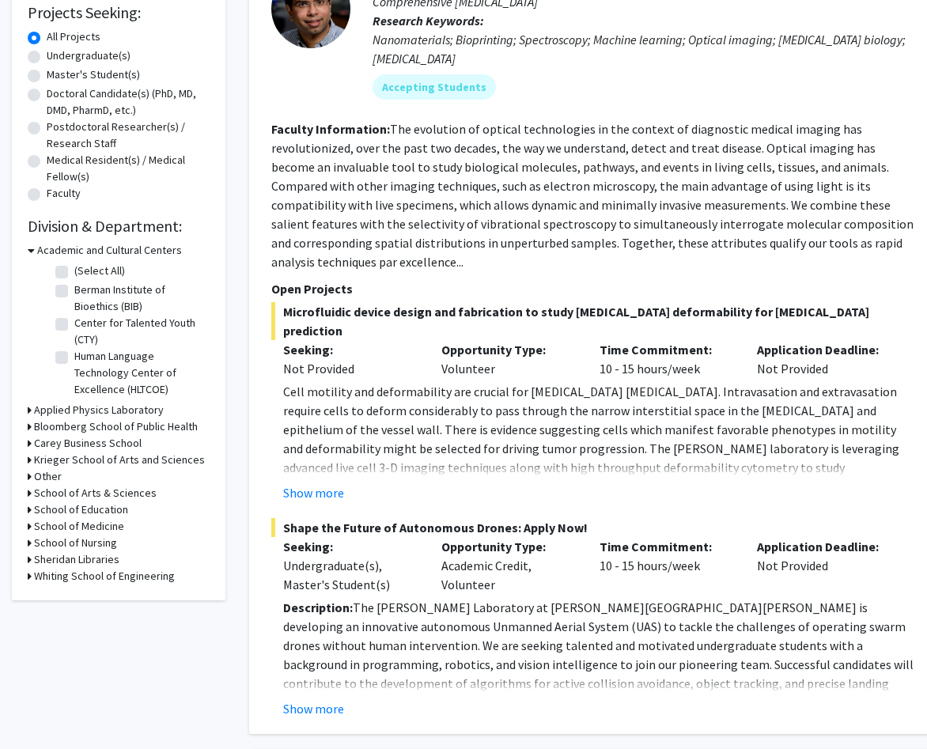
click at [112, 462] on h3 "Krieger School of Arts and Sciences" at bounding box center [119, 460] width 171 height 17
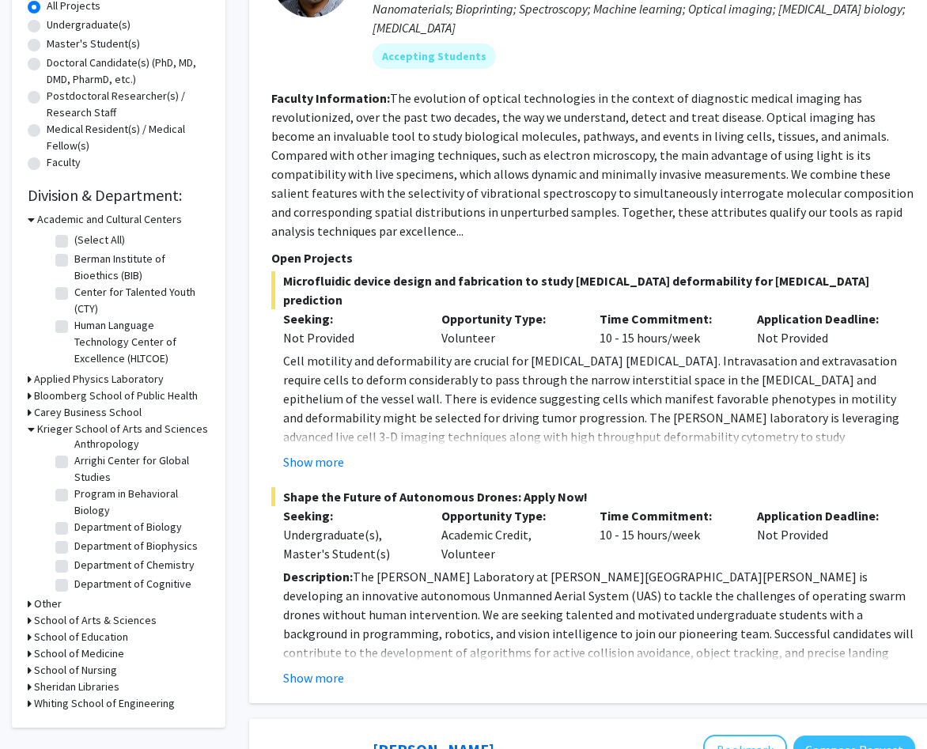
scroll to position [119, 0]
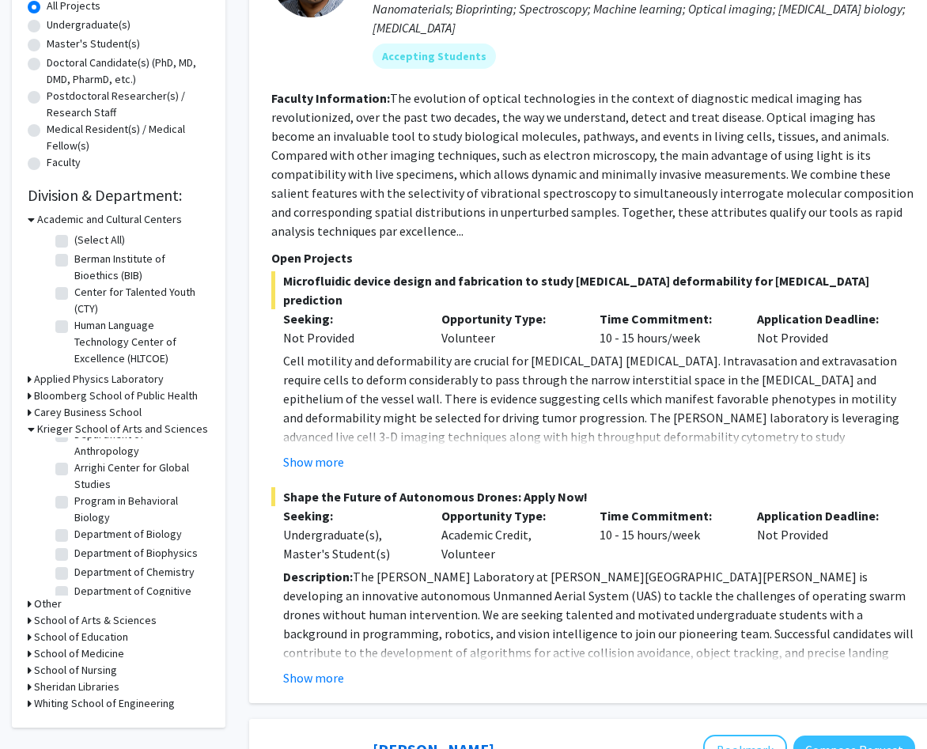
click at [120, 537] on label "Department of Biology" at bounding box center [128, 534] width 108 height 17
click at [85, 537] on input "Department of Biology" at bounding box center [79, 531] width 10 height 10
checkbox input "true"
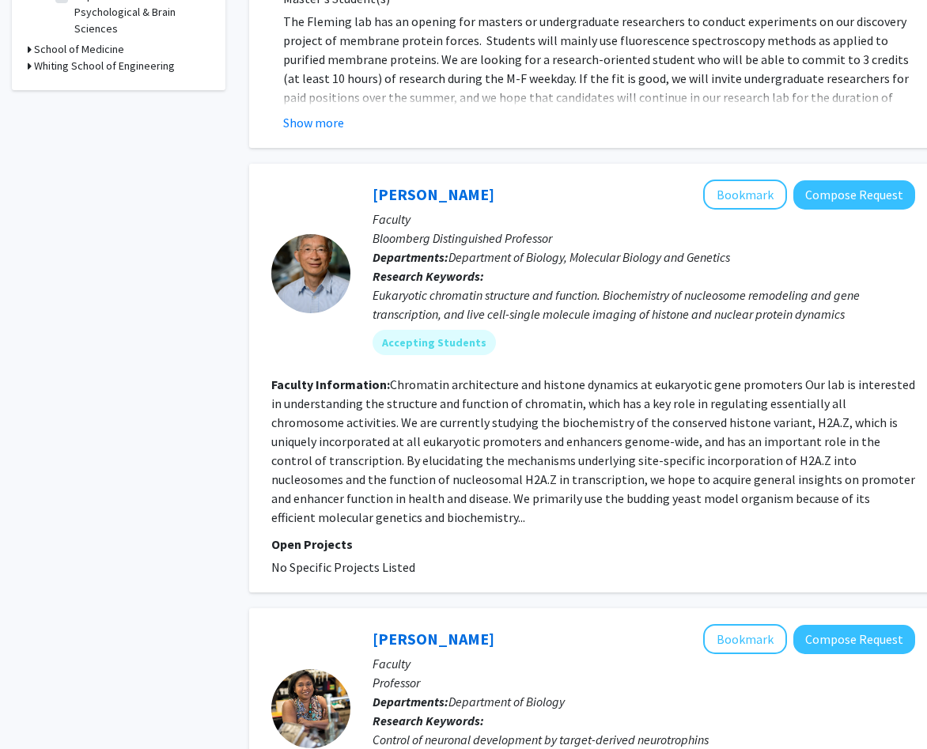
scroll to position [643, 0]
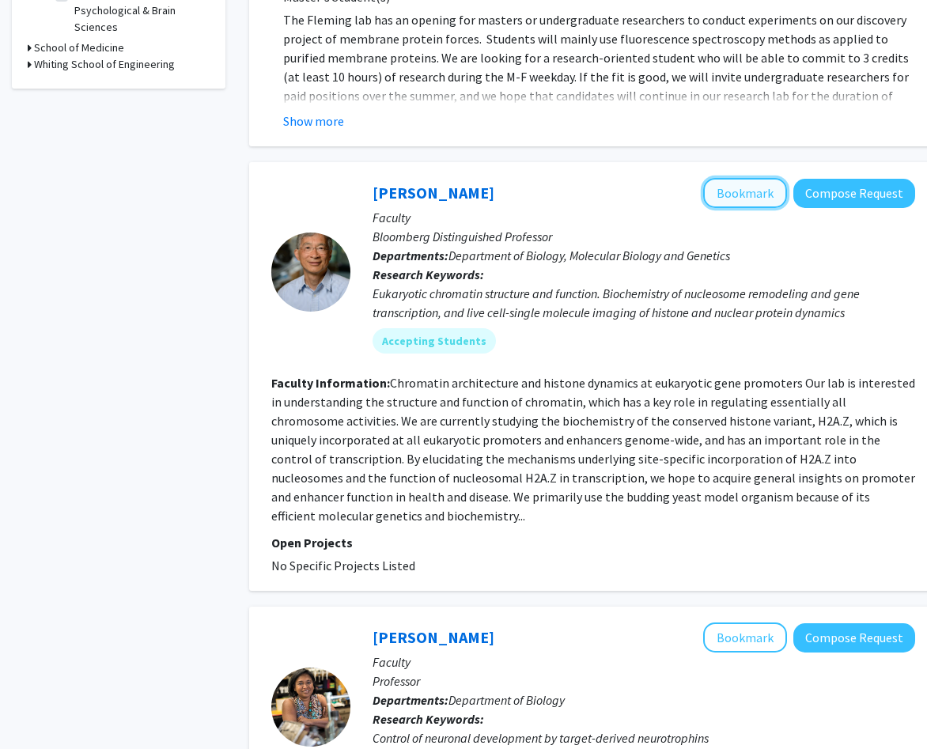
click at [728, 184] on button "Bookmark" at bounding box center [746, 193] width 84 height 30
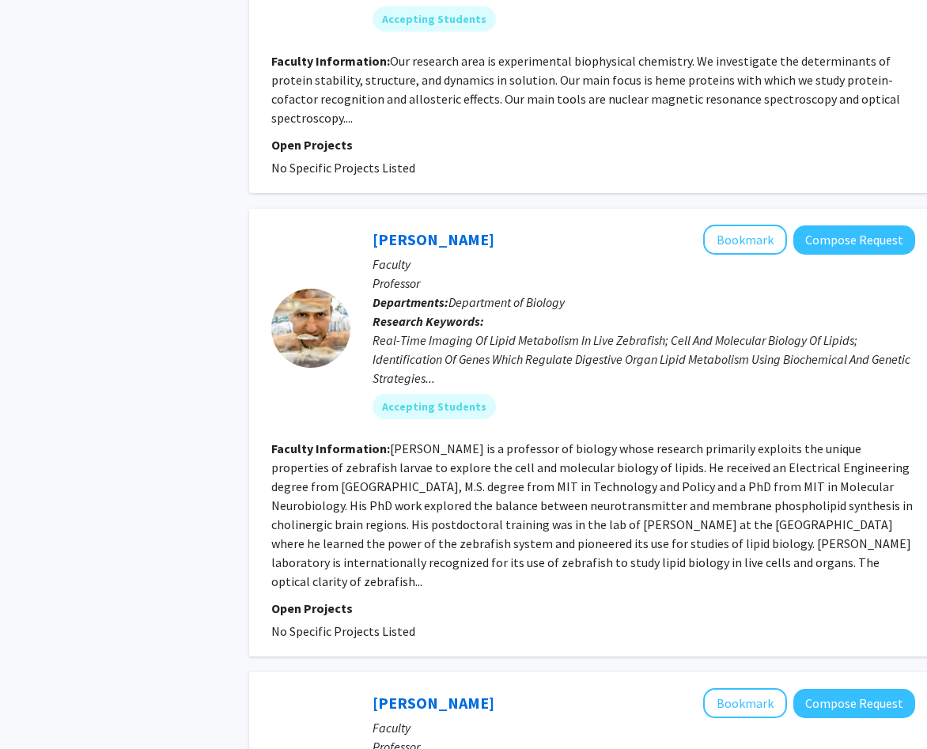
scroll to position [3085, 0]
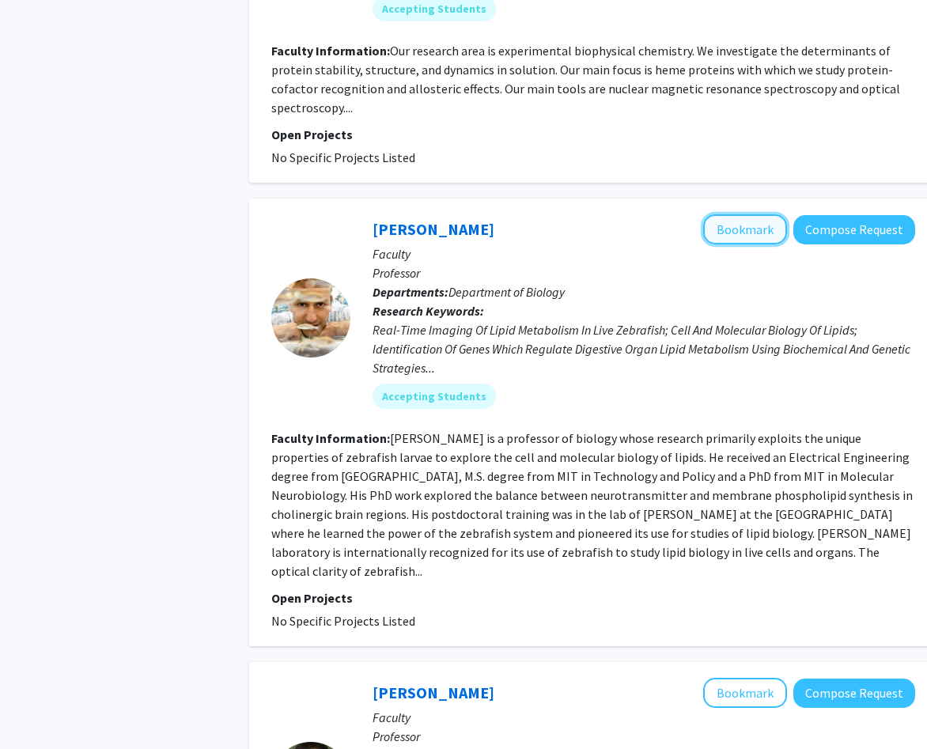
click at [749, 237] on button "Bookmark" at bounding box center [746, 229] width 84 height 30
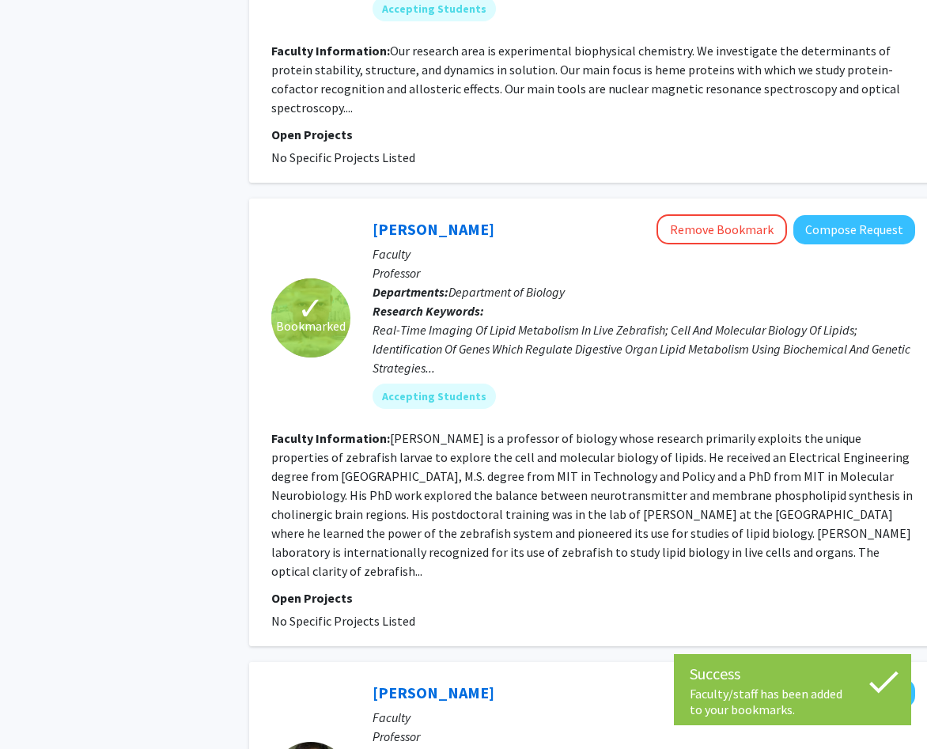
click at [582, 432] on fg-read-more "[PERSON_NAME] is a professor of biology whose research primarily exploits the u…" at bounding box center [592, 505] width 642 height 149
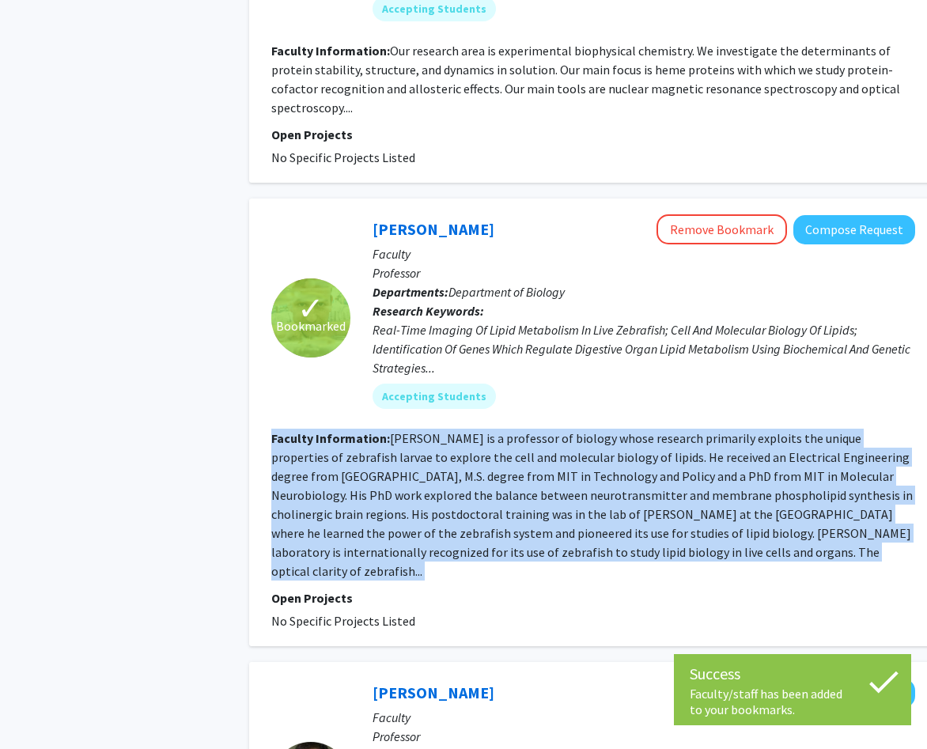
click at [582, 432] on fg-read-more "[PERSON_NAME] is a professor of biology whose research primarily exploits the u…" at bounding box center [592, 505] width 642 height 149
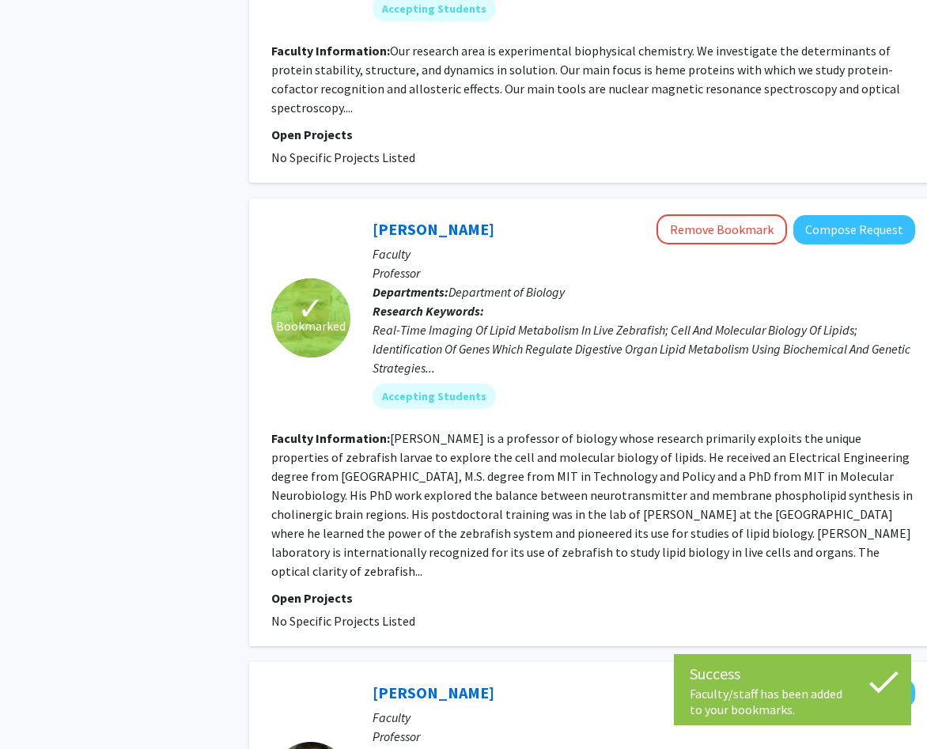
click at [600, 444] on fg-read-more "[PERSON_NAME] is a professor of biology whose research primarily exploits the u…" at bounding box center [592, 505] width 642 height 149
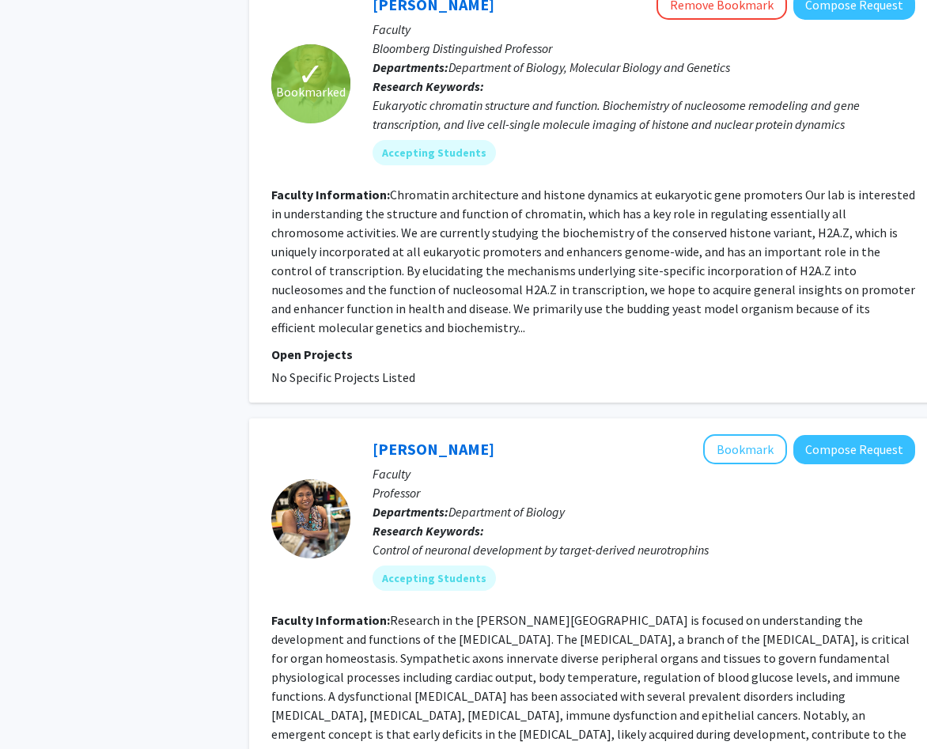
scroll to position [0, 0]
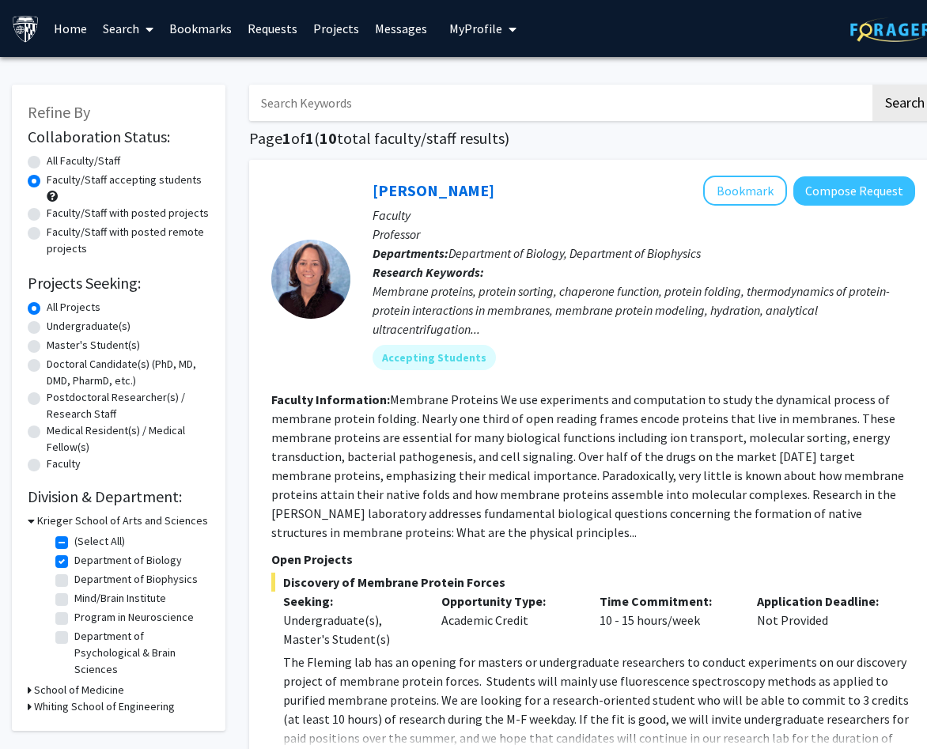
click at [138, 22] on link "Search" at bounding box center [128, 28] width 66 height 55
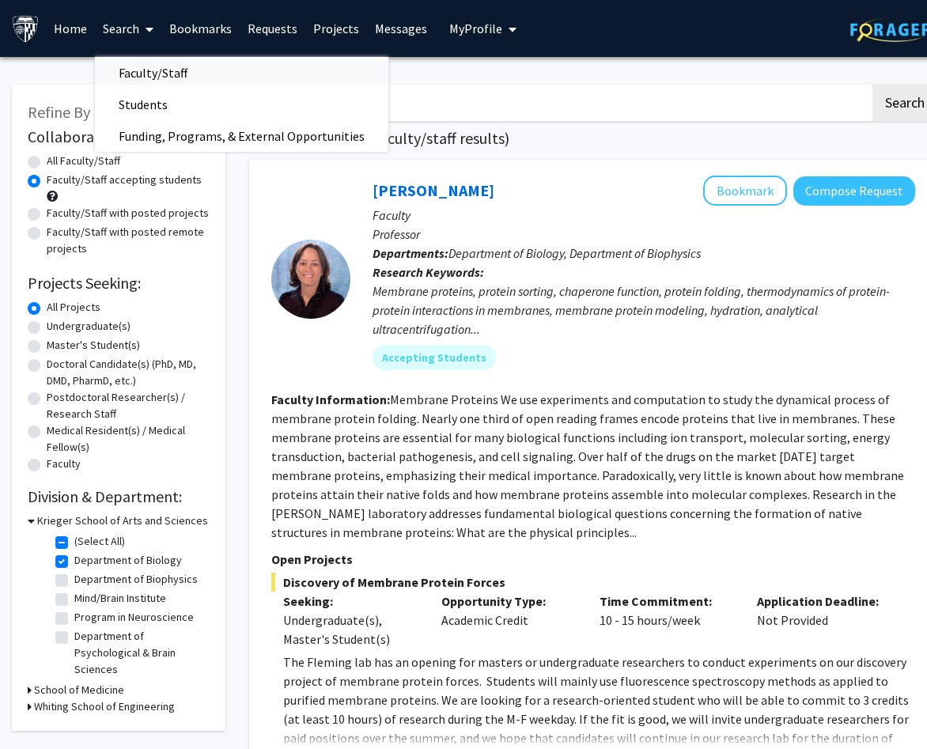
click at [154, 64] on span "Faculty/Staff" at bounding box center [153, 73] width 116 height 32
radio input "true"
checkbox input "false"
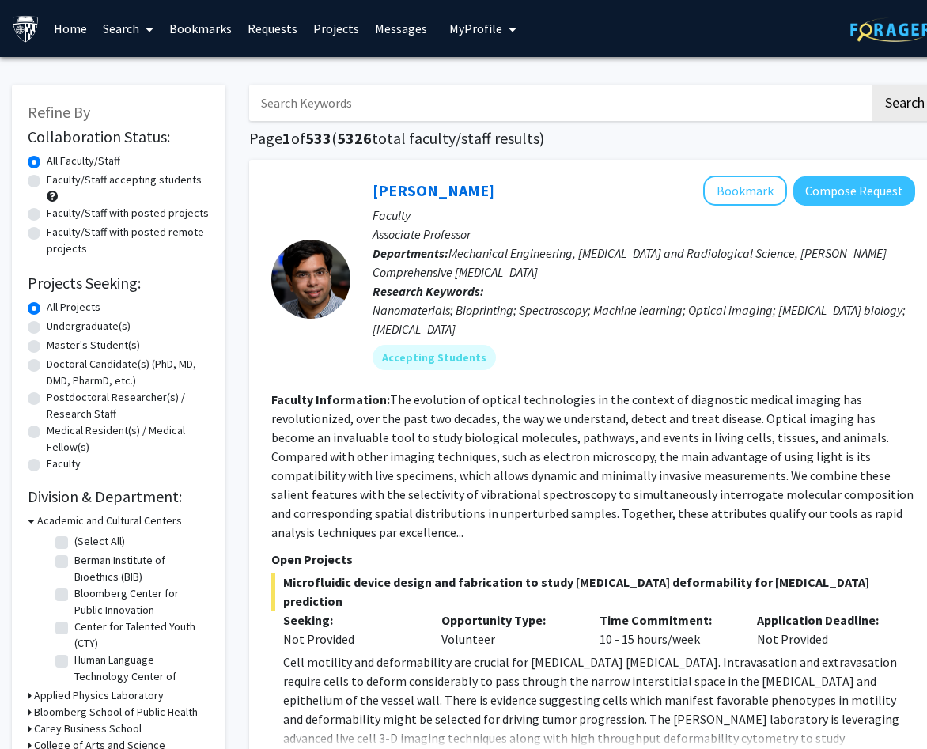
click at [343, 105] on input "Search Keywords" at bounding box center [559, 103] width 621 height 36
type input "zebrafish"
click at [873, 85] on button "Search" at bounding box center [905, 103] width 65 height 36
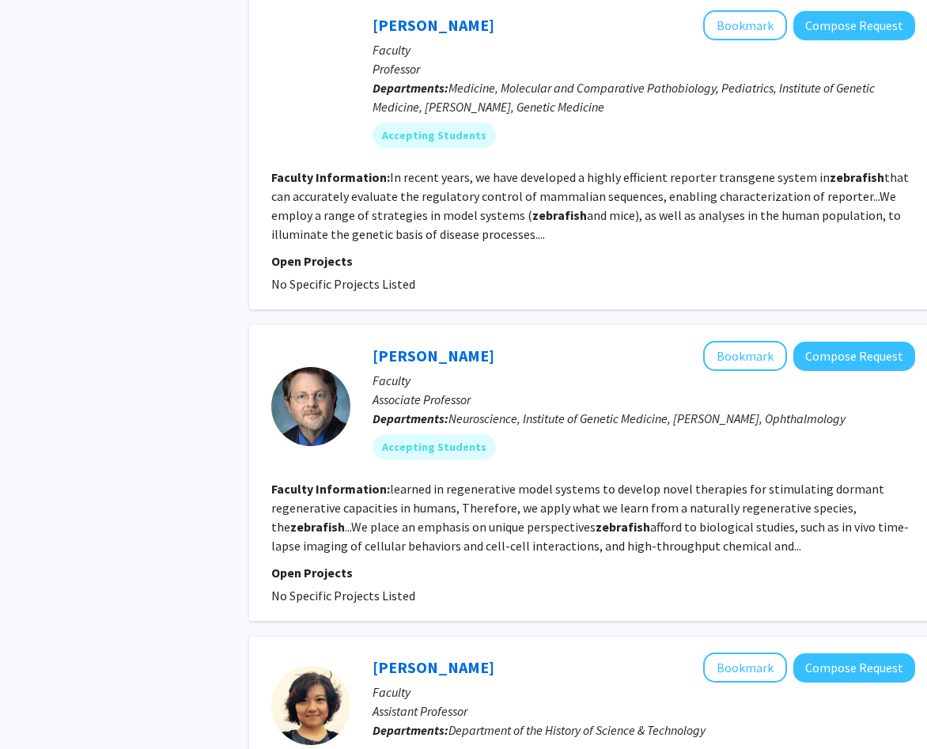
scroll to position [918, 0]
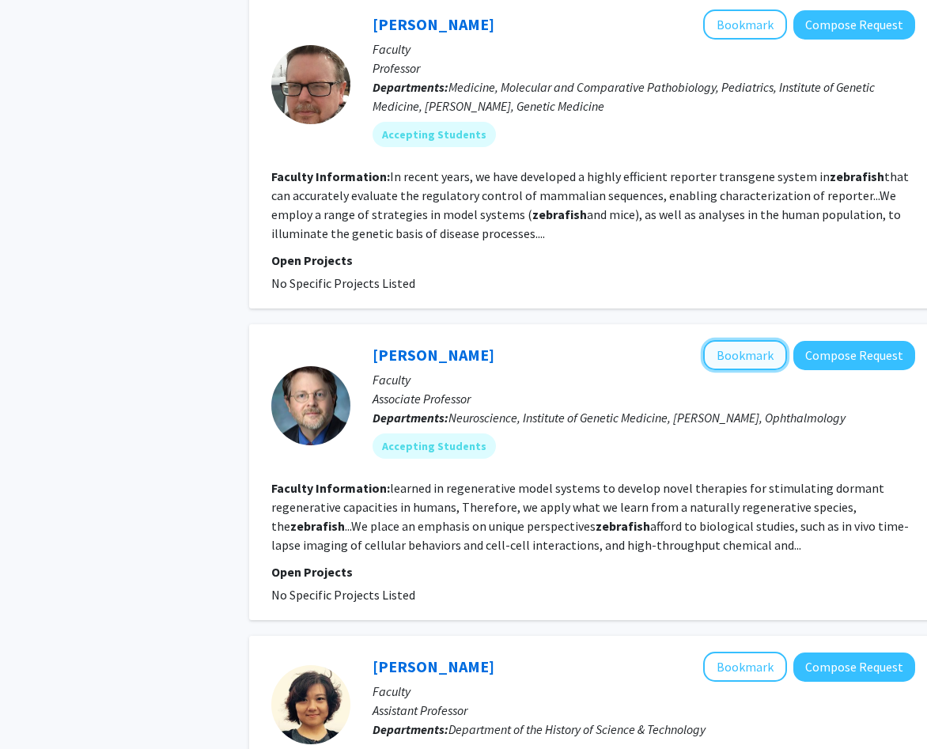
click at [731, 345] on button "Bookmark" at bounding box center [746, 355] width 84 height 30
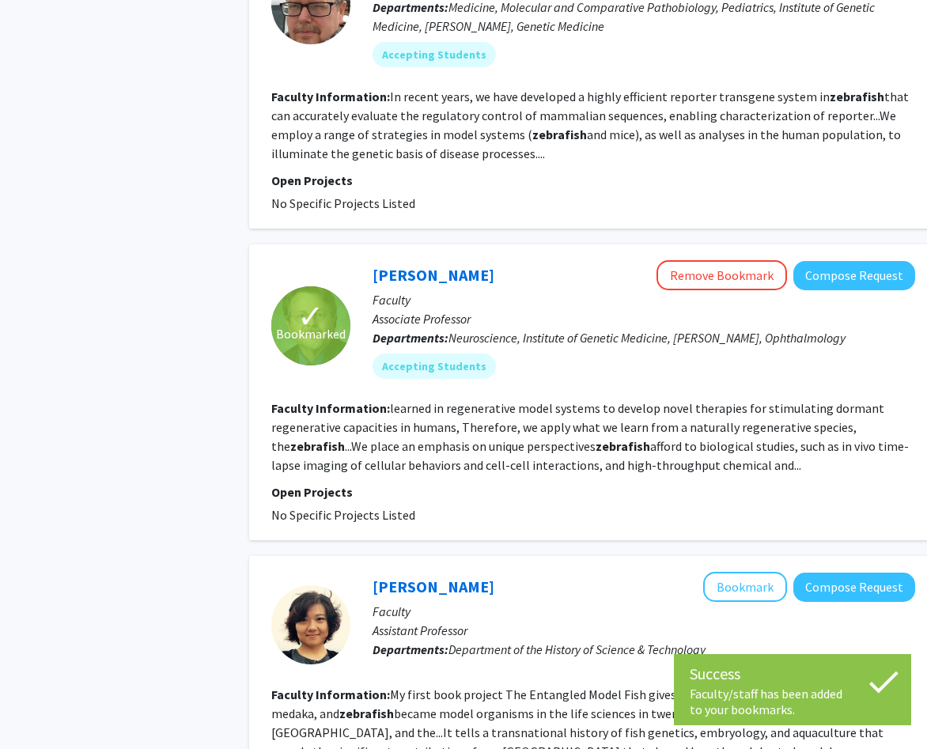
scroll to position [1003, 0]
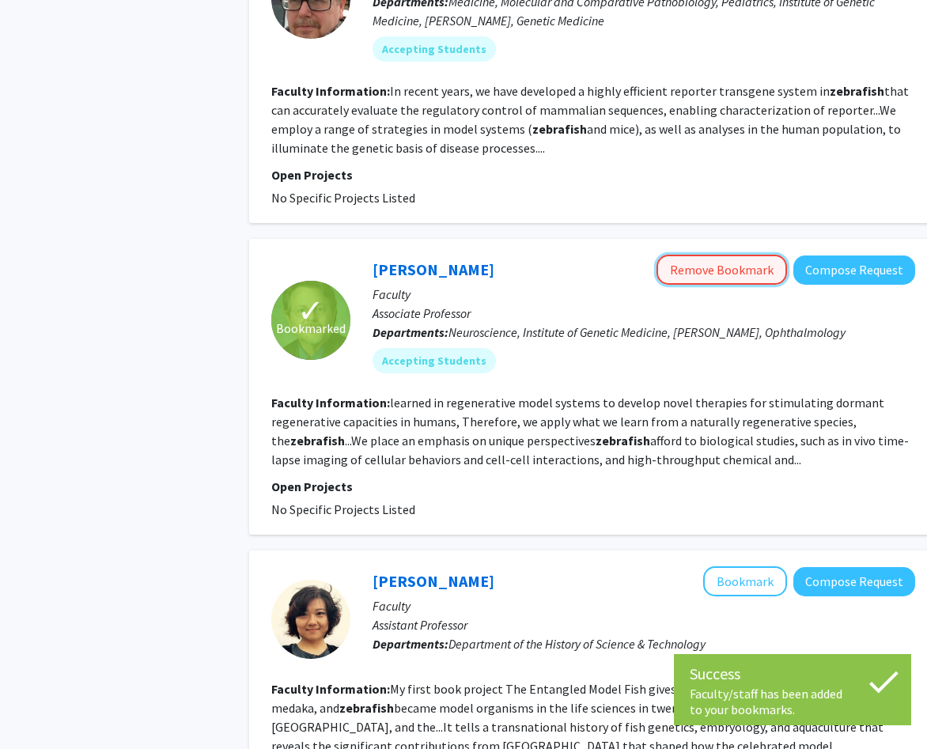
click at [729, 257] on button "Remove Bookmark" at bounding box center [722, 270] width 131 height 30
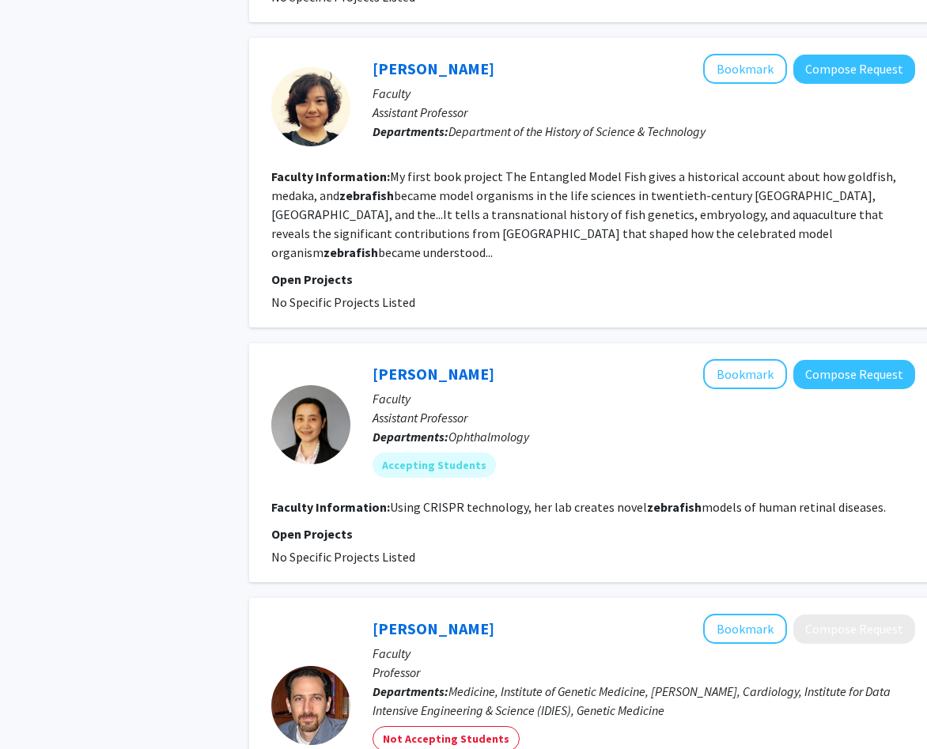
scroll to position [1521, 0]
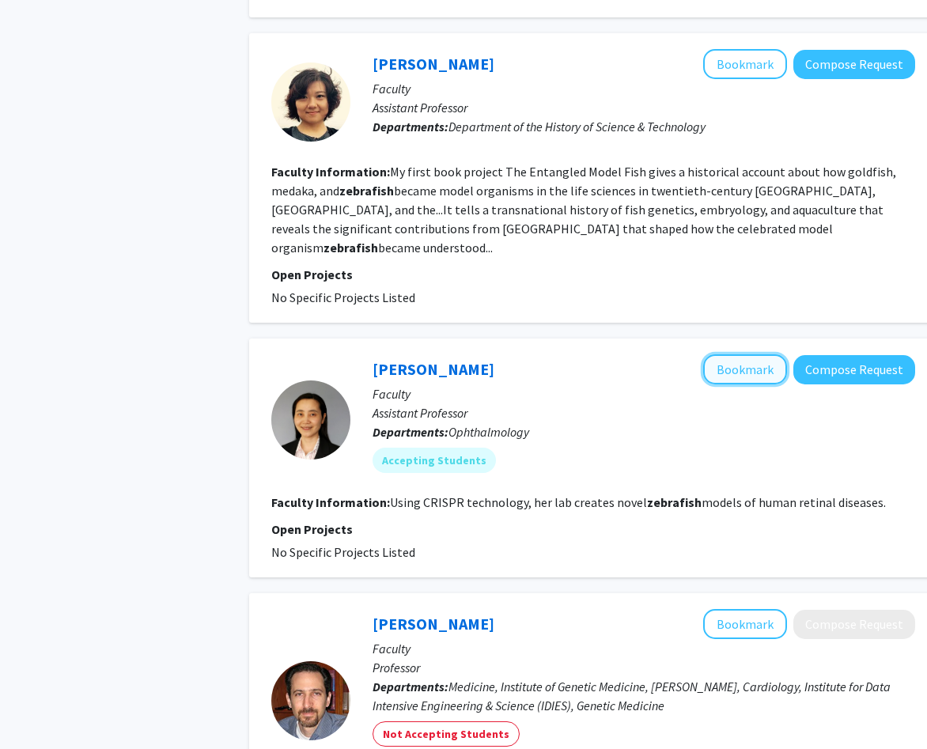
click at [743, 355] on button "Bookmark" at bounding box center [746, 370] width 84 height 30
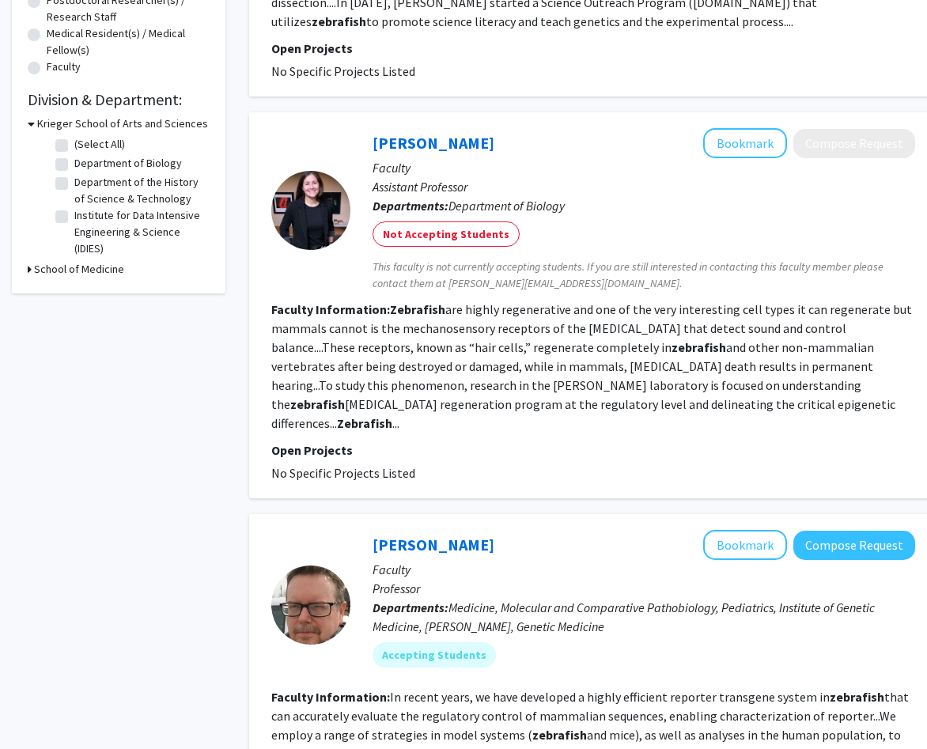
scroll to position [0, 0]
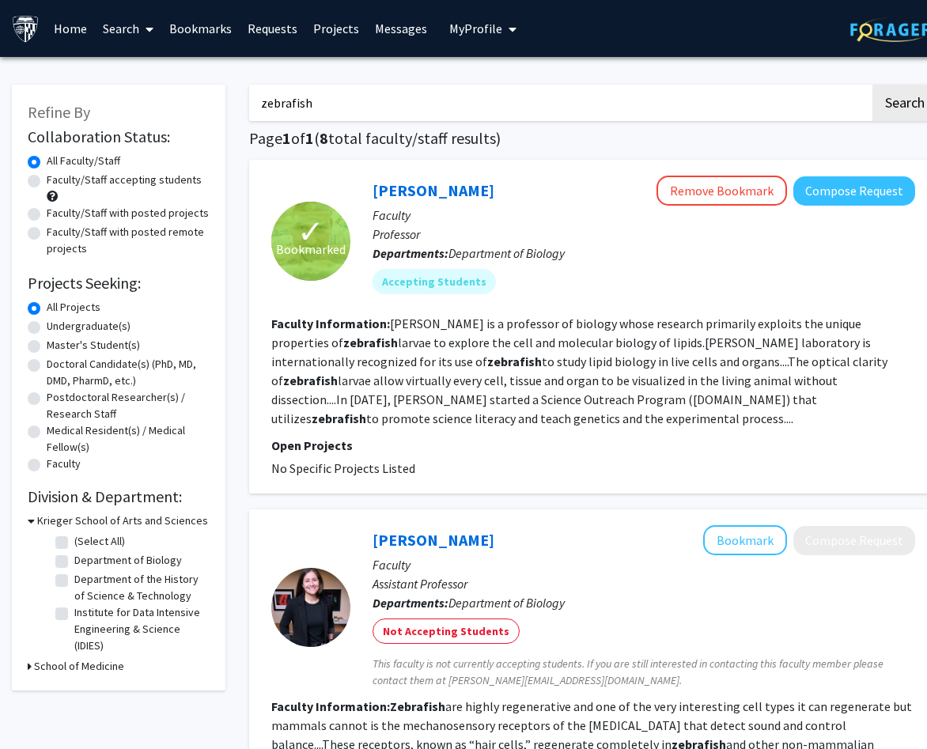
click at [519, 367] on fg-read-more "[PERSON_NAME] is a professor of biology whose research primarily exploits the u…" at bounding box center [579, 371] width 616 height 111
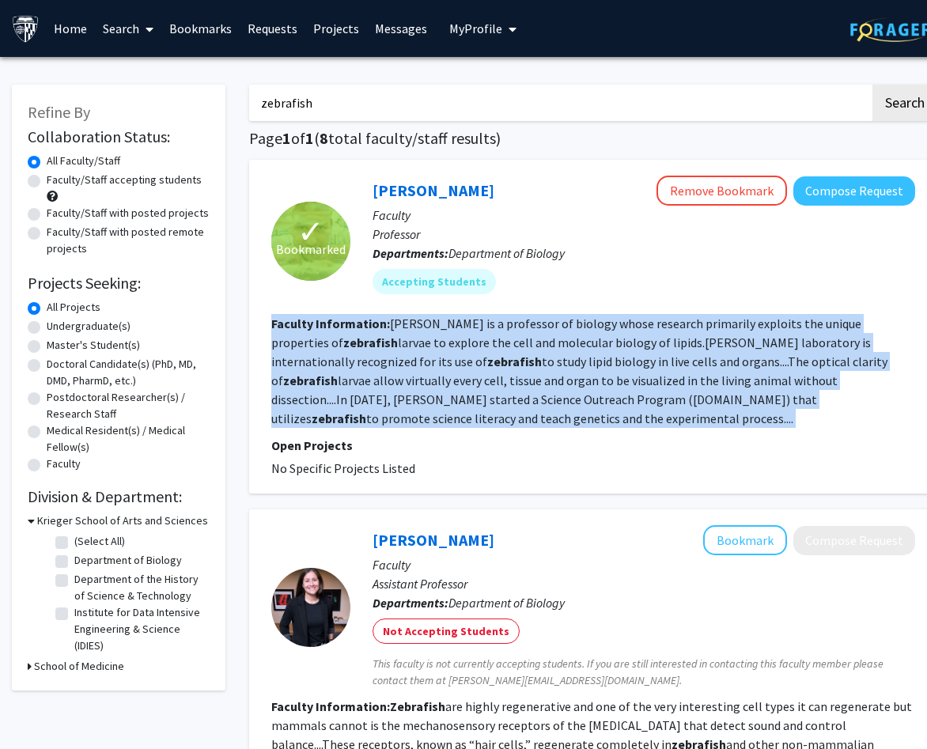
click at [519, 367] on fg-read-more "[PERSON_NAME] is a professor of biology whose research primarily exploits the u…" at bounding box center [579, 371] width 616 height 111
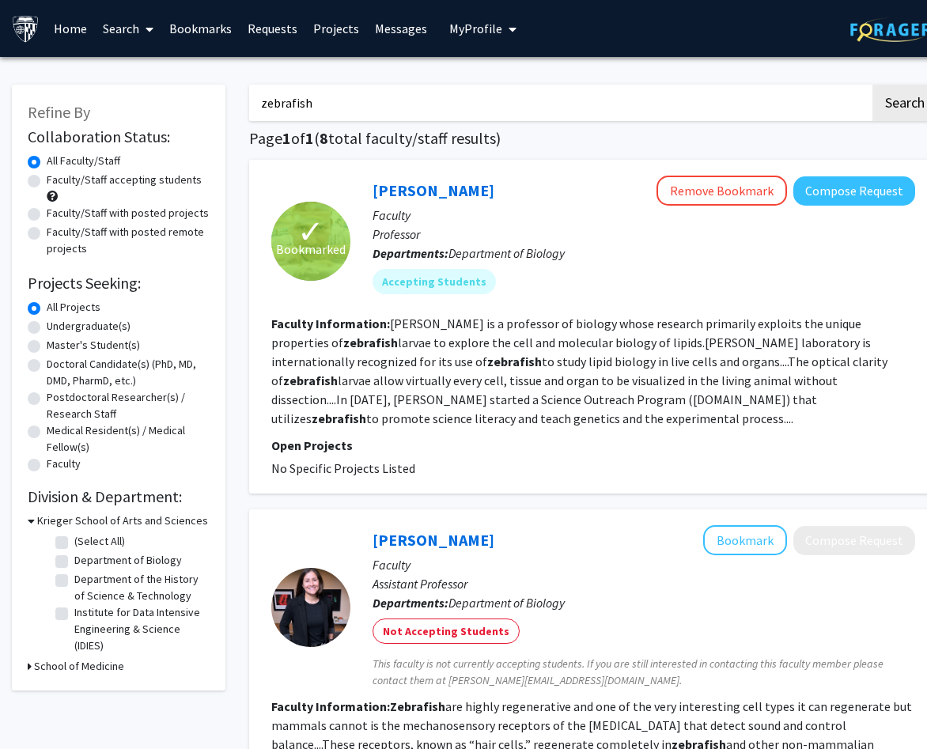
click at [537, 345] on fg-read-more "[PERSON_NAME] is a professor of biology whose research primarily exploits the u…" at bounding box center [579, 371] width 616 height 111
click at [411, 188] on link "[PERSON_NAME]" at bounding box center [434, 190] width 122 height 20
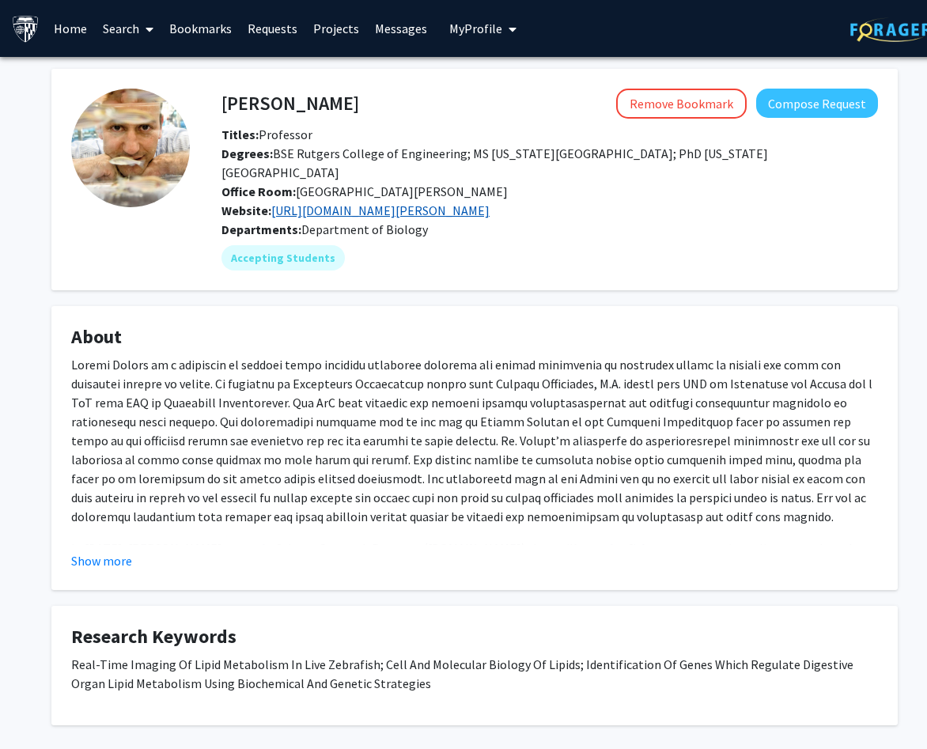
click at [348, 211] on link "[URL][DOMAIN_NAME][PERSON_NAME]" at bounding box center [380, 211] width 218 height 16
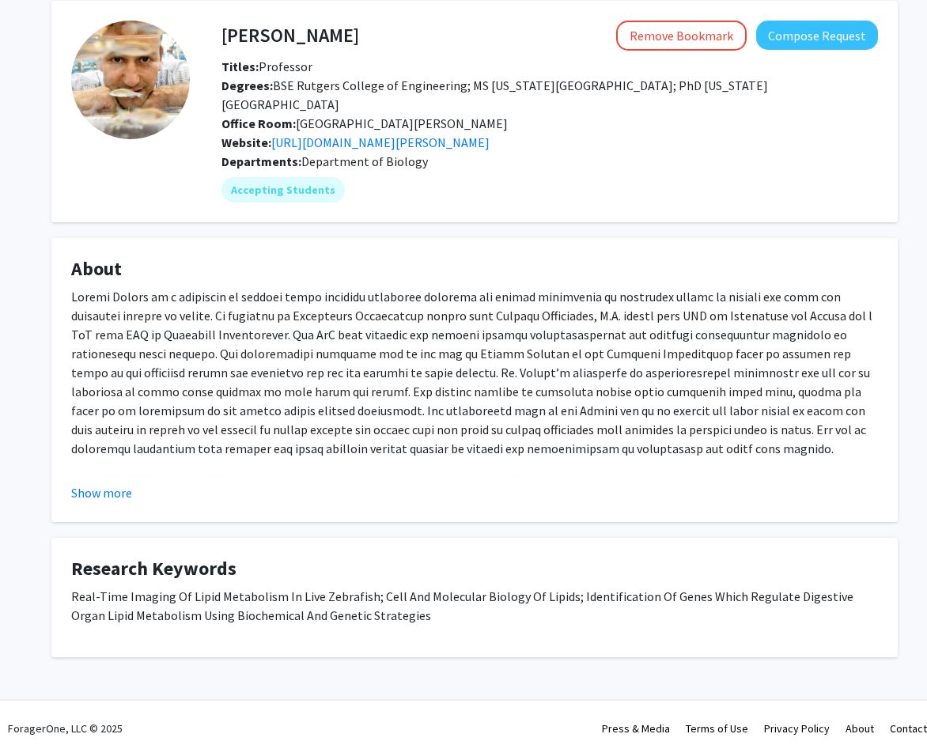
scroll to position [66, 0]
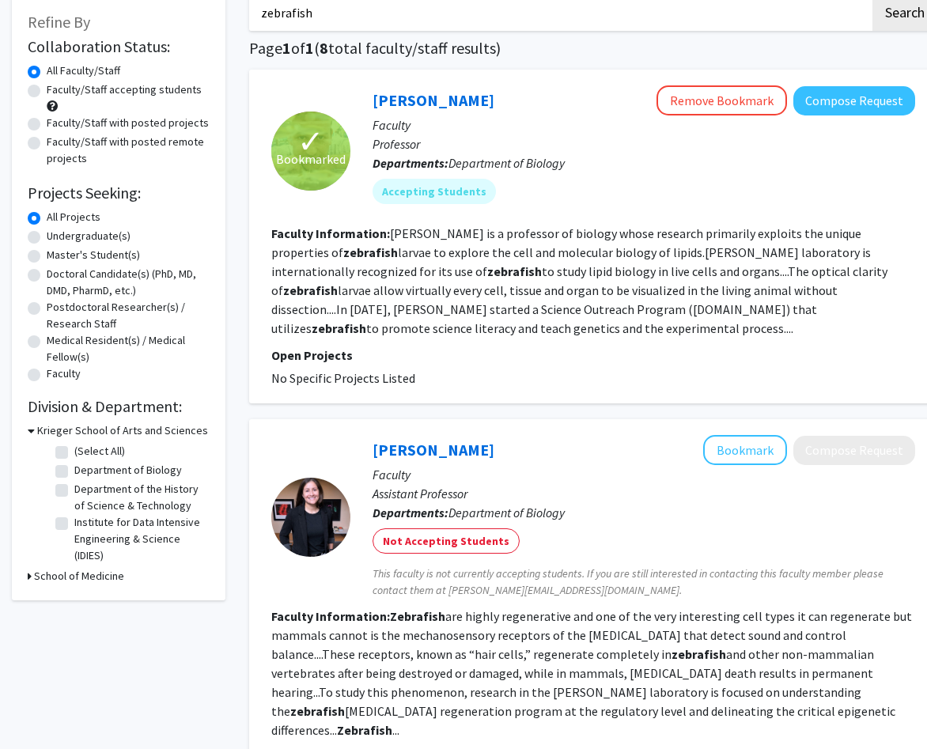
scroll to position [96, 0]
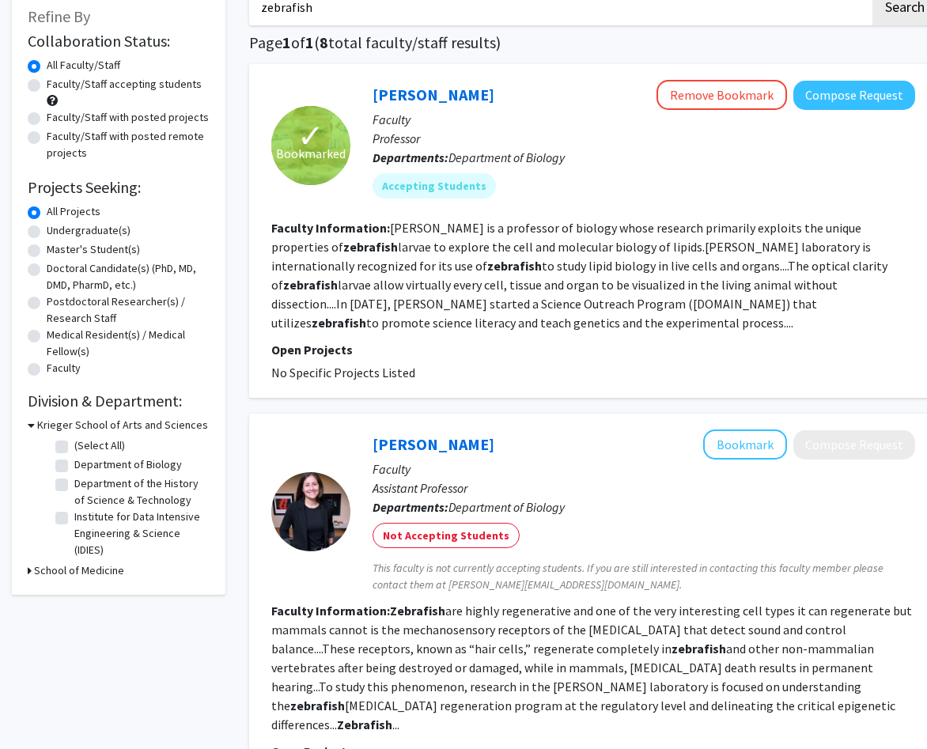
click at [366, 315] on b "zebrafish" at bounding box center [339, 323] width 55 height 16
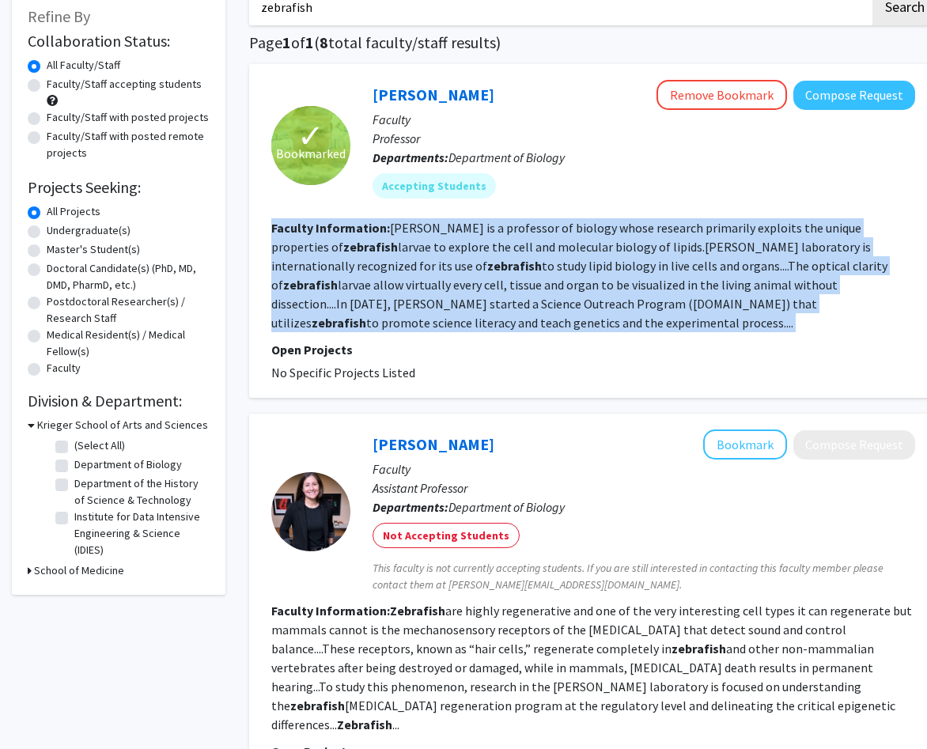
click at [366, 315] on b "zebrafish" at bounding box center [339, 323] width 55 height 16
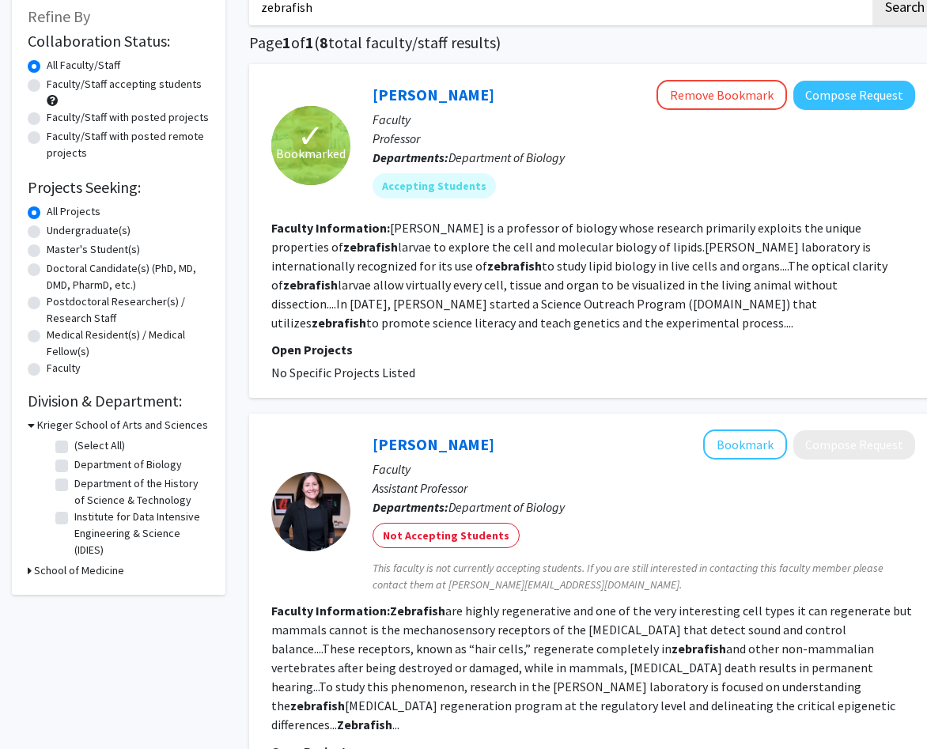
click at [518, 294] on section "Faculty Information: [PERSON_NAME] is a professor of biology whose research pri…" at bounding box center [593, 275] width 644 height 114
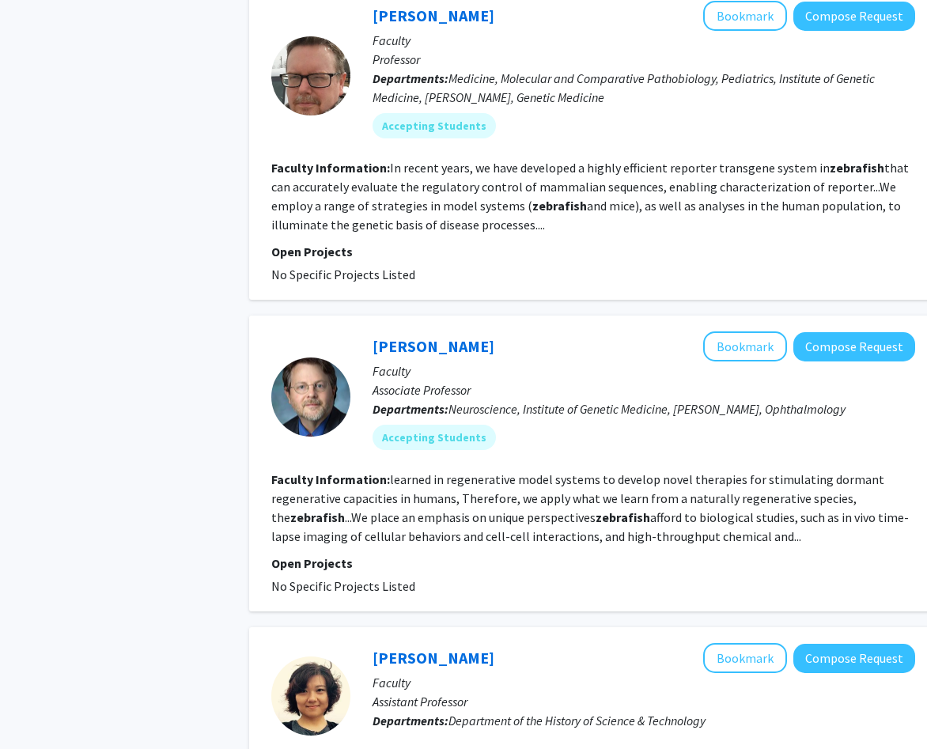
scroll to position [932, 0]
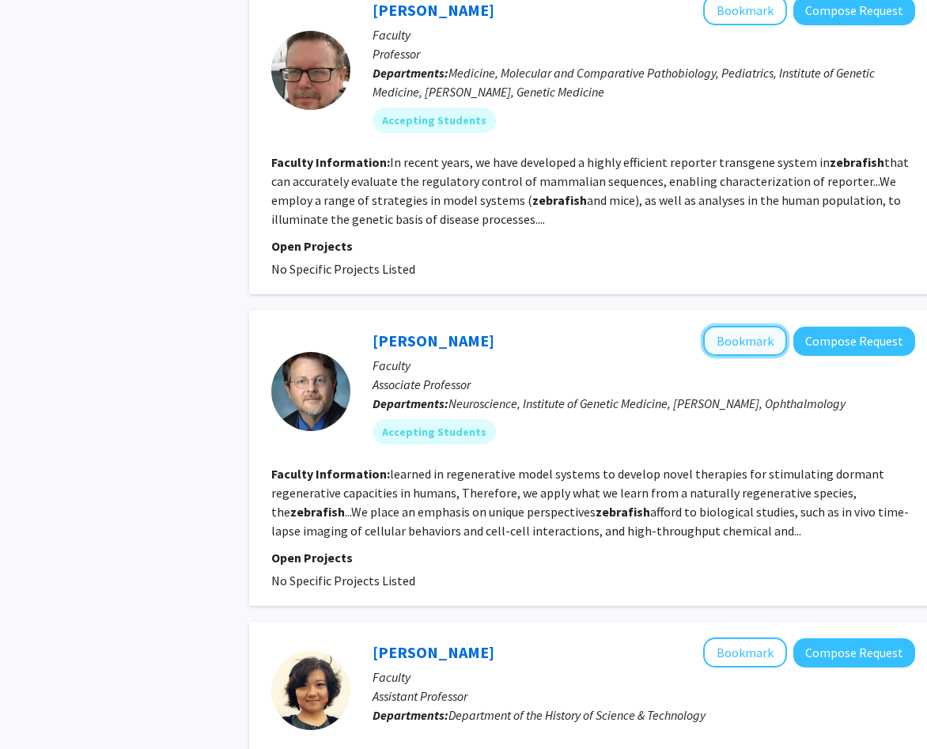
click at [735, 328] on button "Bookmark" at bounding box center [746, 341] width 84 height 30
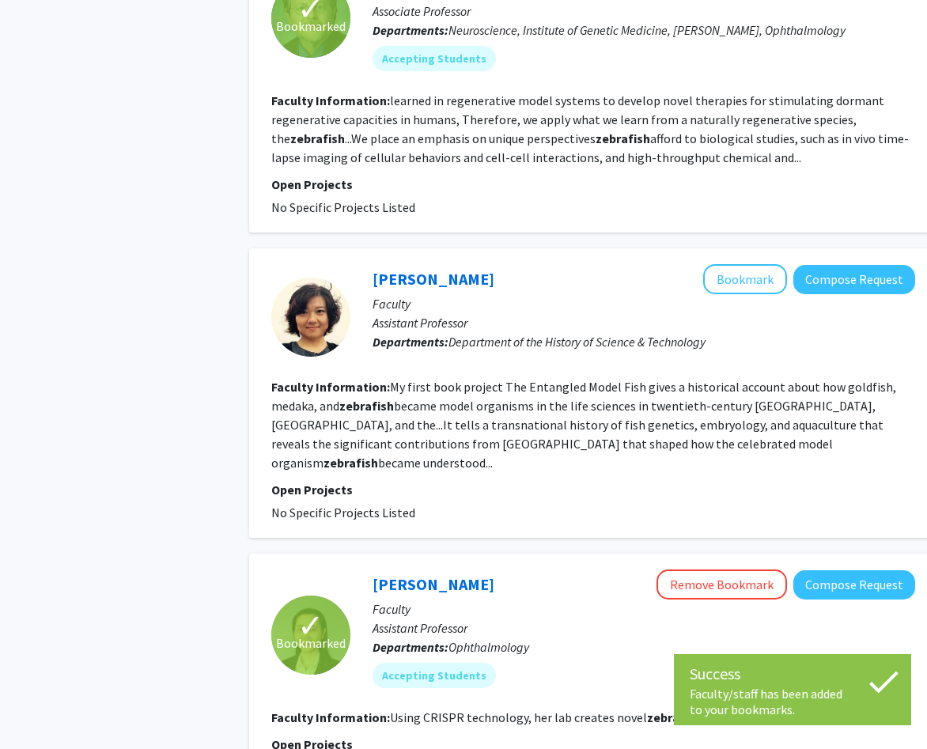
scroll to position [1499, 0]
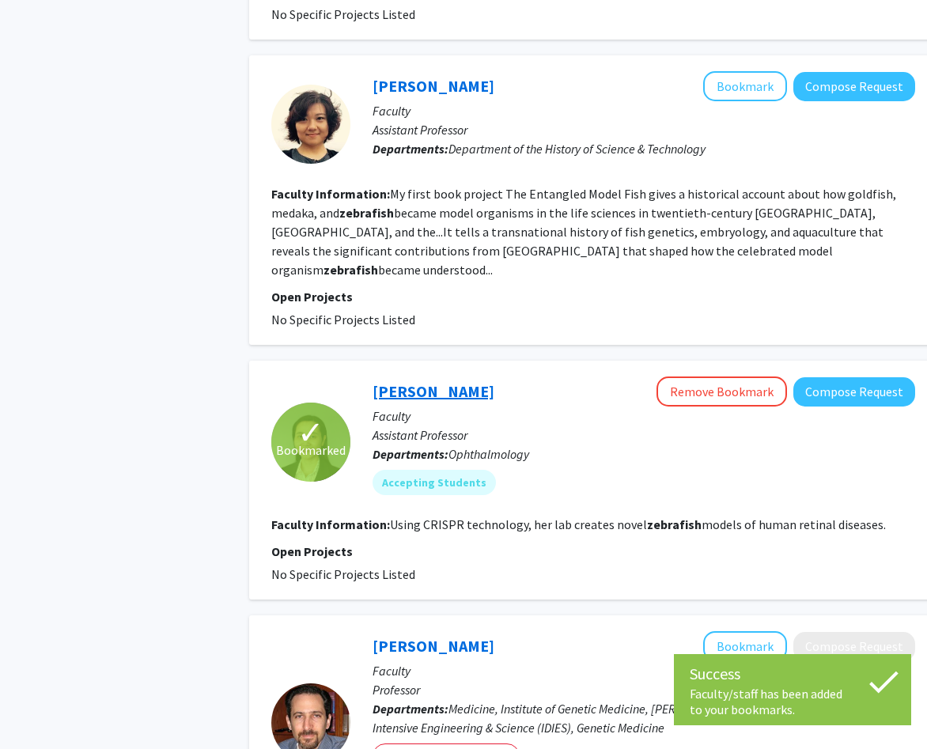
click at [442, 381] on link "[PERSON_NAME]" at bounding box center [434, 391] width 122 height 20
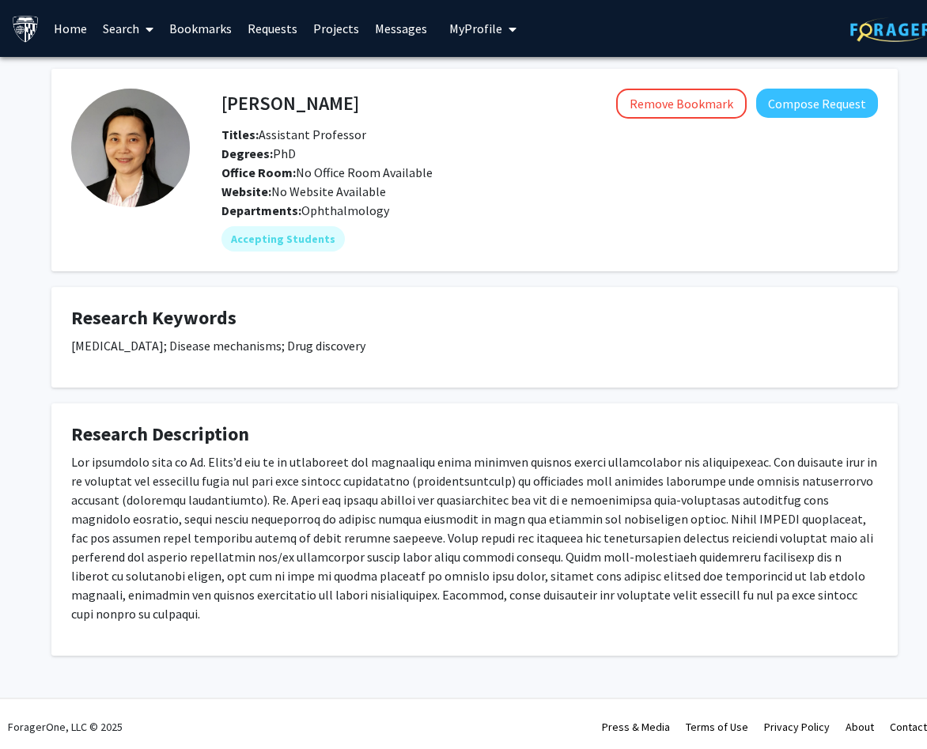
drag, startPoint x: 381, startPoint y: 214, endPoint x: 249, endPoint y: 131, distance: 156.1
click at [249, 131] on div "[PERSON_NAME] Remove Bookmark Compose Request Titles: Assistant Professor Degre…" at bounding box center [534, 170] width 688 height 163
click at [272, 135] on span "Titles: Assistant Professor" at bounding box center [294, 135] width 145 height 16
drag, startPoint x: 272, startPoint y: 135, endPoint x: 292, endPoint y: 135, distance: 19.8
click at [290, 135] on span "Titles: Assistant Professor" at bounding box center [294, 135] width 145 height 16
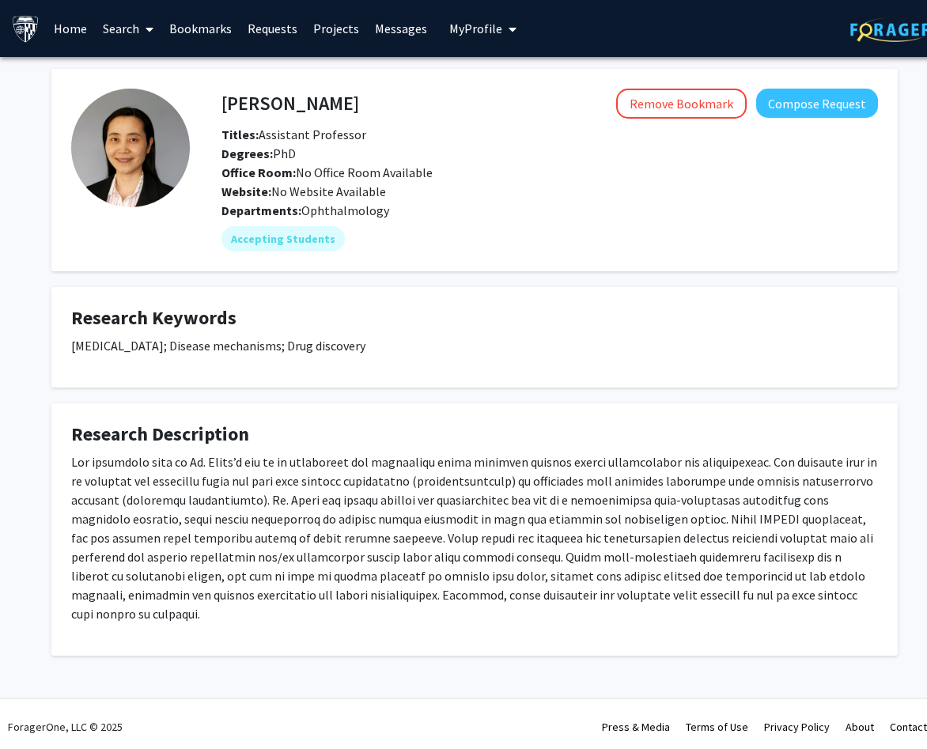
click at [292, 135] on span "Titles: Assistant Professor" at bounding box center [294, 135] width 145 height 16
drag, startPoint x: 259, startPoint y: 135, endPoint x: 382, endPoint y: 137, distance: 123.5
click at [382, 137] on div "Titles: Assistant Professor" at bounding box center [550, 134] width 681 height 19
drag, startPoint x: 382, startPoint y: 137, endPoint x: 269, endPoint y: 132, distance: 113.3
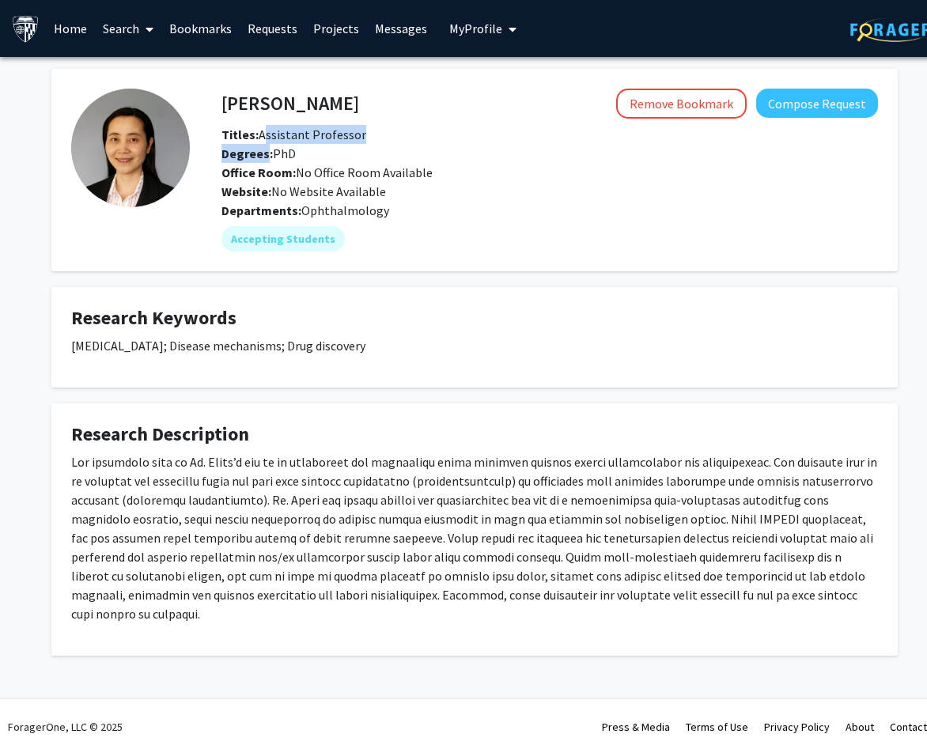
click at [269, 132] on div "Titles: Assistant Professor" at bounding box center [550, 134] width 681 height 19
click at [269, 132] on span "Titles: Assistant Professor" at bounding box center [294, 135] width 145 height 16
click at [333, 36] on link "Projects" at bounding box center [336, 28] width 62 height 55
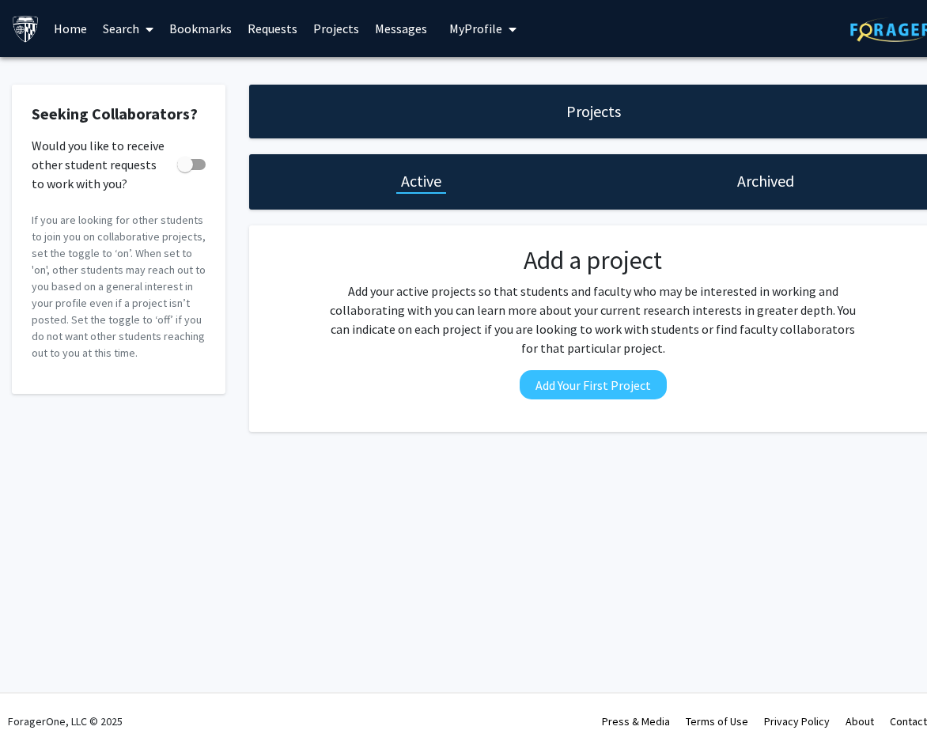
click at [185, 29] on link "Bookmarks" at bounding box center [200, 28] width 78 height 55
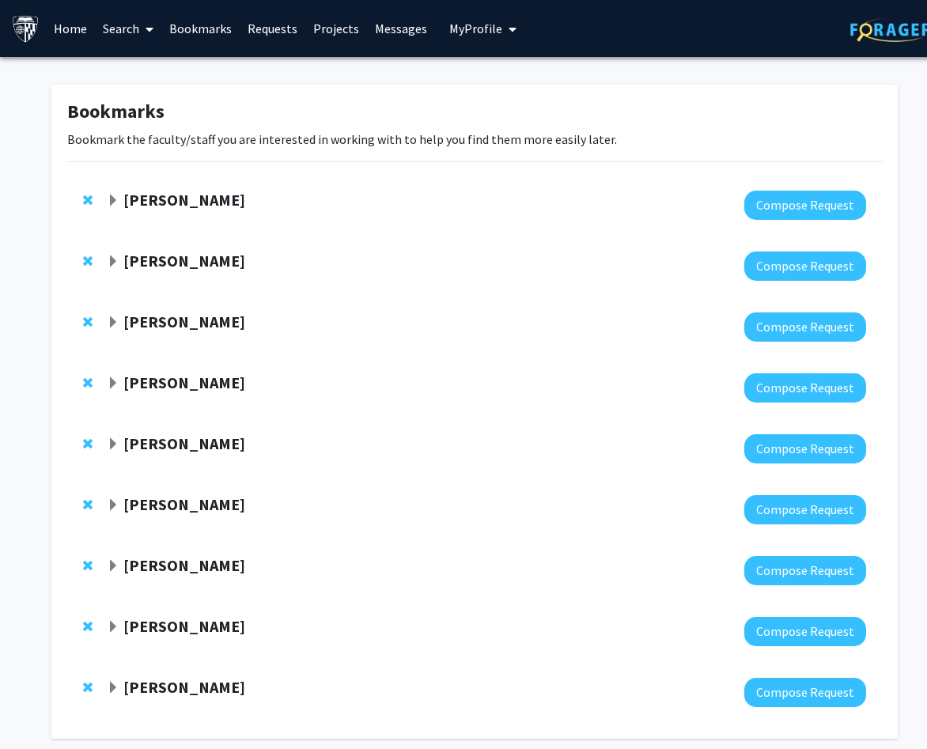
scroll to position [73, 0]
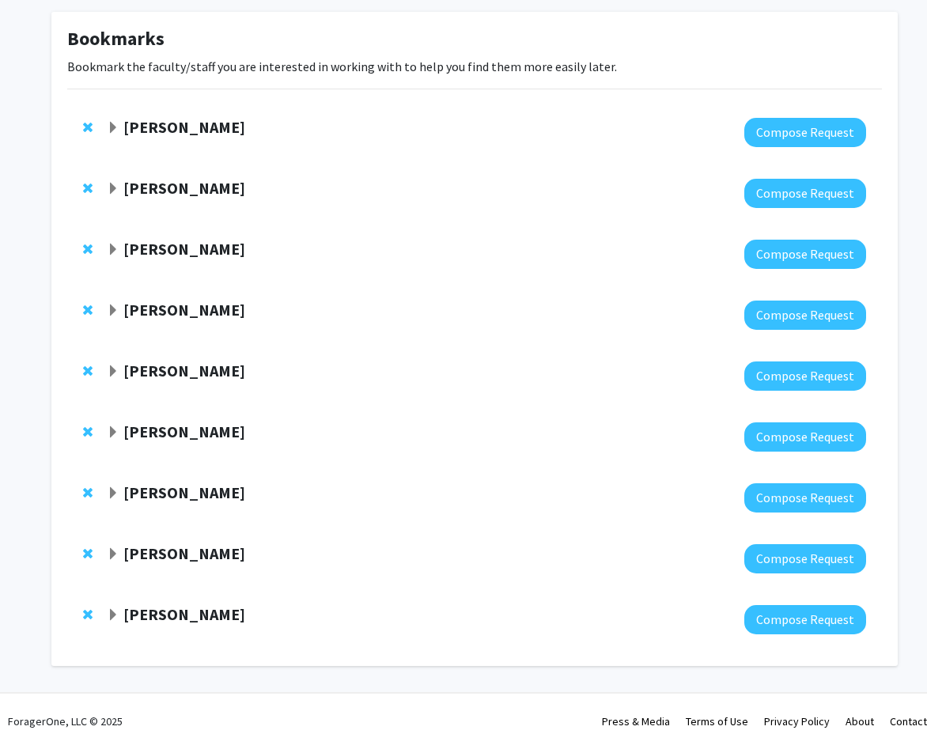
click at [158, 561] on strong "[PERSON_NAME]" at bounding box center [184, 554] width 122 height 20
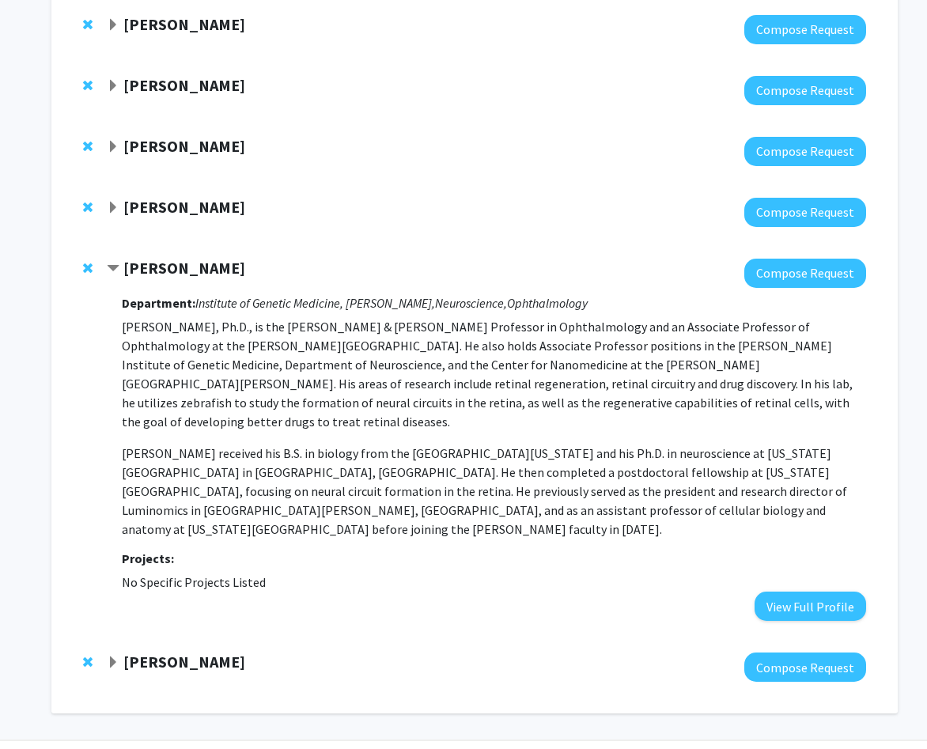
scroll to position [362, 0]
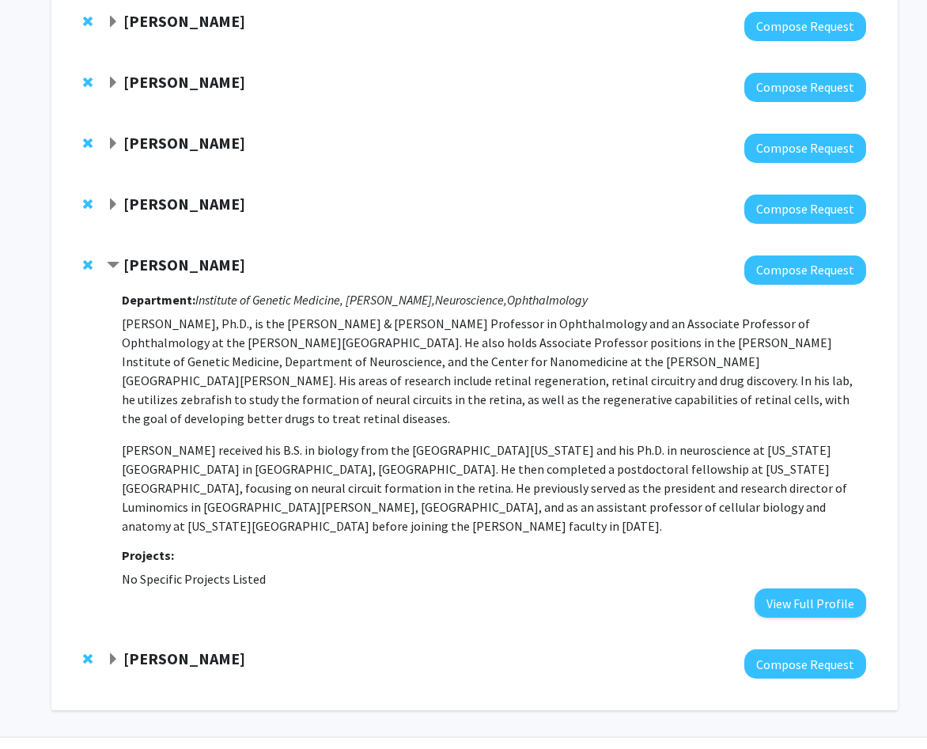
click at [191, 211] on strong "[PERSON_NAME]" at bounding box center [184, 204] width 122 height 20
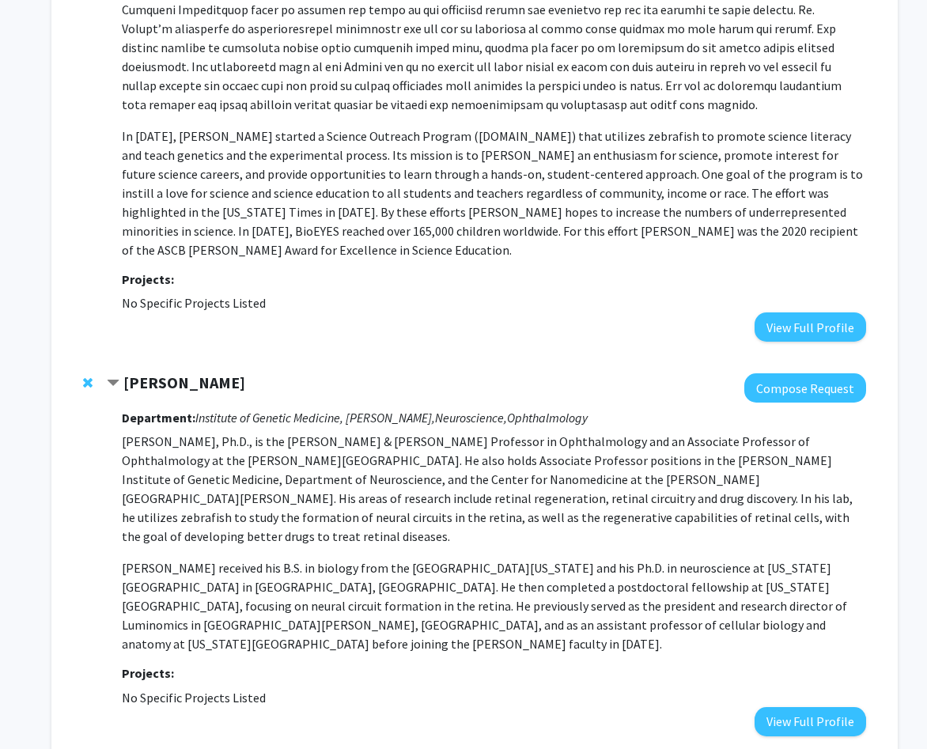
scroll to position [0, 0]
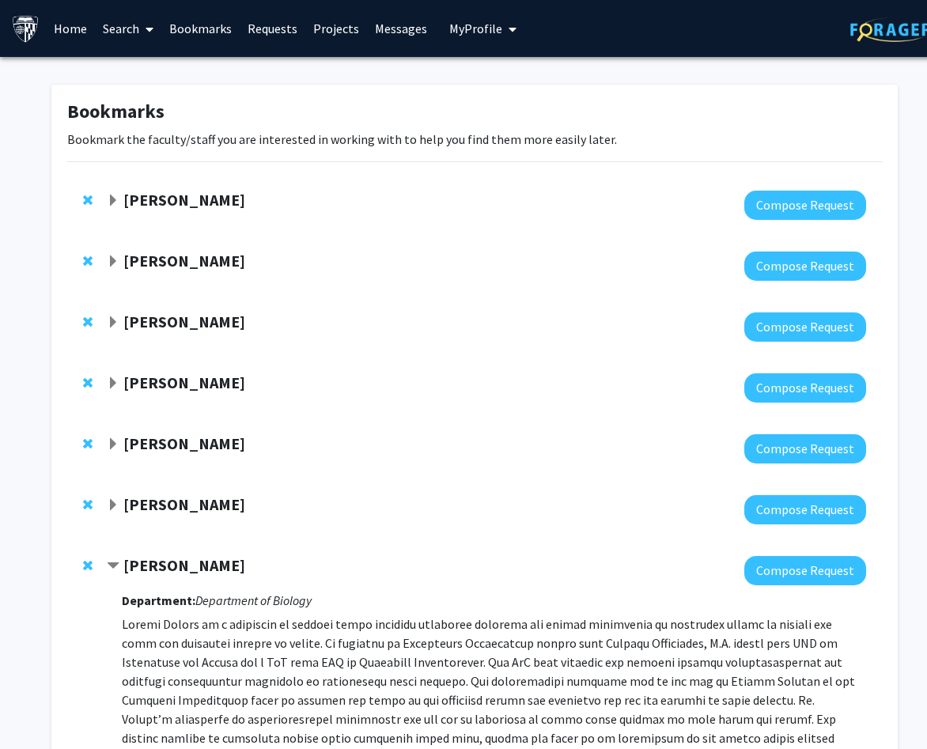
click at [171, 206] on strong "[PERSON_NAME]" at bounding box center [184, 200] width 122 height 20
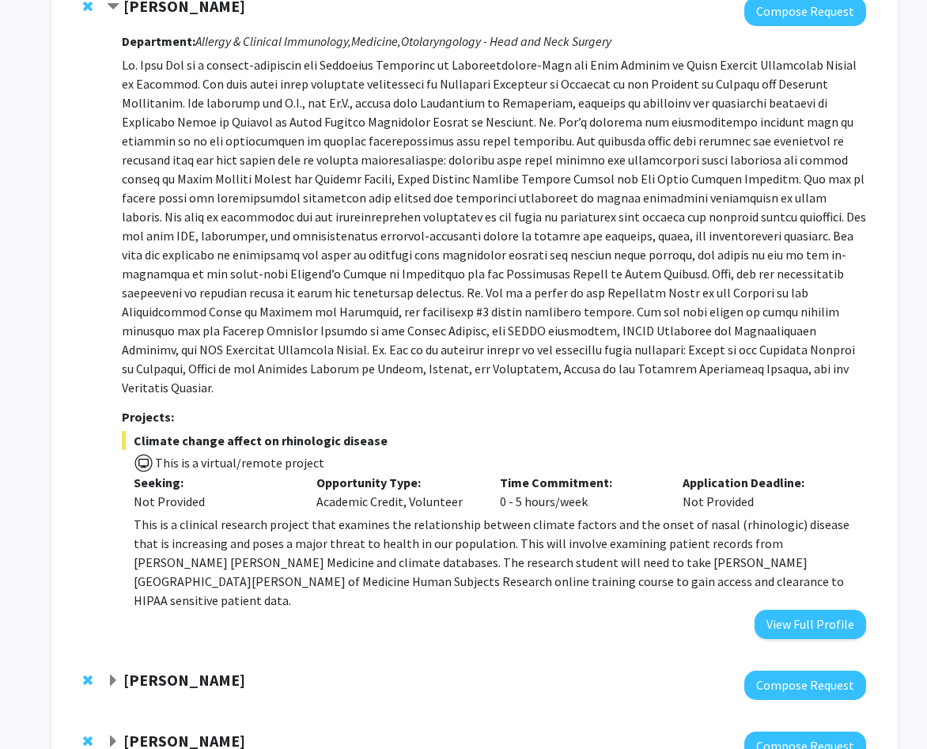
scroll to position [190, 0]
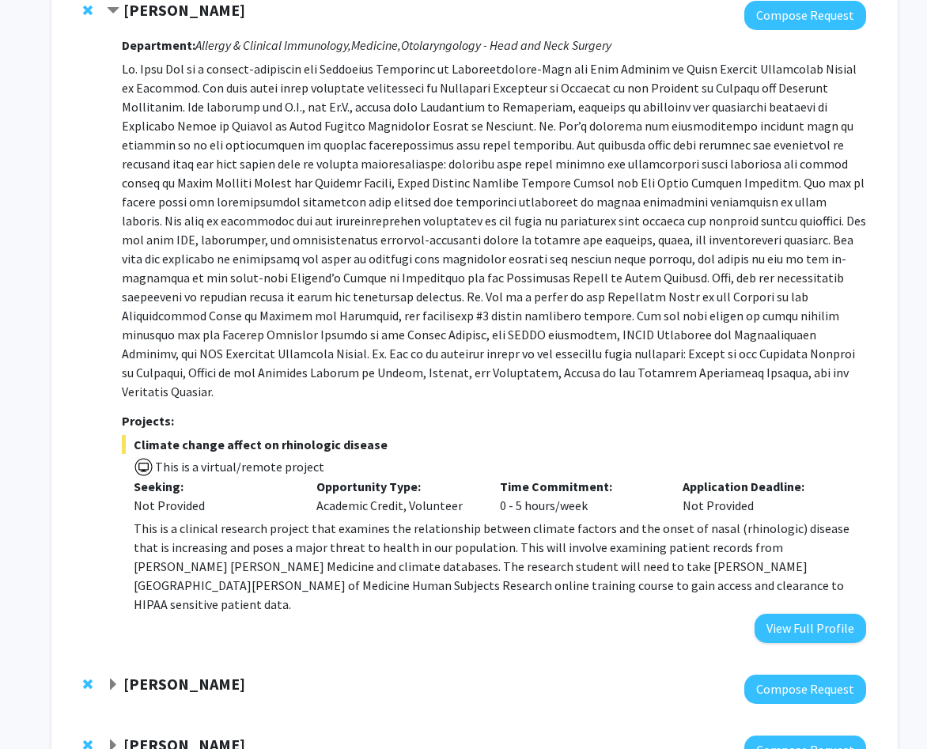
click at [308, 435] on span "Climate change affect on rhinologic disease" at bounding box center [494, 444] width 745 height 19
click at [467, 435] on span "Climate change affect on rhinologic disease" at bounding box center [494, 444] width 745 height 19
click at [275, 271] on p at bounding box center [494, 230] width 745 height 342
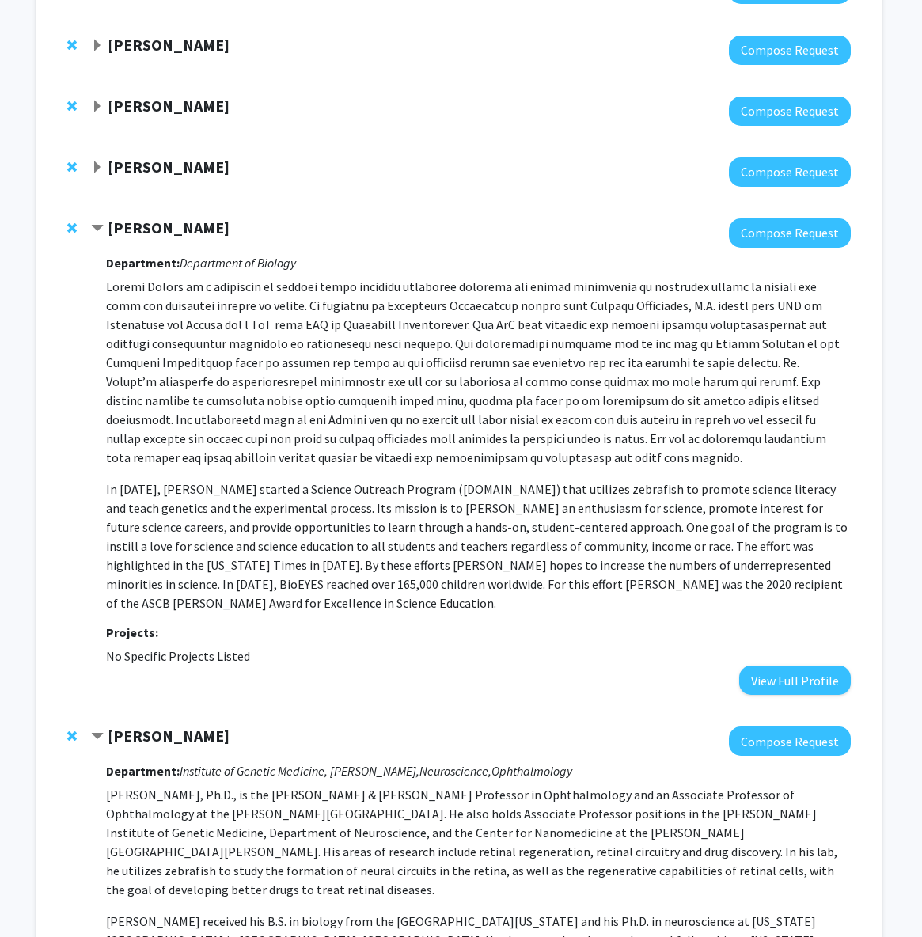
scroll to position [951, 19]
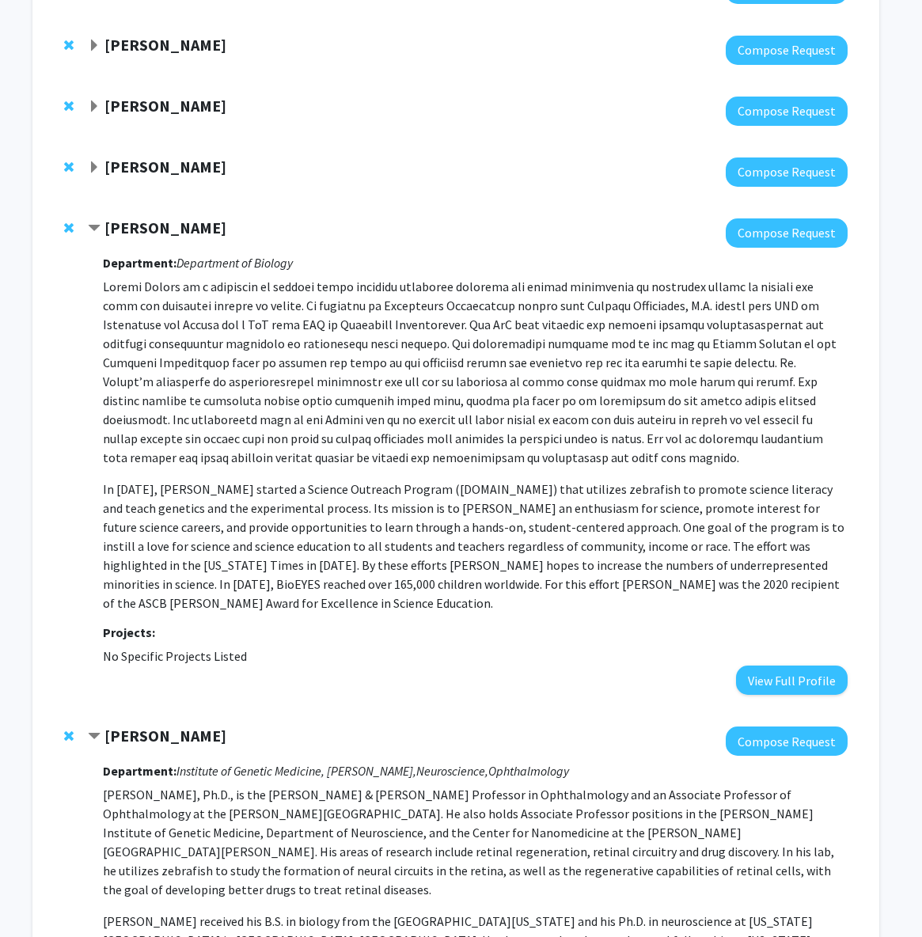
click at [573, 312] on p at bounding box center [475, 372] width 745 height 190
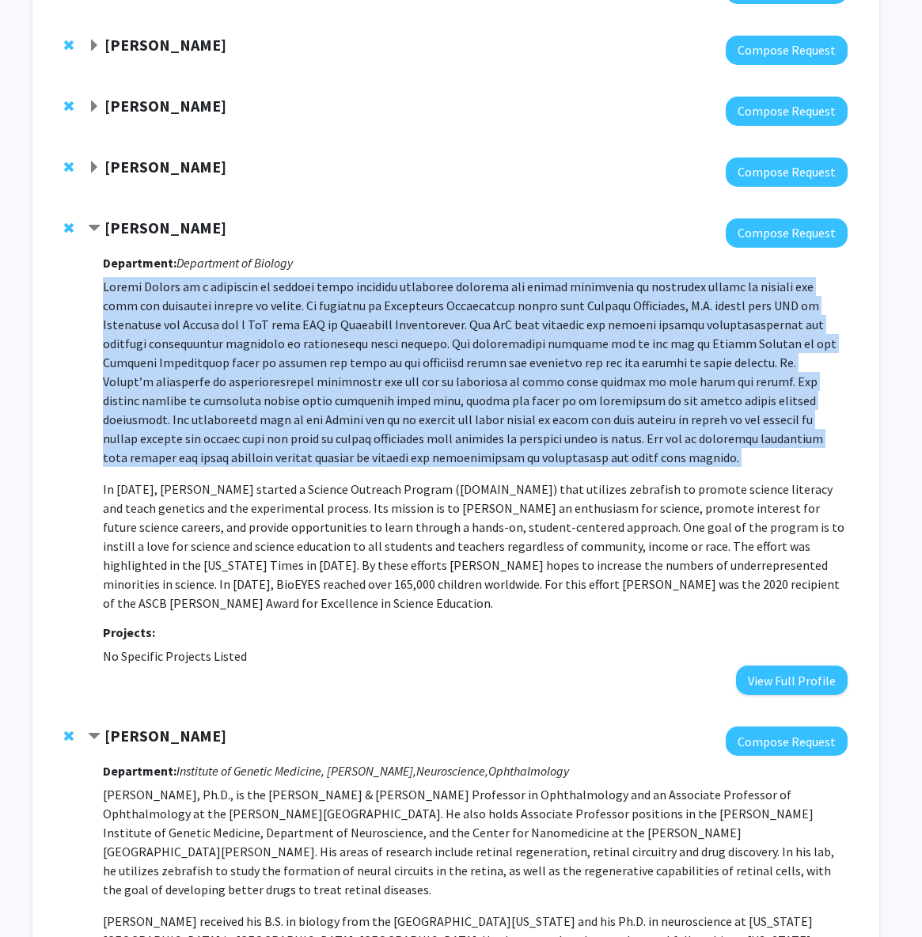
click at [573, 312] on p at bounding box center [475, 372] width 745 height 190
click at [602, 315] on p at bounding box center [475, 372] width 745 height 190
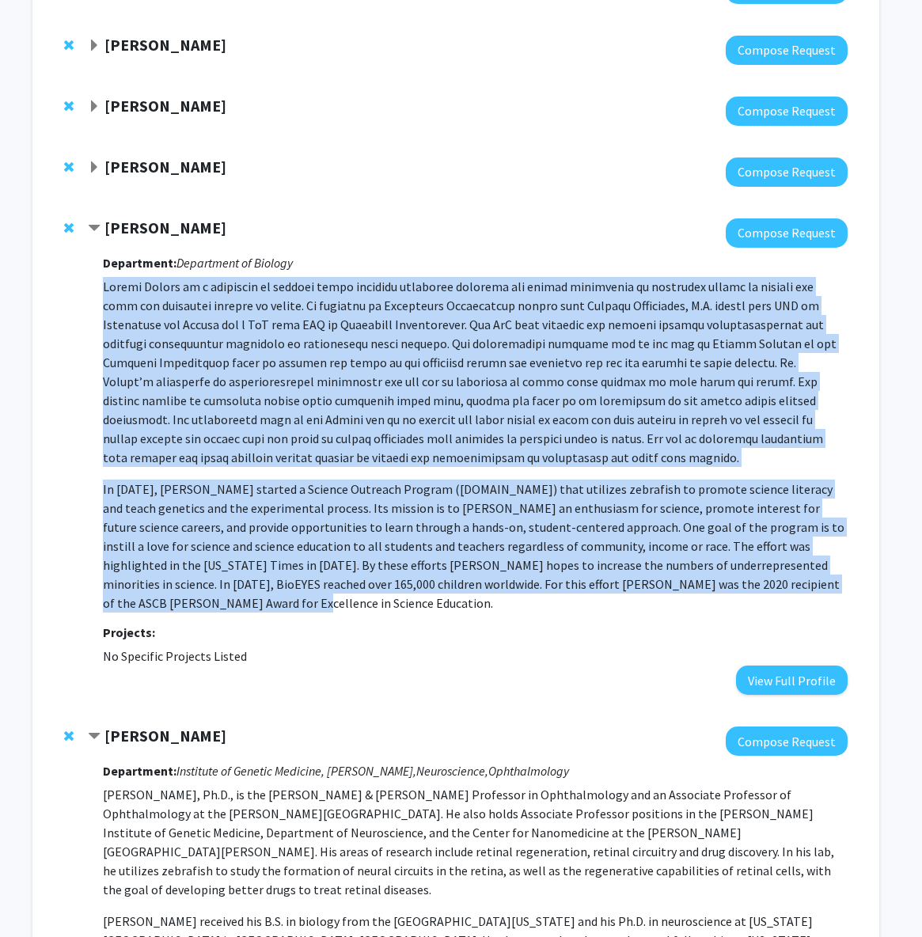
drag, startPoint x: 779, startPoint y: 547, endPoint x: 102, endPoint y: 254, distance: 737.3
click at [103, 277] on p "In [DATE], [PERSON_NAME] started a Science Outreach Program ([DOMAIN_NAME]) tha…" at bounding box center [475, 445] width 745 height 336
copy p "Loremi Dolors am c adipiscin el seddoei tempo incididu utlaboree dolorema ali e…"
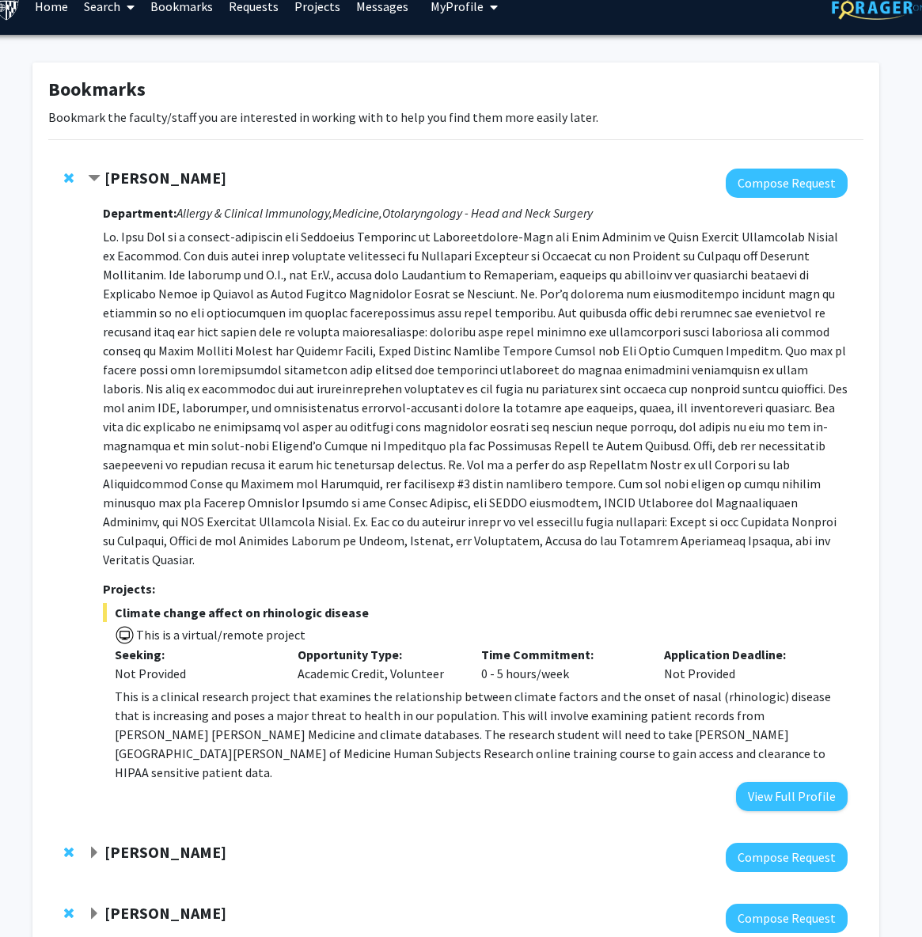
scroll to position [0, 19]
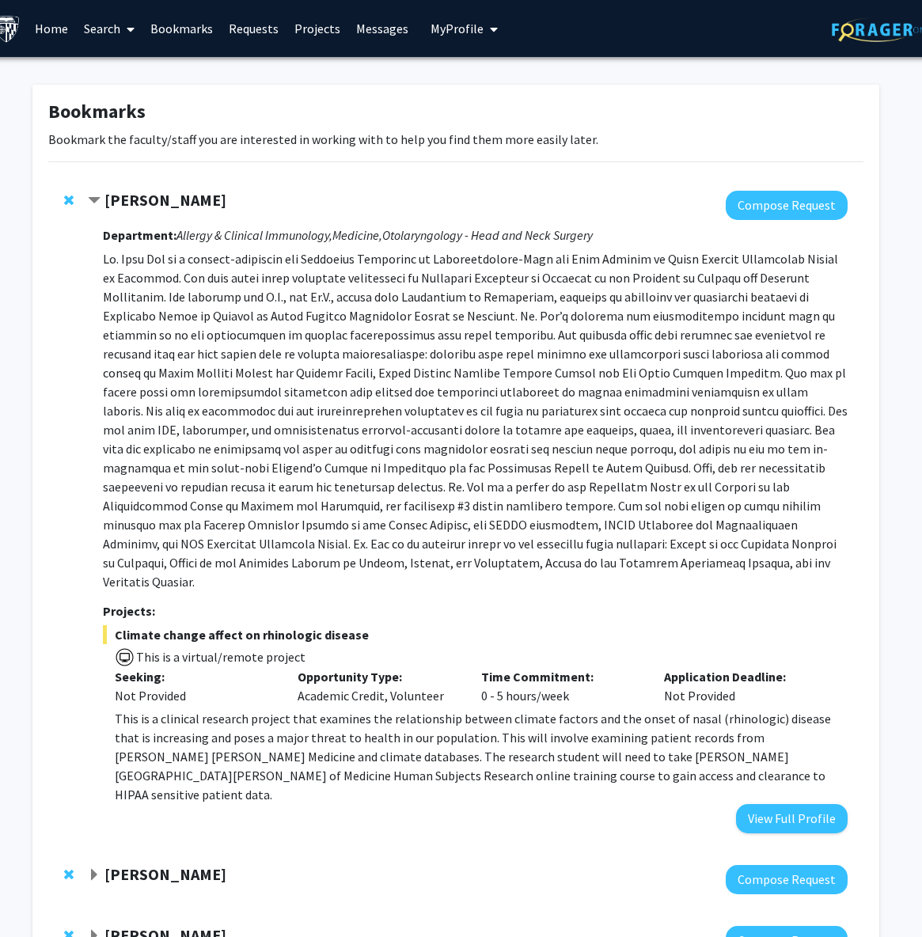
click at [436, 42] on button "My Profile" at bounding box center [464, 28] width 77 height 57
click at [475, 118] on link "Account Settings" at bounding box center [513, 122] width 142 height 19
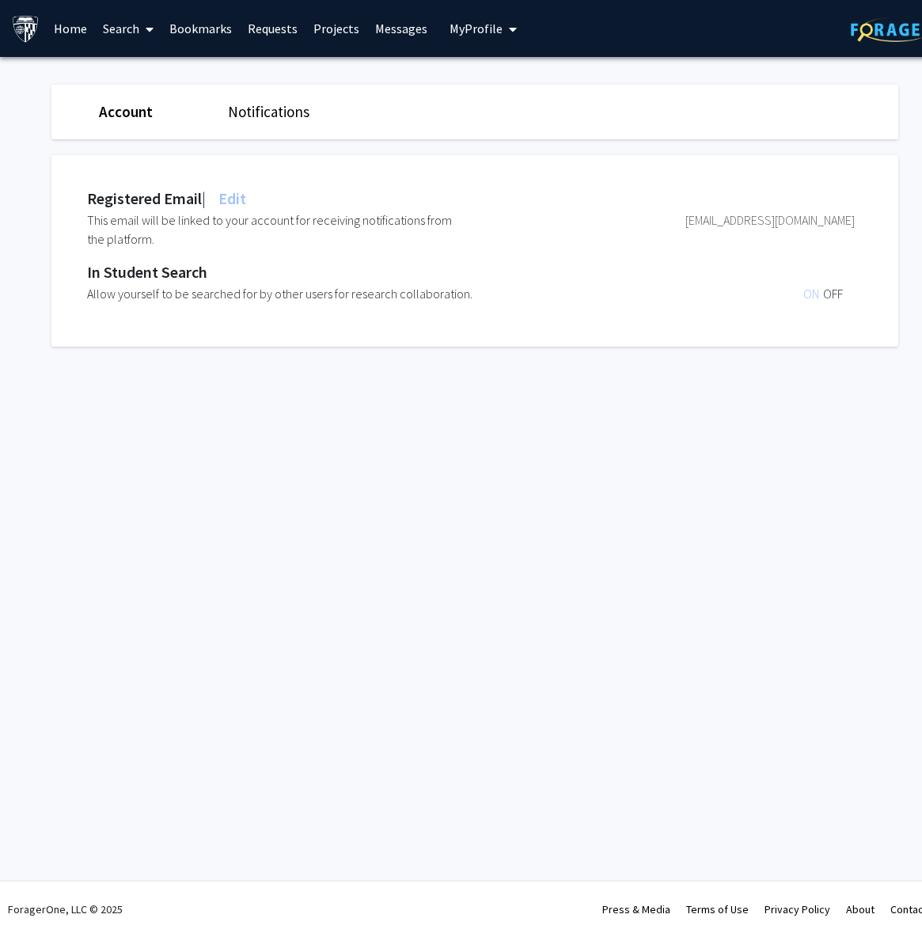
click at [462, 30] on span "My Profile" at bounding box center [475, 29] width 53 height 16
click at [488, 63] on div "[PERSON_NAME] View Profile Account Settings Log Out" at bounding box center [532, 110] width 174 height 106
click at [513, 78] on span "[PERSON_NAME]" at bounding box center [548, 73] width 96 height 17
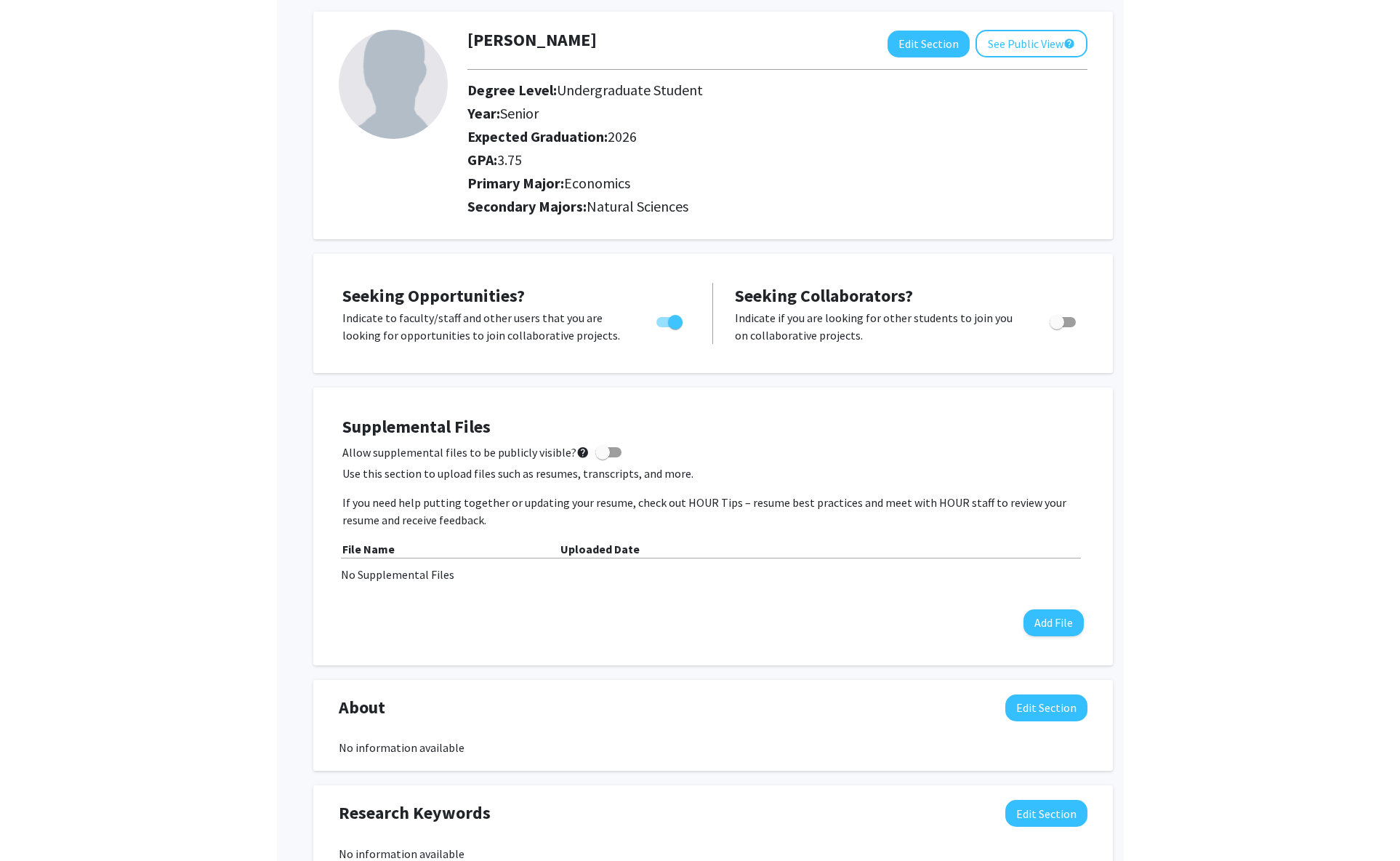
scroll to position [67, 0]
